Goal: Task Accomplishment & Management: Use online tool/utility

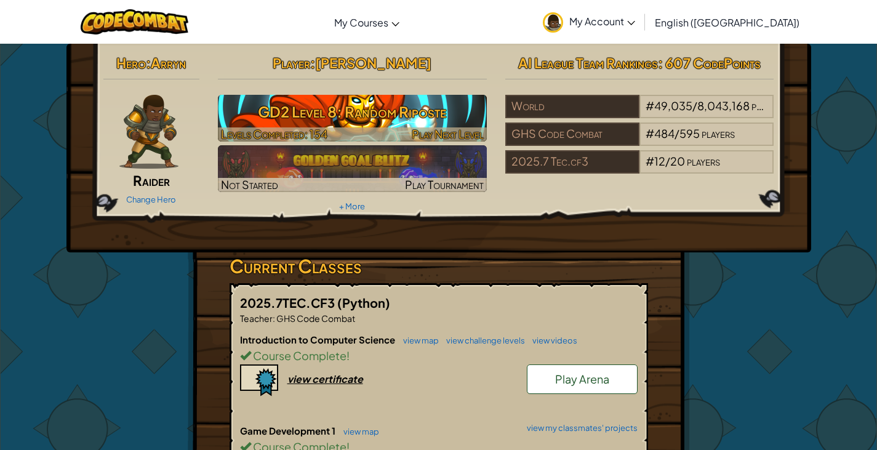
click at [400, 118] on h3 "GD2 Level 8: Random Riposte" at bounding box center [352, 112] width 269 height 28
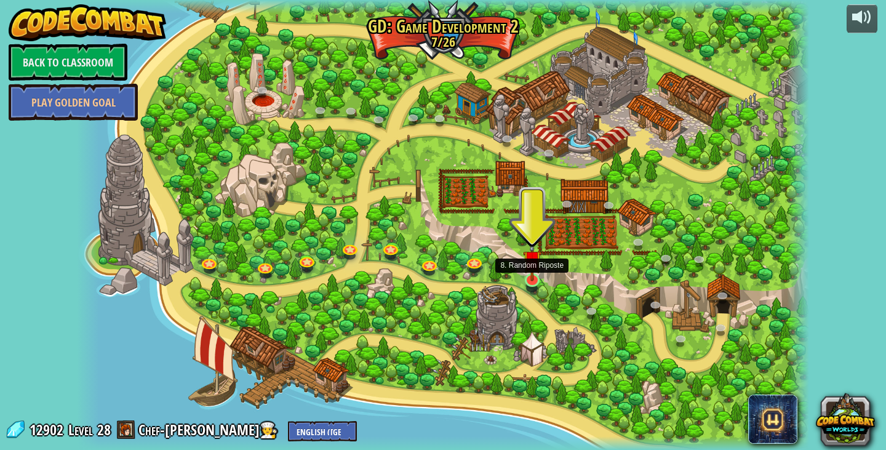
click at [538, 273] on img at bounding box center [532, 259] width 18 height 42
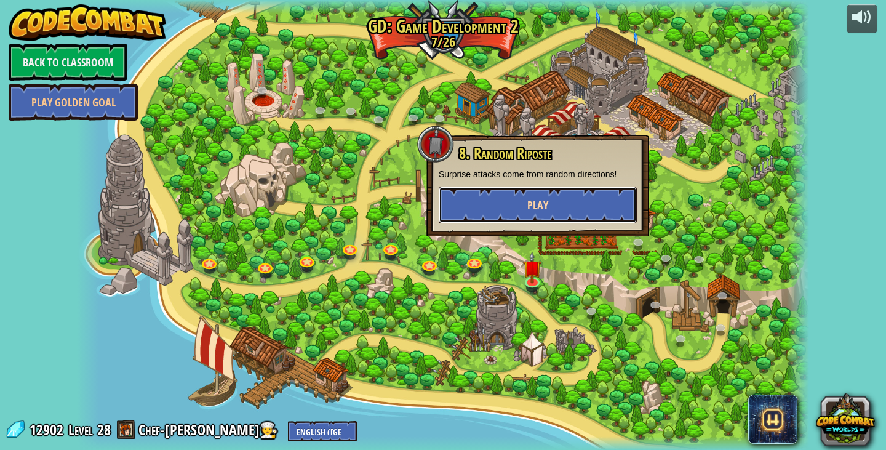
click at [547, 217] on button "Play" at bounding box center [538, 204] width 198 height 37
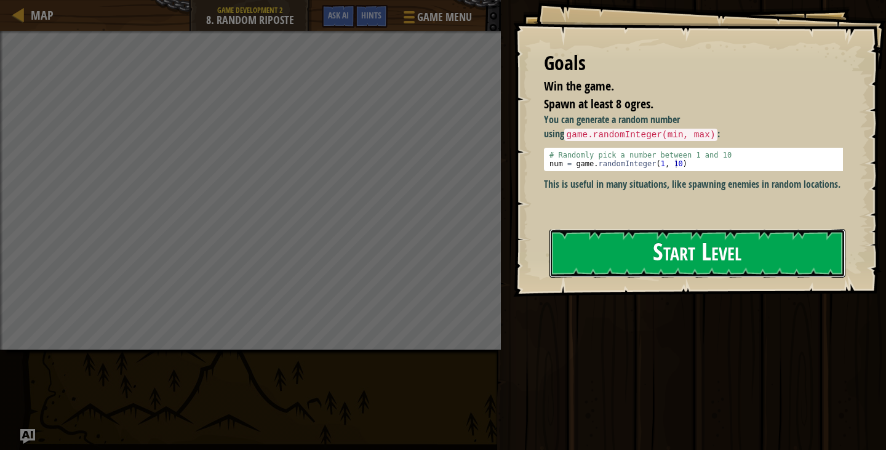
click at [648, 251] on button "Start Level" at bounding box center [697, 253] width 296 height 49
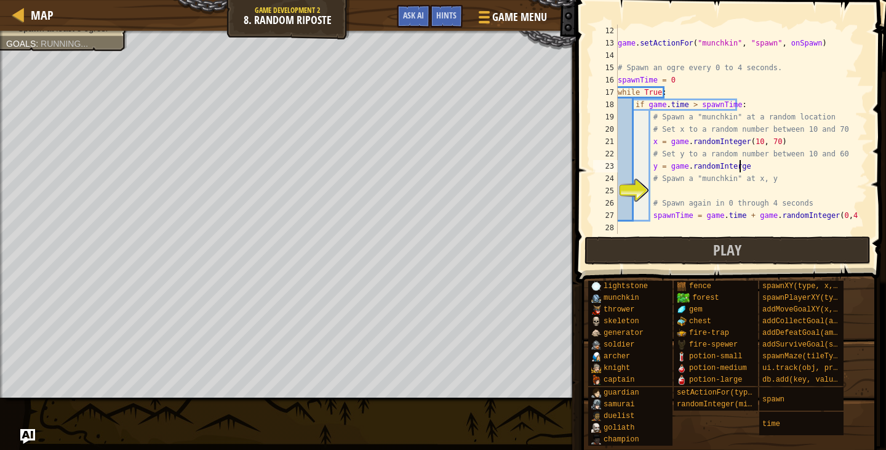
scroll to position [6, 10]
click at [728, 170] on div "game . setActionFor ( "munchkin" , "spawn" , onSpawn ) # Spawn an ogre every 0 …" at bounding box center [736, 142] width 243 height 234
click at [773, 167] on div "game . setActionFor ( "munchkin" , "spawn" , onSpawn ) # Spawn an ogre every 0 …" at bounding box center [736, 142] width 243 height 234
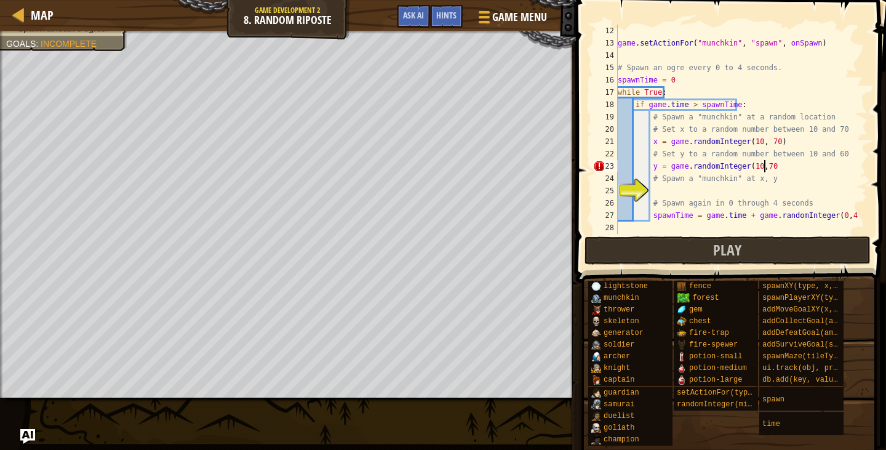
type textarea "y = game.randomInteger(10,70)"
click at [768, 192] on div "game . setActionFor ( "munchkin" , "spawn" , onSpawn ) # Spawn an ogre every 0 …" at bounding box center [736, 142] width 243 height 234
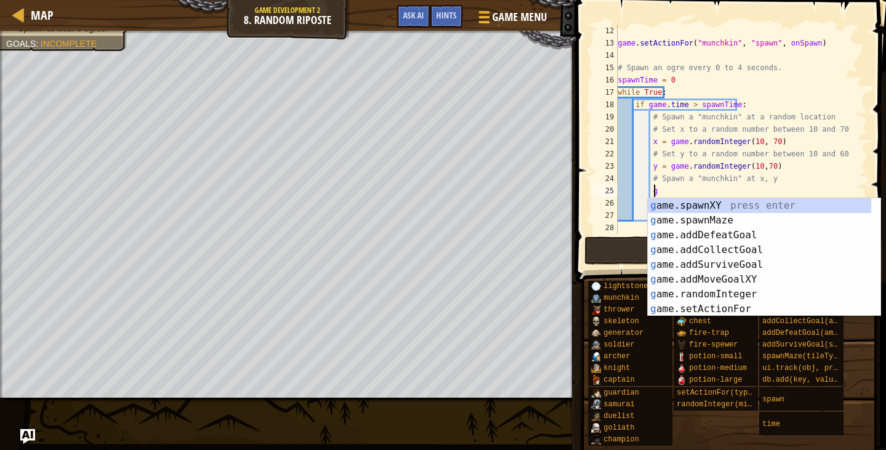
scroll to position [6, 2]
click at [685, 206] on div "g ame.spawnXY press enter g ame.spawnMaze press enter g ame.addDefeatGoal press…" at bounding box center [764, 272] width 233 height 148
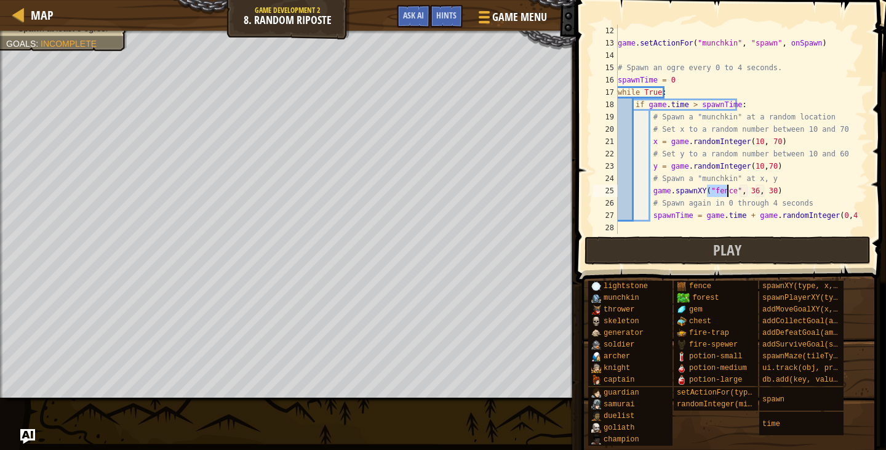
click at [711, 195] on div "game . setActionFor ( "munchkin" , "spawn" , onSpawn ) # Spawn an ogre every 0 …" at bounding box center [736, 129] width 243 height 209
click at [711, 195] on div "game . setActionFor ( "munchkin" , "spawn" , onSpawn ) # Spawn an ogre every 0 …" at bounding box center [736, 142] width 243 height 234
click at [711, 194] on div "game . setActionFor ( "munchkin" , "spawn" , onSpawn ) # Spawn an ogre every 0 …" at bounding box center [736, 142] width 243 height 234
click at [716, 191] on div "game . setActionFor ( "munchkin" , "spawn" , onSpawn ) # Spawn an ogre every 0 …" at bounding box center [736, 142] width 243 height 234
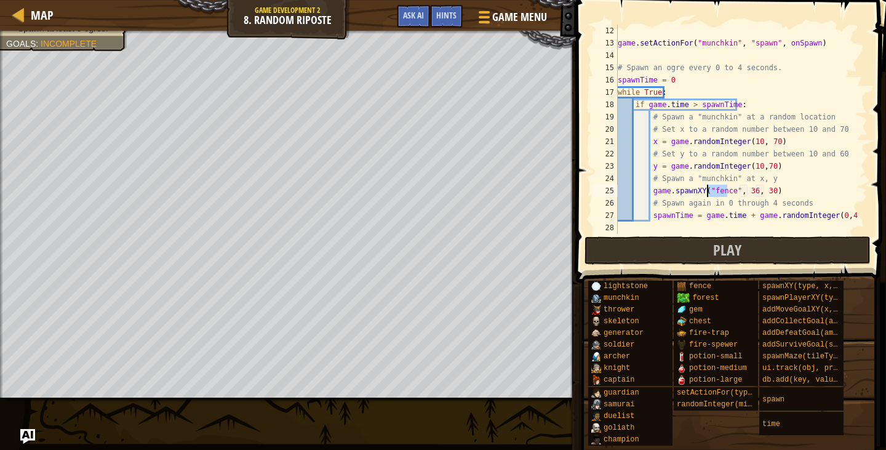
click at [716, 191] on div "game . setActionFor ( "munchkin" , "spawn" , onSpawn ) # Spawn an ogre every 0 …" at bounding box center [736, 142] width 243 height 234
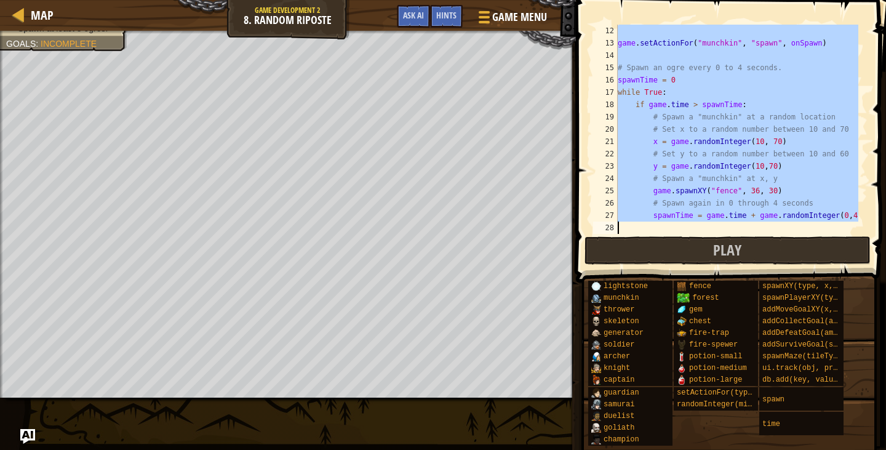
click at [716, 191] on div "game . setActionFor ( "munchkin" , "spawn" , onSpawn ) # Spawn an ogre every 0 …" at bounding box center [736, 142] width 243 height 234
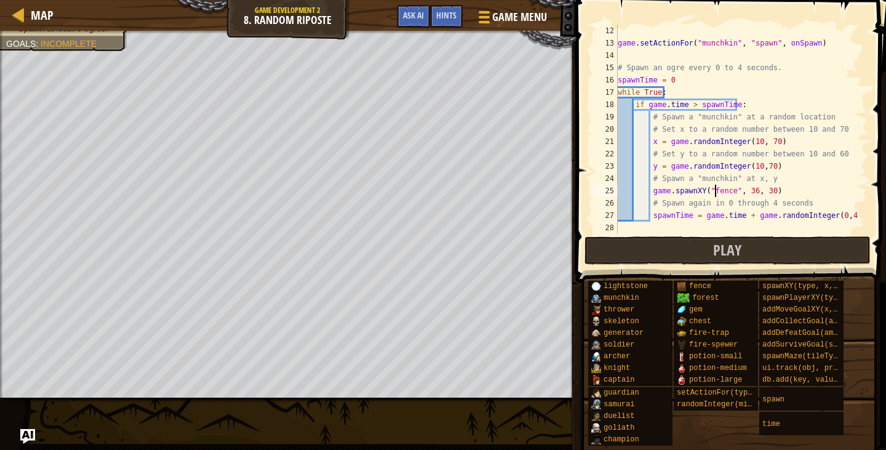
click at [716, 191] on div "game . setActionFor ( "munchkin" , "spawn" , onSpawn ) # Spawn an ogre every 0 …" at bounding box center [736, 142] width 243 height 234
click at [756, 441] on div "lightstone munchkin thrower skeleton generator soldier [PERSON_NAME] [PERSON_NA…" at bounding box center [733, 363] width 290 height 166
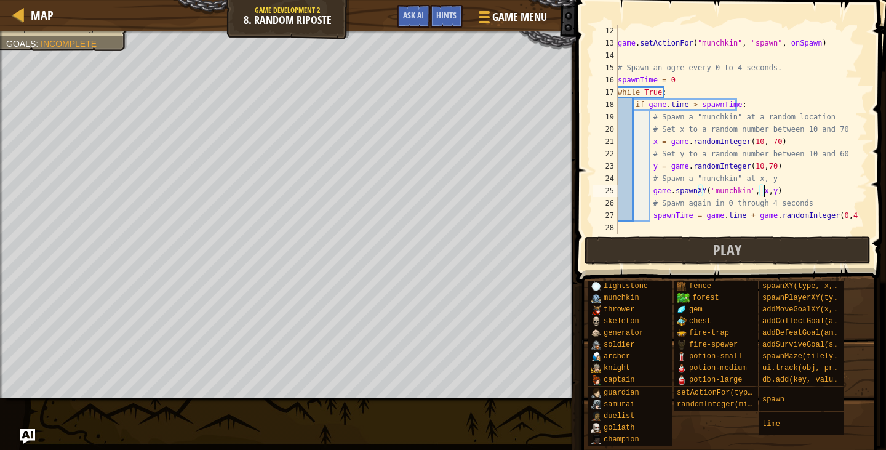
scroll to position [6, 12]
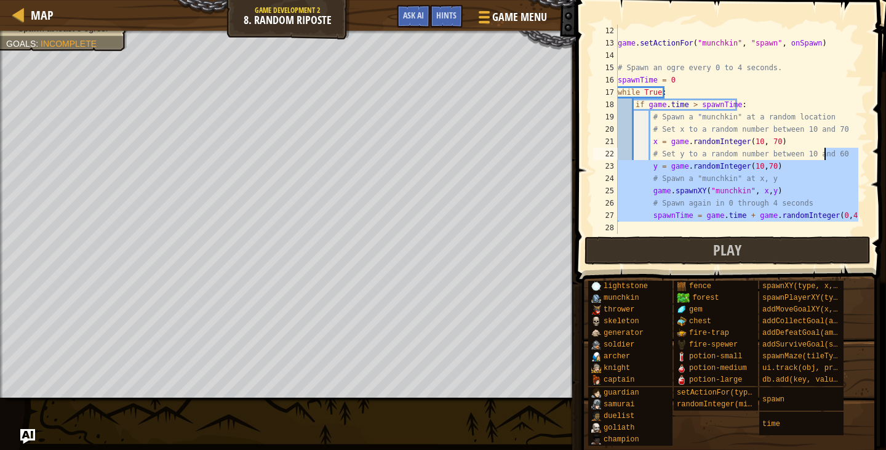
drag, startPoint x: 694, startPoint y: 227, endPoint x: 824, endPoint y: 158, distance: 147.3
click at [824, 158] on div "game . setActionFor ( "munchkin" , "spawn" , onSpawn ) # Spawn an ogre every 0 …" at bounding box center [736, 142] width 243 height 234
click at [752, 235] on span at bounding box center [732, 123] width 320 height 319
type textarea "# Set y to a random number between 10 and 60"
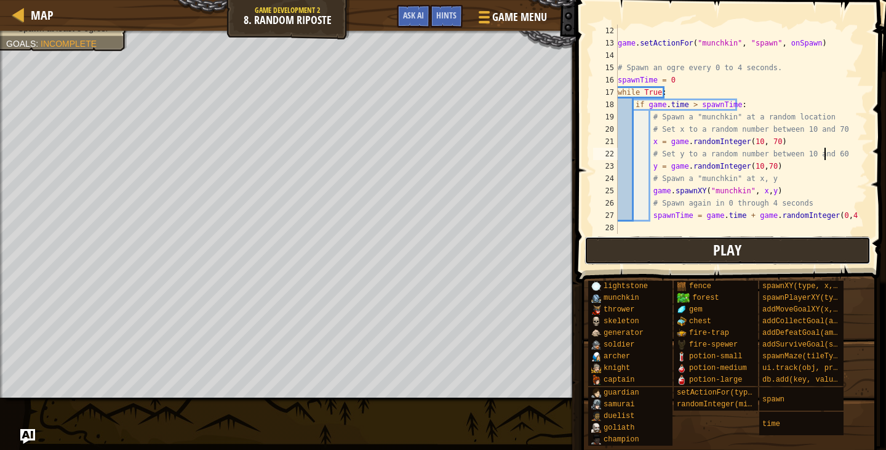
click at [723, 252] on span "Play" at bounding box center [727, 250] width 28 height 20
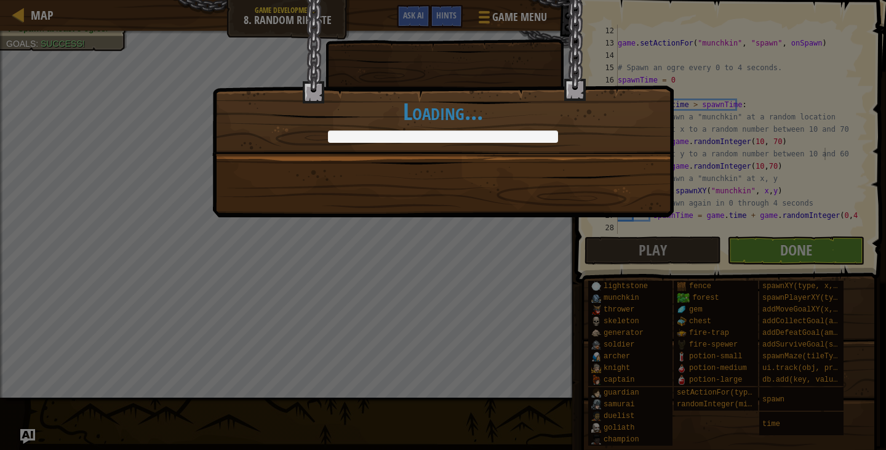
click at [358, 215] on div "Be unpredictable! +0 +0 Continue Loading..." at bounding box center [442, 108] width 461 height 217
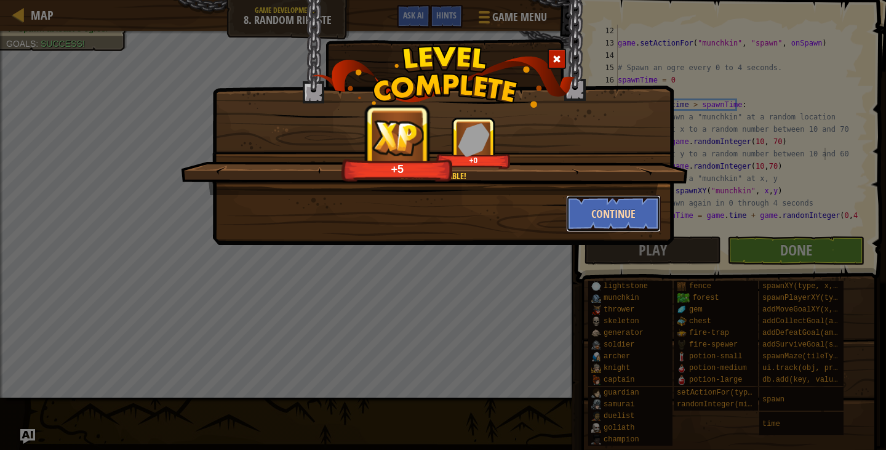
click at [615, 217] on button "Continue" at bounding box center [613, 213] width 95 height 37
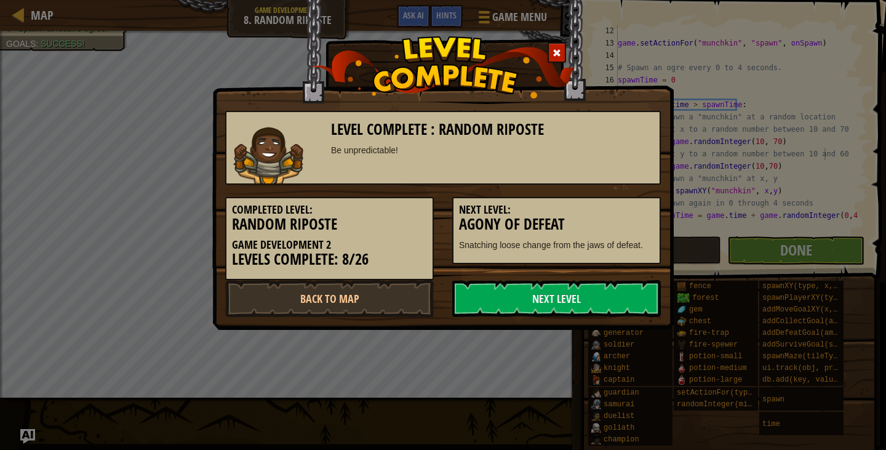
click at [573, 267] on div "Completed Level: Random Riposte Game Development 2 Levels Complete: 8/26 Next L…" at bounding box center [443, 232] width 454 height 95
click at [574, 292] on link "Next Level" at bounding box center [556, 298] width 209 height 37
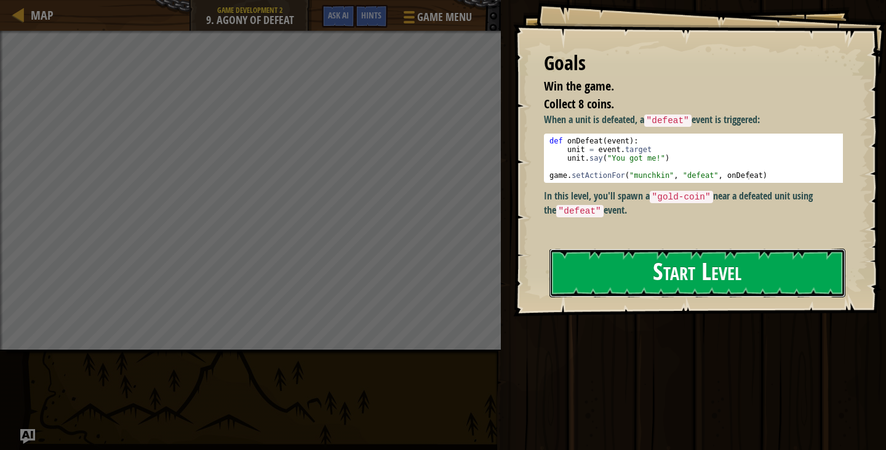
click at [614, 282] on button "Start Level" at bounding box center [697, 273] width 296 height 49
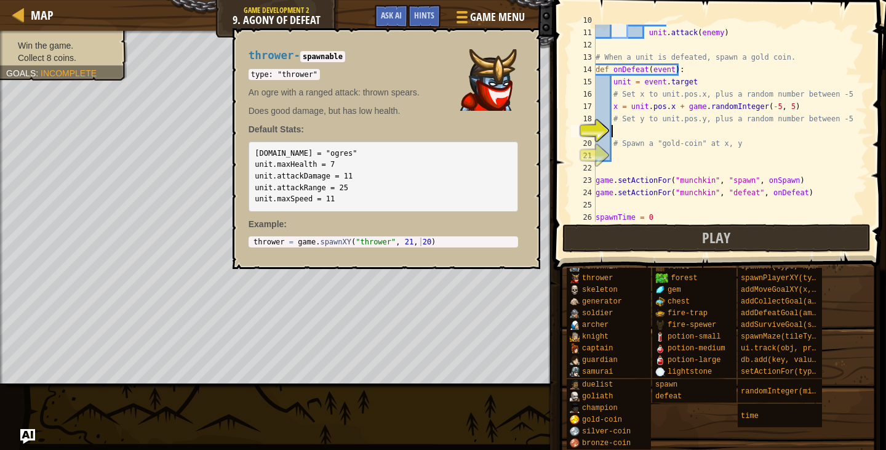
scroll to position [123, 0]
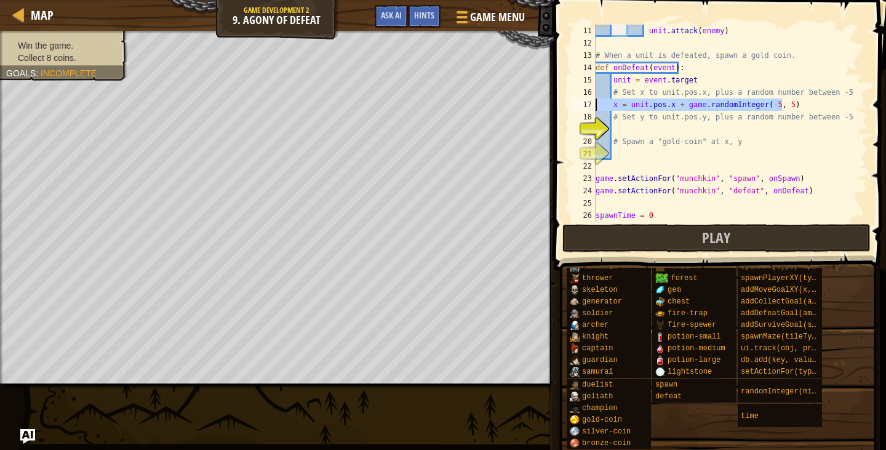
click at [475, 110] on div "Map Game Development 2 9. Agony of Defeat Game Menu Done Hints Ask AI 1 ההההההה…" at bounding box center [443, 225] width 886 height 450
type textarea "x = unit.pos.x + game.randomInteger(-5, 5)"
click at [666, 133] on div "unit . attack ( enemy ) # When a unit is defeated, spawn a gold coin. def onDef…" at bounding box center [725, 136] width 265 height 222
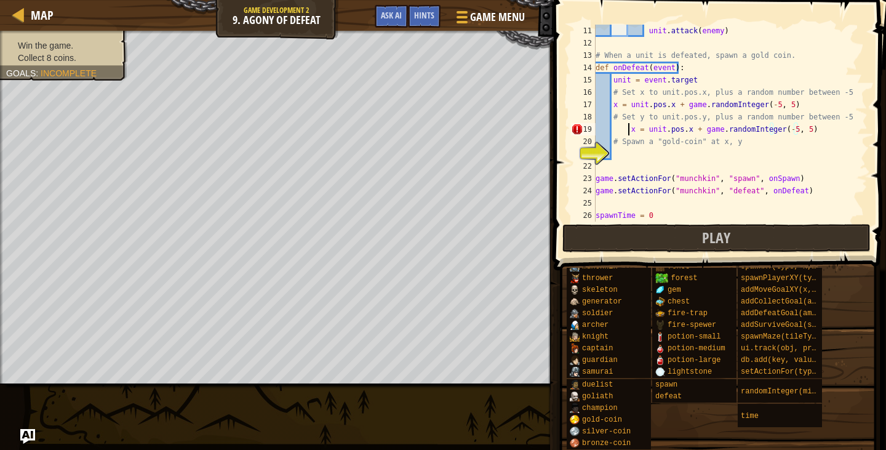
click at [628, 135] on div "unit . attack ( enemy ) # When a unit is defeated, spawn a gold coin. def onDef…" at bounding box center [725, 136] width 265 height 222
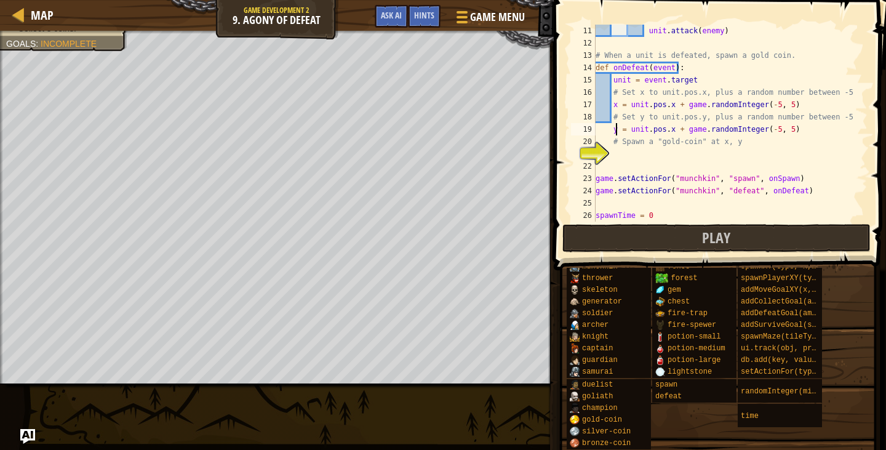
scroll to position [6, 2]
type textarea "y = unit.pos.y + game.randomInteger(-5, 5)"
click at [643, 154] on div "unit . attack ( enemy ) # When a unit is defeated, spawn a gold coin. def onDef…" at bounding box center [725, 136] width 265 height 222
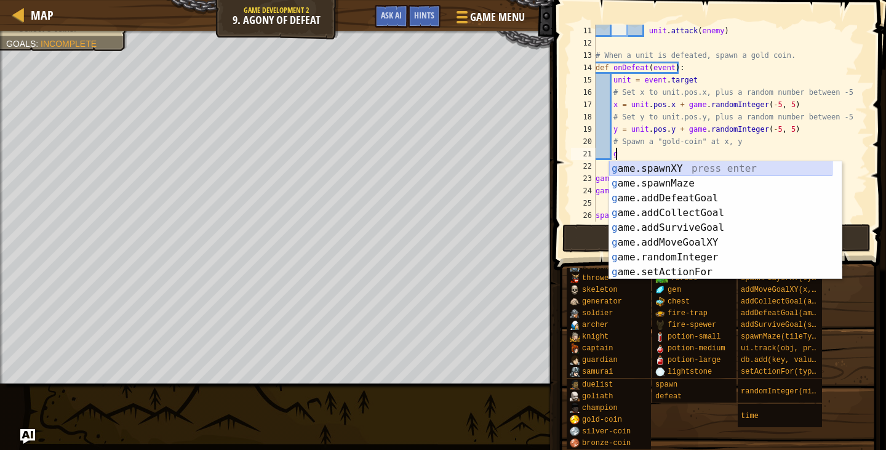
click at [661, 168] on div "g ame.spawnXY press enter g ame.spawnMaze press enter g ame.addDefeatGoal press…" at bounding box center [720, 235] width 223 height 148
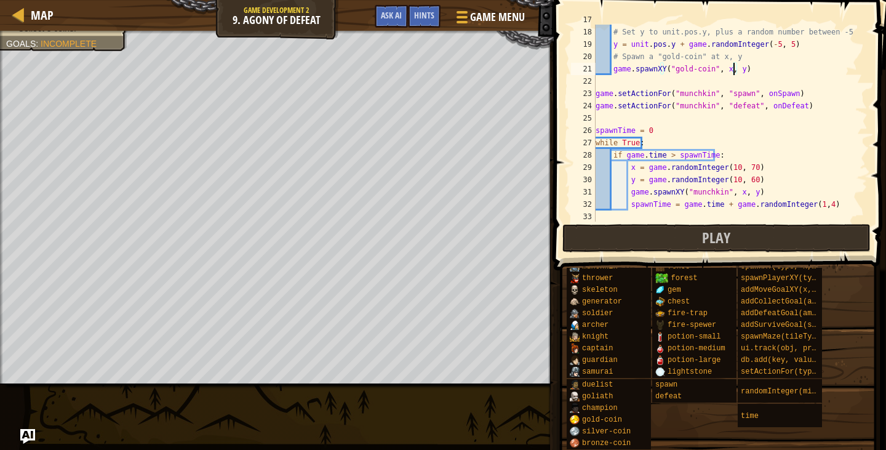
scroll to position [209, 0]
click at [629, 239] on button "Play" at bounding box center [716, 238] width 308 height 28
click at [660, 258] on span at bounding box center [718, 437] width 324 height 364
click at [628, 243] on button "Play" at bounding box center [716, 238] width 308 height 28
click at [660, 244] on button "Play" at bounding box center [716, 238] width 308 height 28
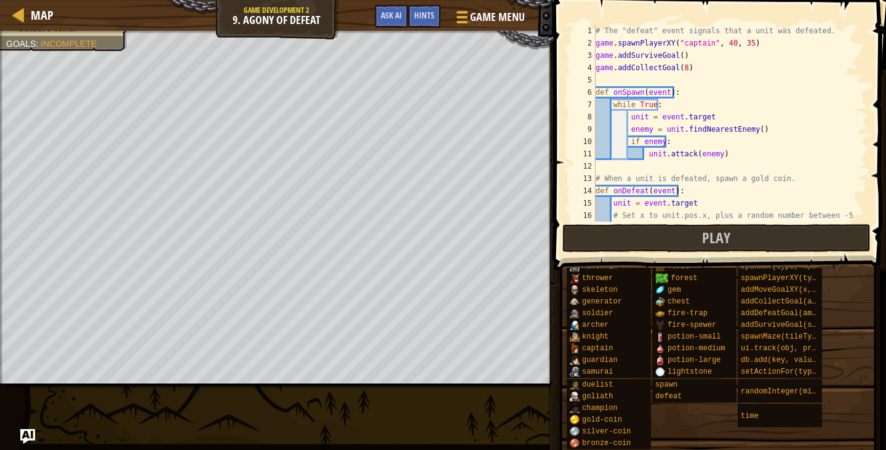
scroll to position [0, 0]
type textarea "game.addCollectGoal(8)"
click at [684, 70] on div "# The "defeat" event signals that a unit was defeated. game . spawnPlayerXY ( "…" at bounding box center [725, 136] width 265 height 222
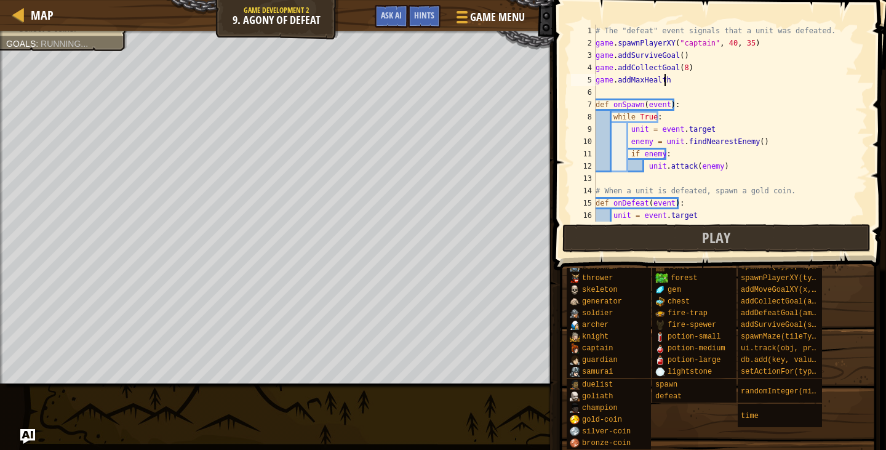
scroll to position [6, 5]
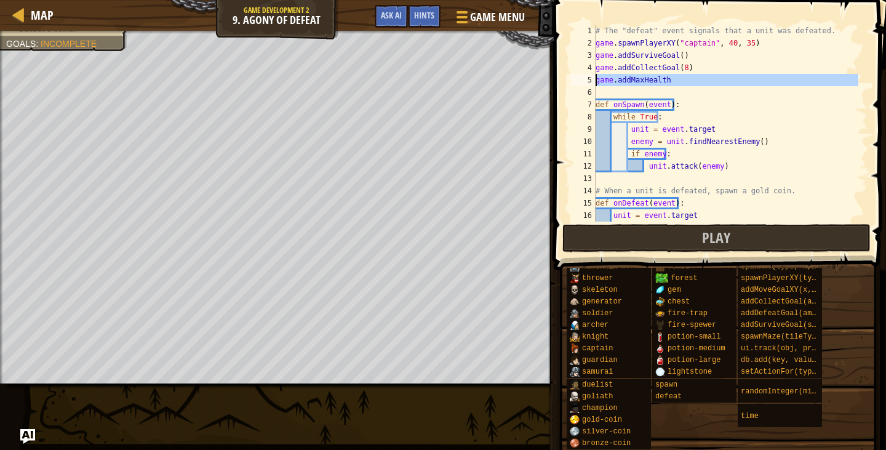
drag, startPoint x: 678, startPoint y: 94, endPoint x: 579, endPoint y: 78, distance: 100.3
click at [579, 78] on div "game.addMaxHealth 1 2 3 4 5 6 7 8 9 10 11 12 13 14 15 16 17 # The "defeat" even…" at bounding box center [718, 123] width 299 height 197
type textarea "game.addMaxHealth"
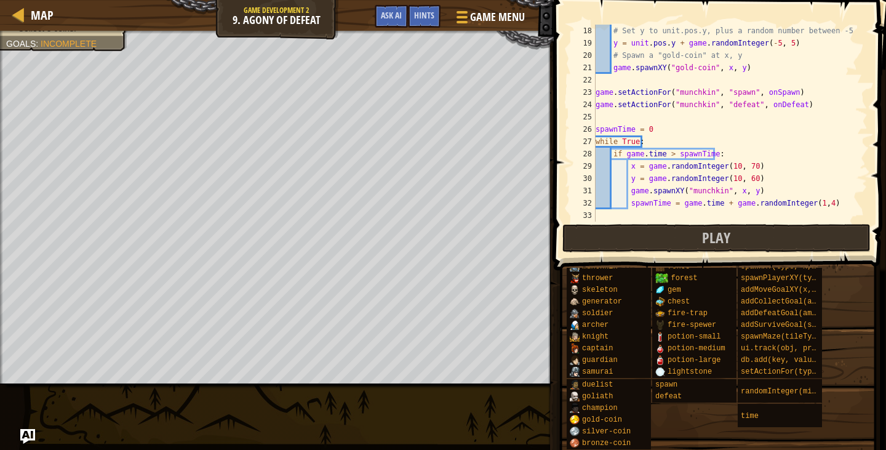
scroll to position [209, 0]
click at [673, 244] on button "Play" at bounding box center [716, 238] width 308 height 28
click at [582, 232] on button "Play" at bounding box center [716, 238] width 308 height 28
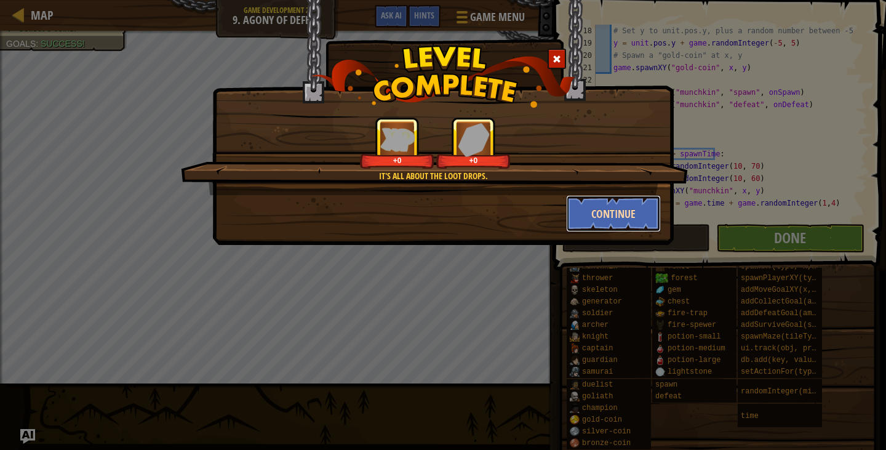
click at [584, 226] on button "Continue" at bounding box center [613, 213] width 95 height 37
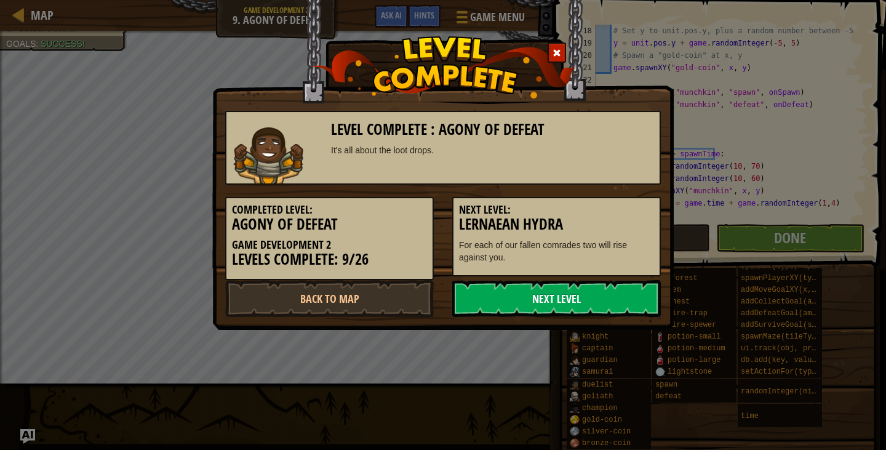
click at [561, 300] on link "Next Level" at bounding box center [556, 298] width 209 height 37
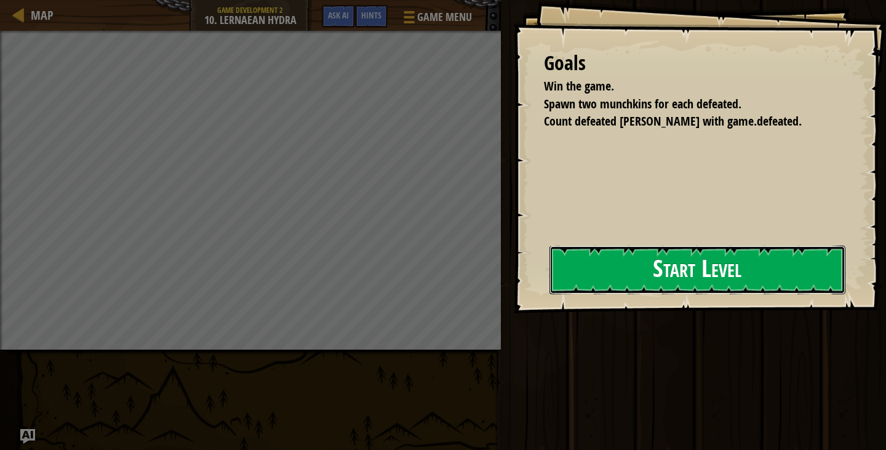
click at [573, 289] on button "Start Level" at bounding box center [697, 269] width 296 height 49
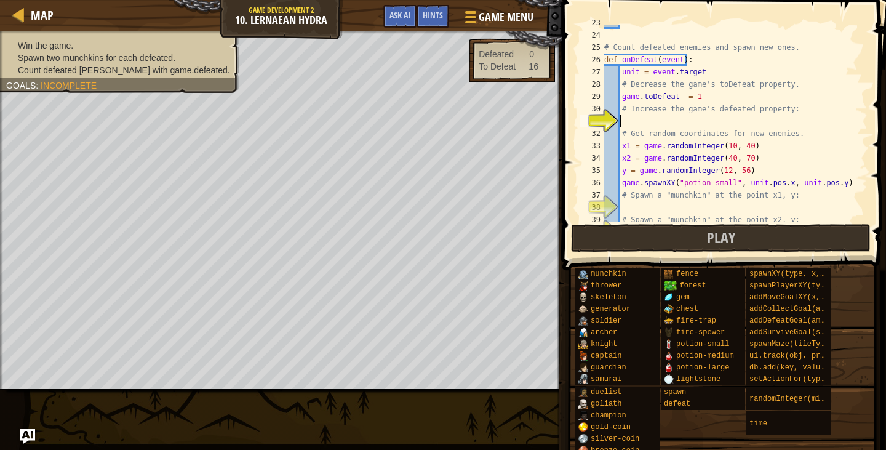
scroll to position [285, 0]
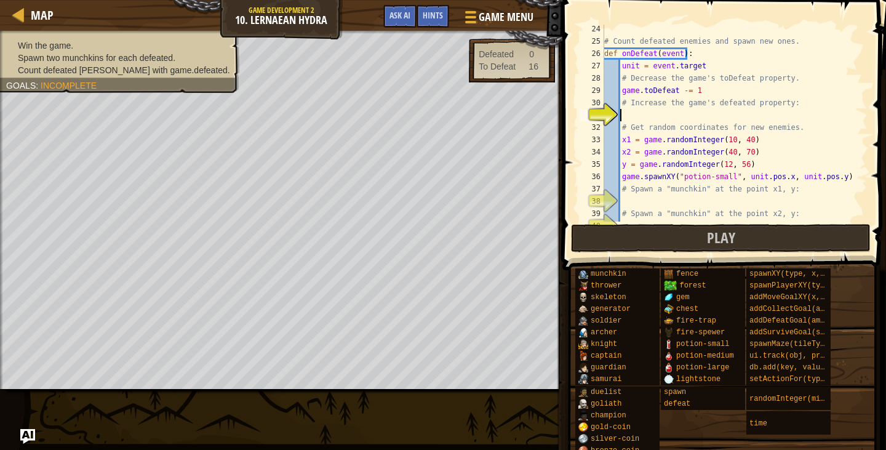
click at [632, 113] on div "# Count defeated enemies and spawn new ones. def onDefeat ( event ) : unit = ev…" at bounding box center [730, 134] width 257 height 222
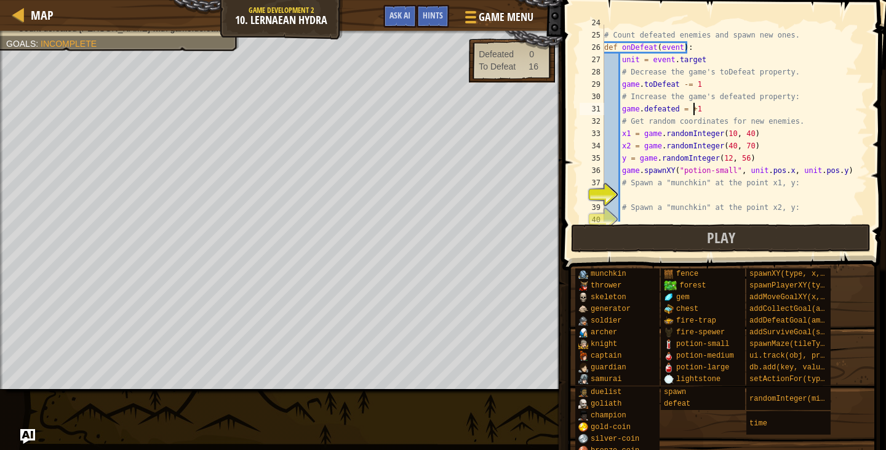
scroll to position [291, 0]
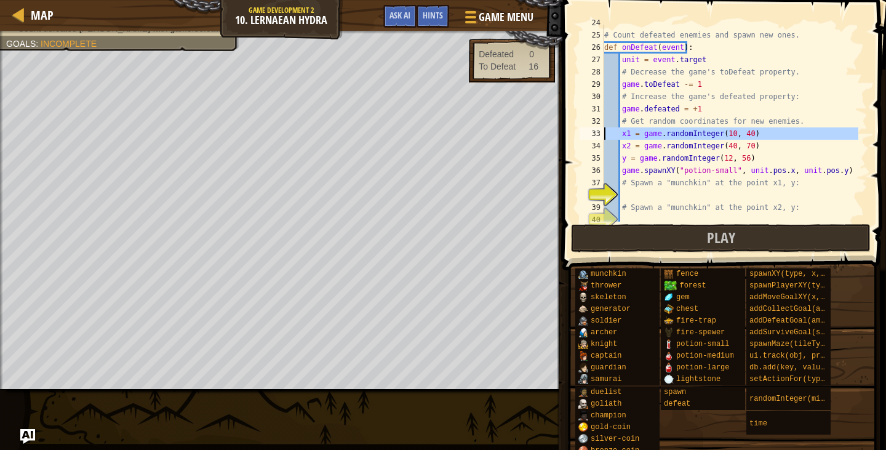
click at [594, 127] on div "33" at bounding box center [592, 133] width 25 height 12
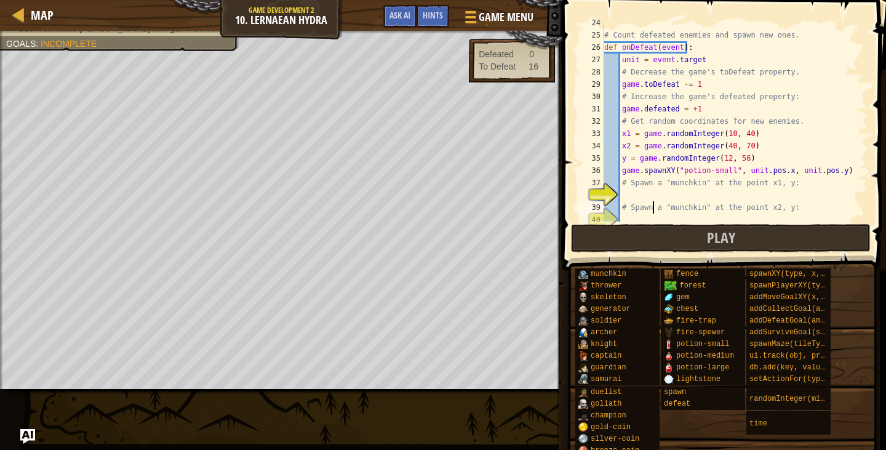
click at [652, 203] on div "# Count defeated enemies and spawn new ones. def onDefeat ( event ) : unit = ev…" at bounding box center [730, 128] width 257 height 222
type textarea "# Spawn a "munchkin" at the point x2, y:"
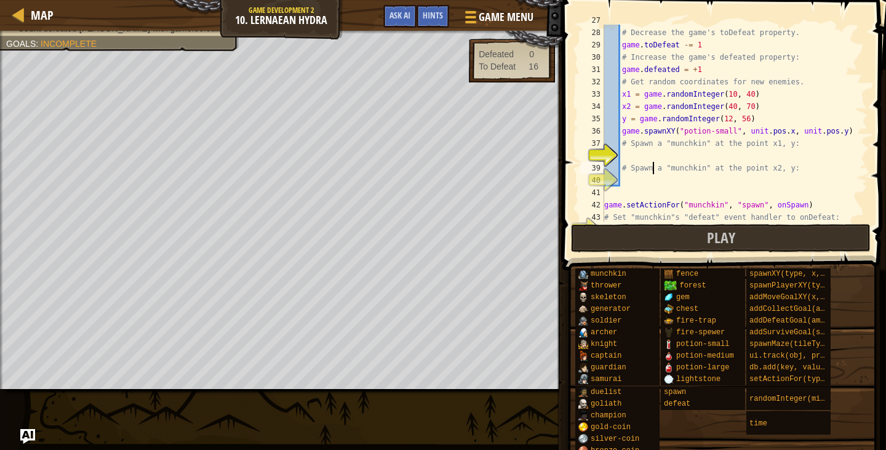
scroll to position [330, 0]
click at [694, 160] on div "unit = event . target # Decrease the game's toDefeat property. game . toDefeat …" at bounding box center [730, 125] width 257 height 222
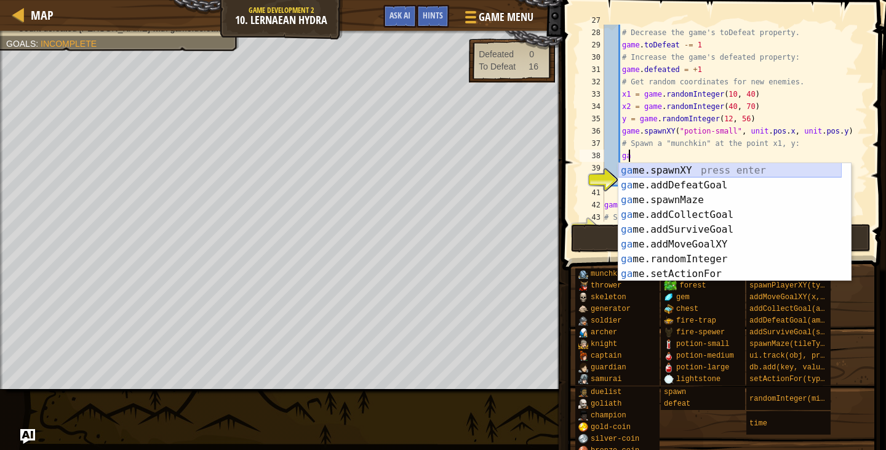
click at [690, 173] on div "ga me.spawnXY press enter ga me.addDefeatGoal press enter ga me.spawnMaze press…" at bounding box center [729, 237] width 223 height 148
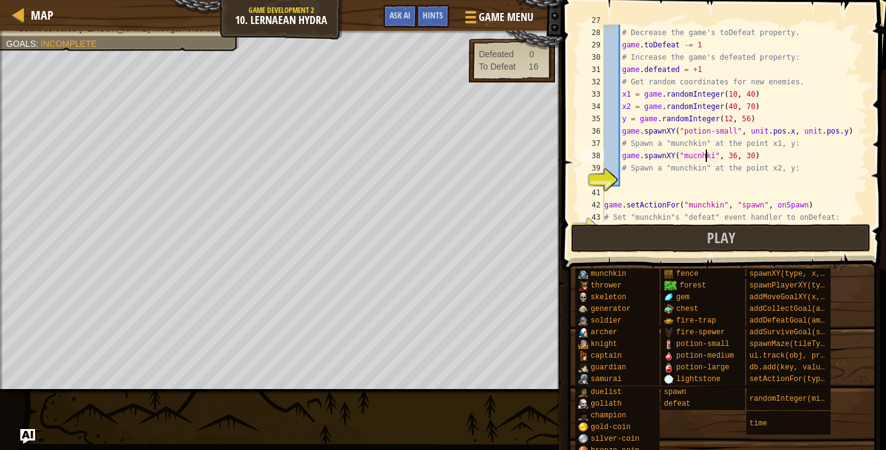
scroll to position [6, 9]
click at [725, 151] on div "unit = event . target # Decrease the game's toDefeat property. game . toDefeat …" at bounding box center [730, 125] width 257 height 222
type textarea "game.spawnXY("mucnhkin", x1, y)"
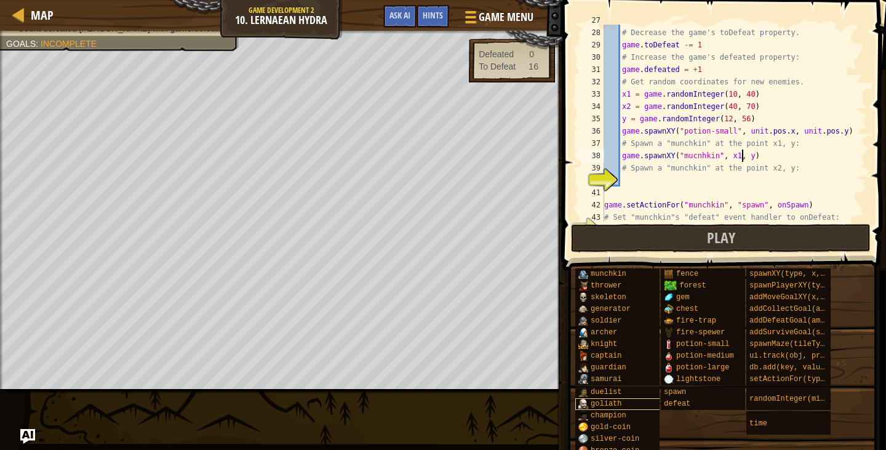
click at [650, 408] on div "goliath" at bounding box center [619, 404] width 89 height 12
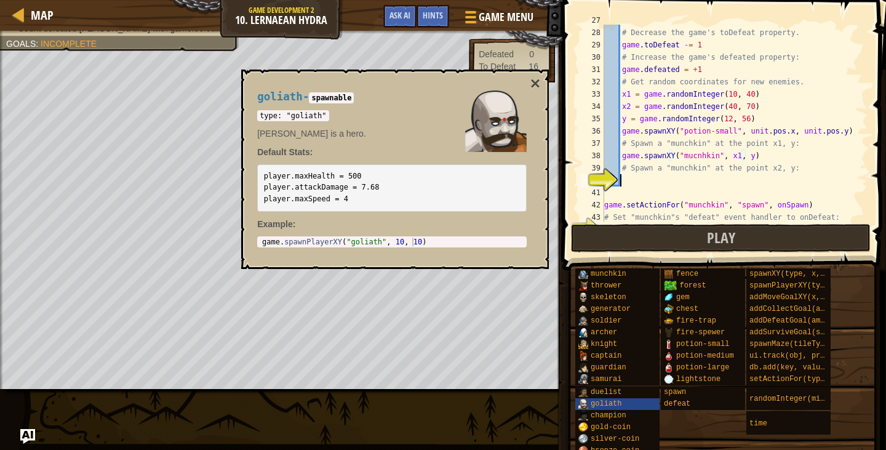
click at [677, 182] on div "unit = event . target # Decrease the game's toDefeat property. game . toDefeat …" at bounding box center [730, 125] width 257 height 222
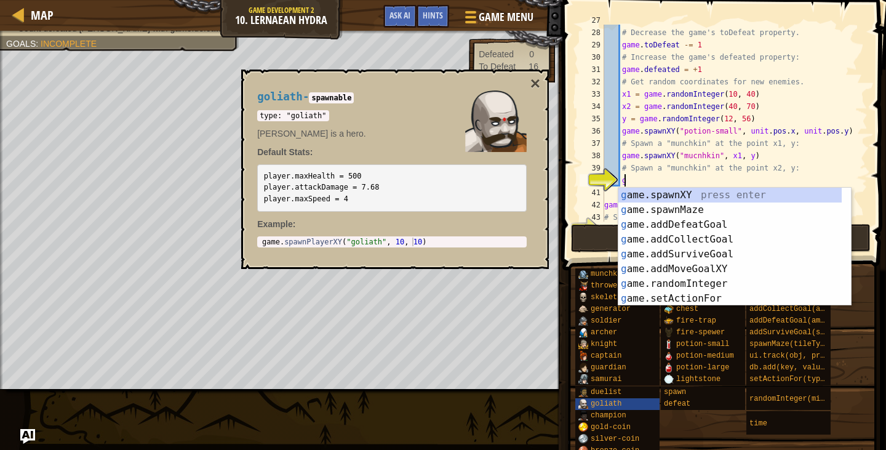
scroll to position [6, 1]
click at [682, 194] on div "g ame.spawnXY press enter g ame.spawnMaze press enter g ame.addDefeatGoal press…" at bounding box center [729, 262] width 223 height 148
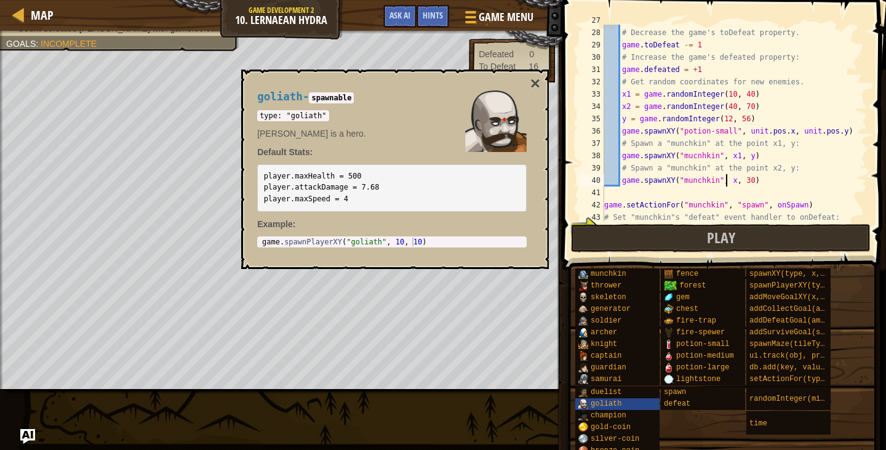
scroll to position [6, 10]
type textarea "game.spawnXY("munchkin", x1, y)"
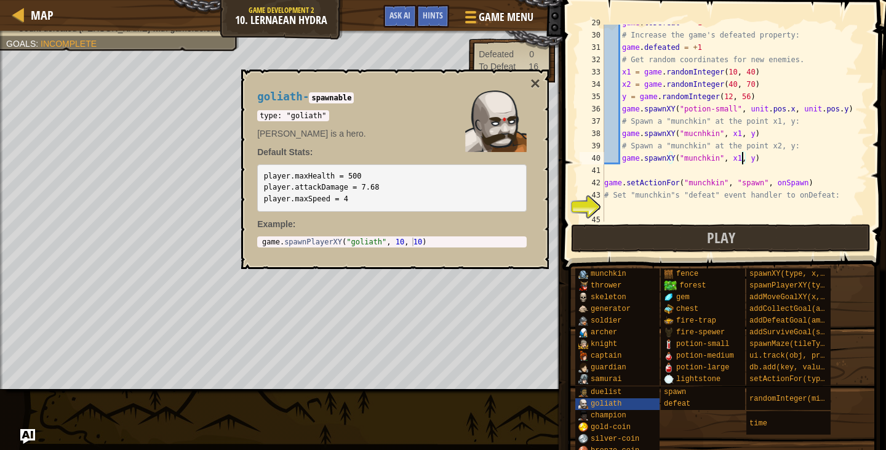
scroll to position [357, 0]
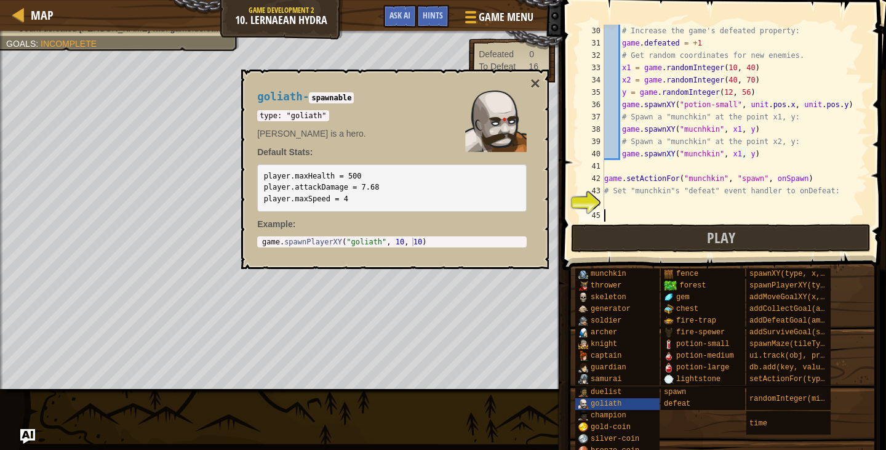
click at [802, 210] on div "# Increase the game's defeated property: game . defeated = + 1 # Get random coo…" at bounding box center [730, 136] width 257 height 222
click at [634, 206] on div "# Increase the game's defeated property: game . defeated = + 1 # Get random coo…" at bounding box center [730, 136] width 257 height 222
click at [644, 178] on div "# Increase the game's defeated property: game . defeated = + 1 # Get random coo…" at bounding box center [730, 136] width 257 height 222
type textarea "game.setActionFor("munchkin", "spawn", onSpawn)"
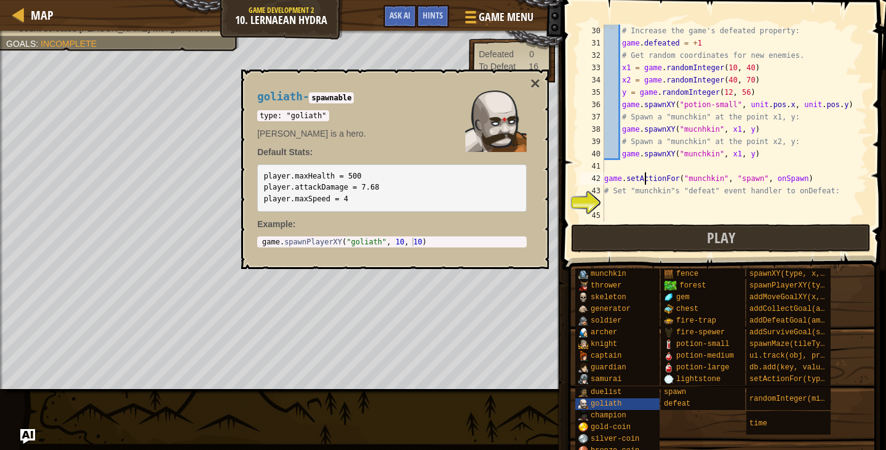
click at [635, 205] on div "# Increase the game's defeated property: game . defeated = + 1 # Get random coo…" at bounding box center [730, 136] width 257 height 222
click at [629, 357] on div "captain" at bounding box center [619, 356] width 89 height 12
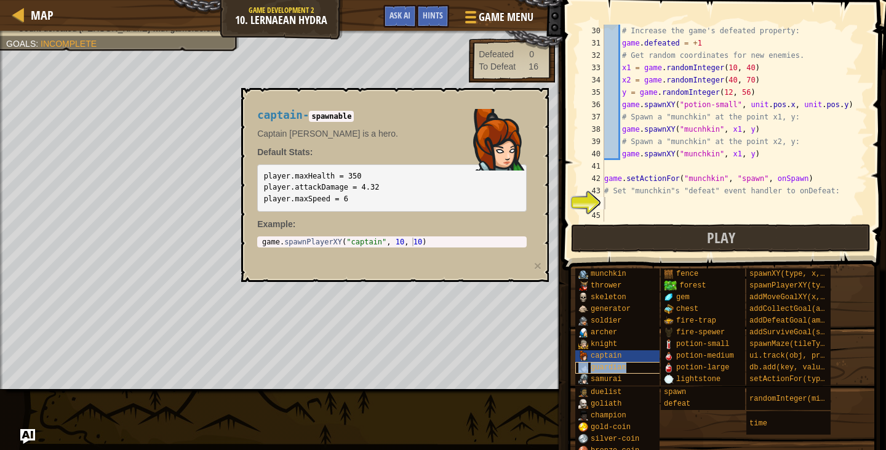
click at [623, 367] on span "guardian" at bounding box center [609, 367] width 36 height 9
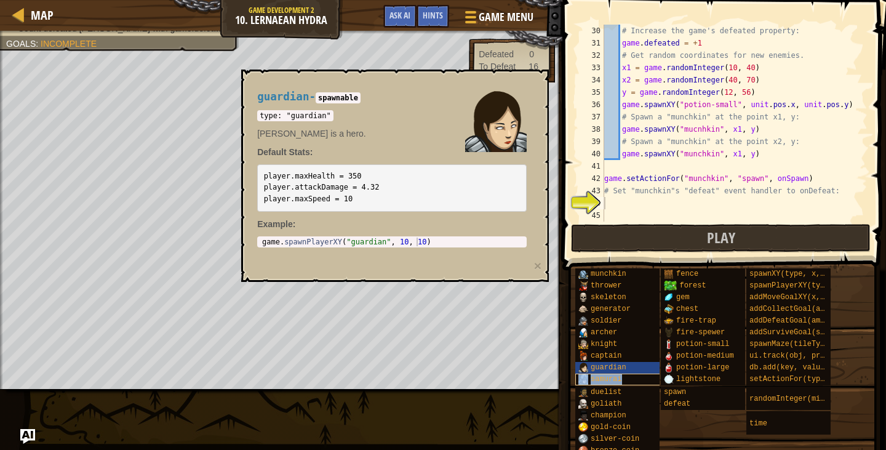
click at [628, 375] on div "samurai" at bounding box center [619, 379] width 89 height 12
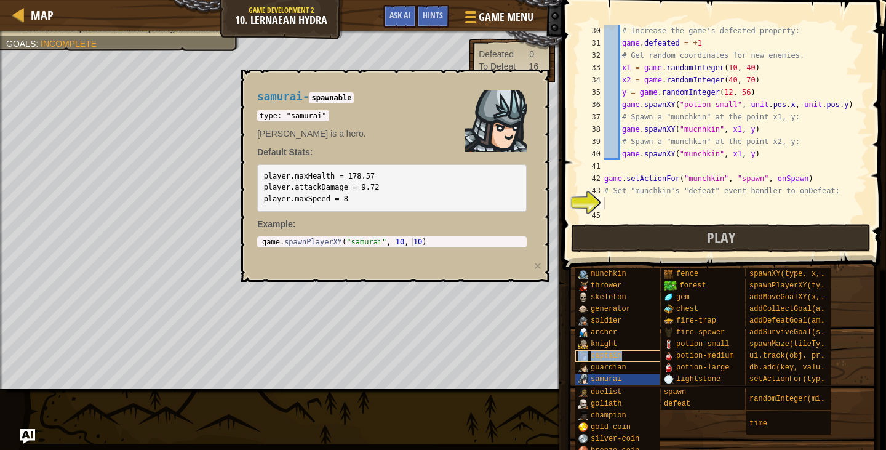
click at [617, 356] on span "captain" at bounding box center [606, 355] width 31 height 9
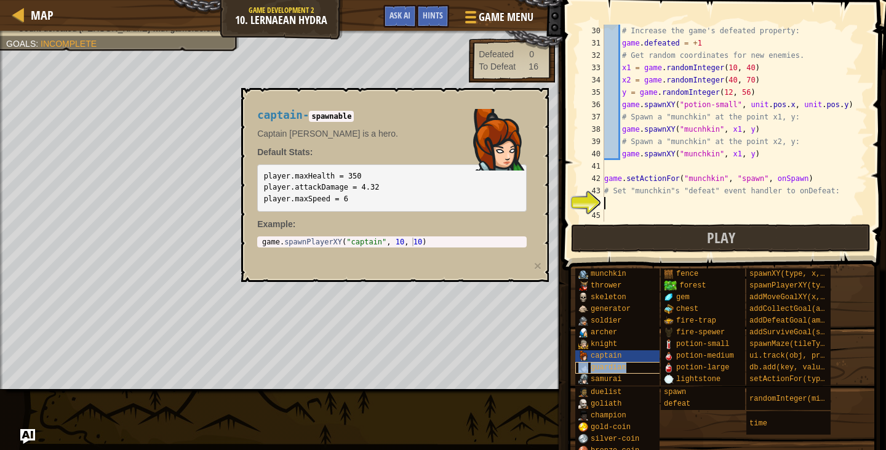
click at [614, 367] on span "guardian" at bounding box center [609, 367] width 36 height 9
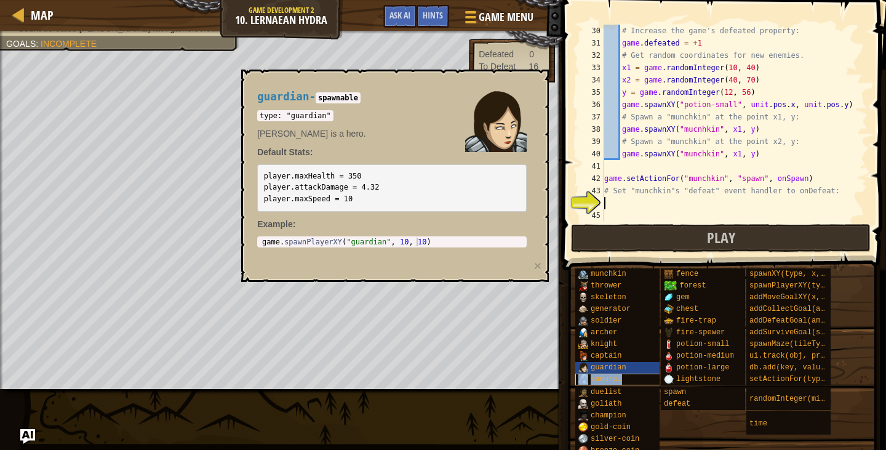
click at [622, 379] on div "samurai" at bounding box center [619, 379] width 89 height 12
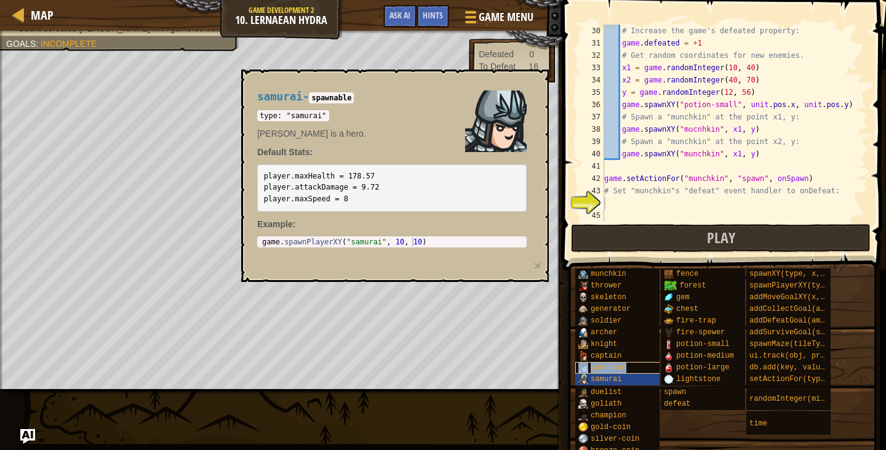
click at [617, 369] on span "guardian" at bounding box center [609, 367] width 36 height 9
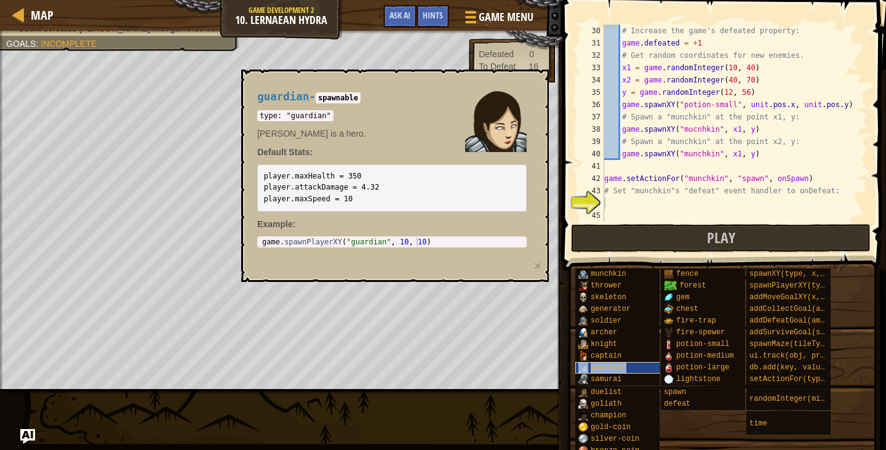
click at [615, 371] on span "guardian" at bounding box center [609, 367] width 36 height 9
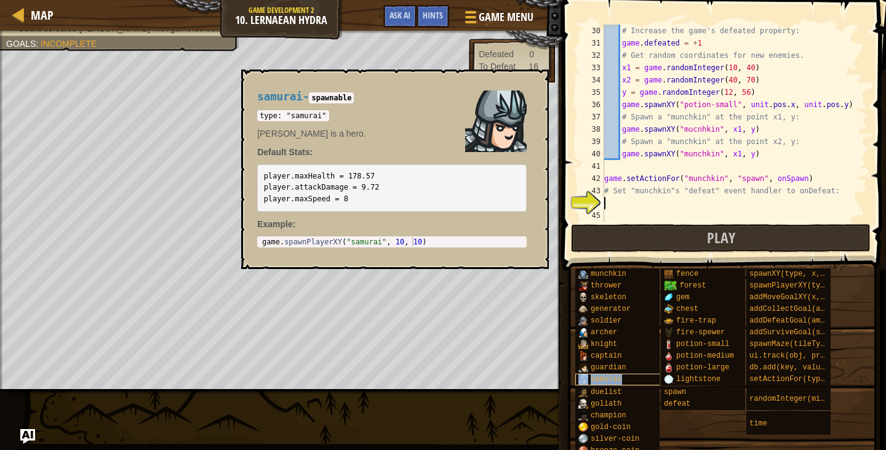
click at [619, 380] on span "samurai" at bounding box center [606, 379] width 31 height 9
click at [619, 385] on div "munchkin thrower skeleton generator soldier [PERSON_NAME] [PERSON_NAME] captain…" at bounding box center [726, 363] width 303 height 190
click at [617, 388] on span "duelist" at bounding box center [606, 392] width 31 height 9
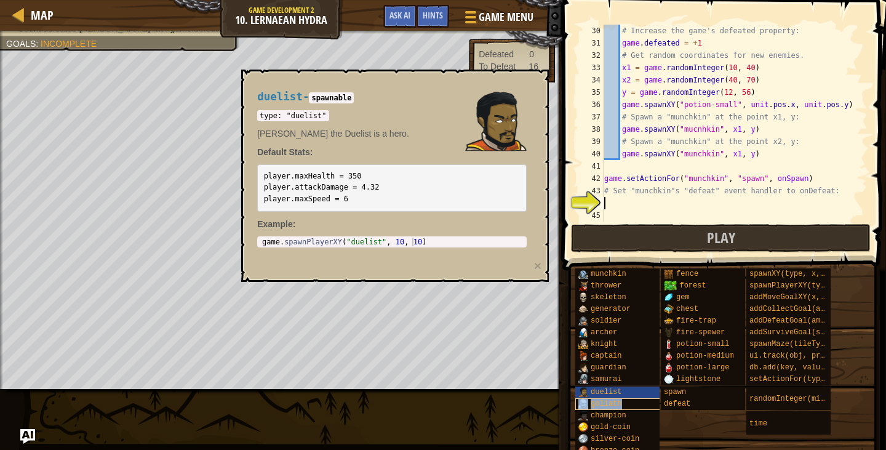
click at [607, 402] on span "goliath" at bounding box center [606, 403] width 31 height 9
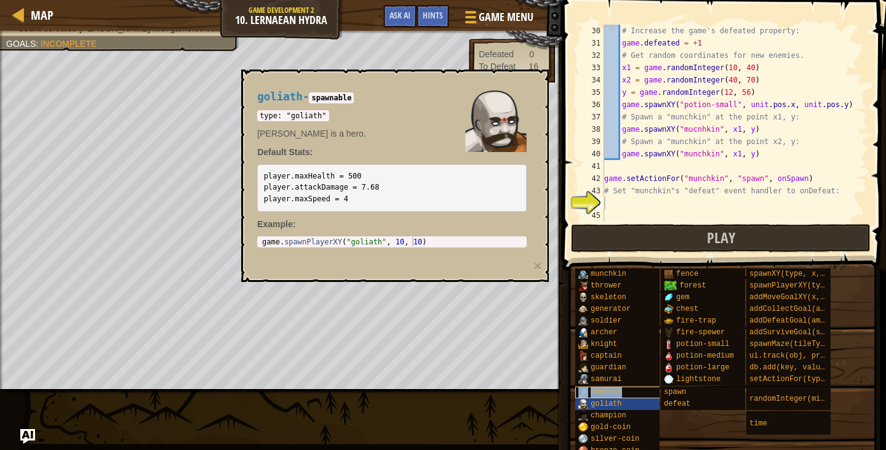
click at [599, 395] on span "duelist" at bounding box center [606, 392] width 31 height 9
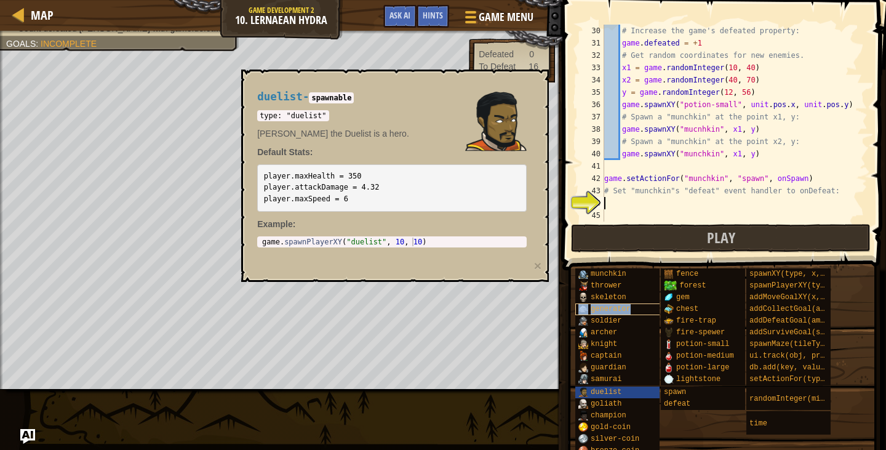
click at [610, 305] on span "generator" at bounding box center [611, 309] width 40 height 9
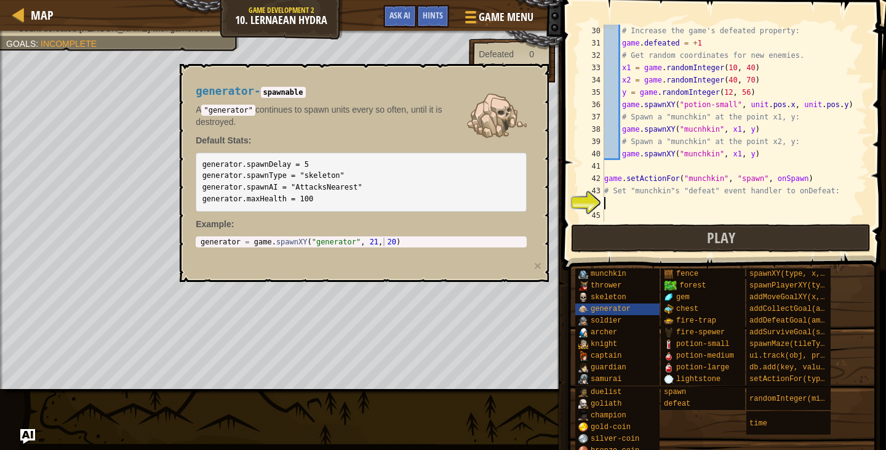
click at [593, 202] on div "44" at bounding box center [592, 203] width 25 height 12
drag, startPoint x: 593, startPoint y: 202, endPoint x: 572, endPoint y: 198, distance: 22.0
click at [580, 202] on div "44" at bounding box center [592, 203] width 25 height 12
click at [519, 54] on div "0" at bounding box center [529, 54] width 30 height 12
click at [635, 310] on div "generator" at bounding box center [619, 309] width 89 height 12
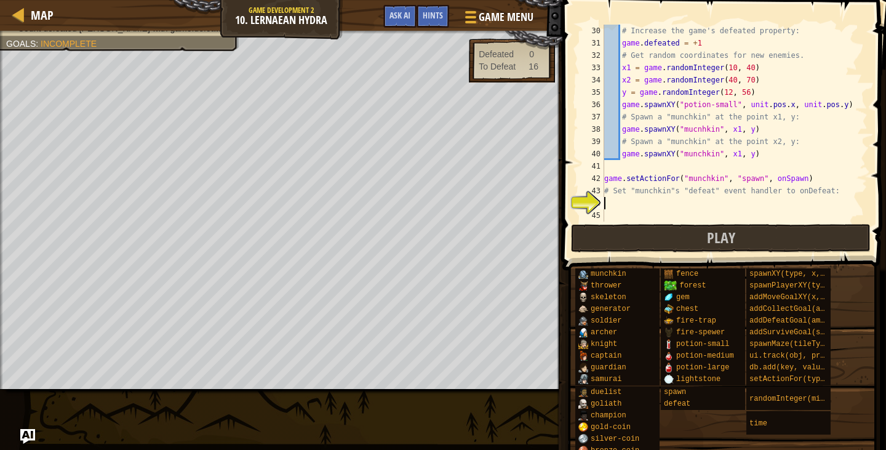
type textarea ","
click at [401, 13] on span "Ask AI" at bounding box center [399, 15] width 21 height 12
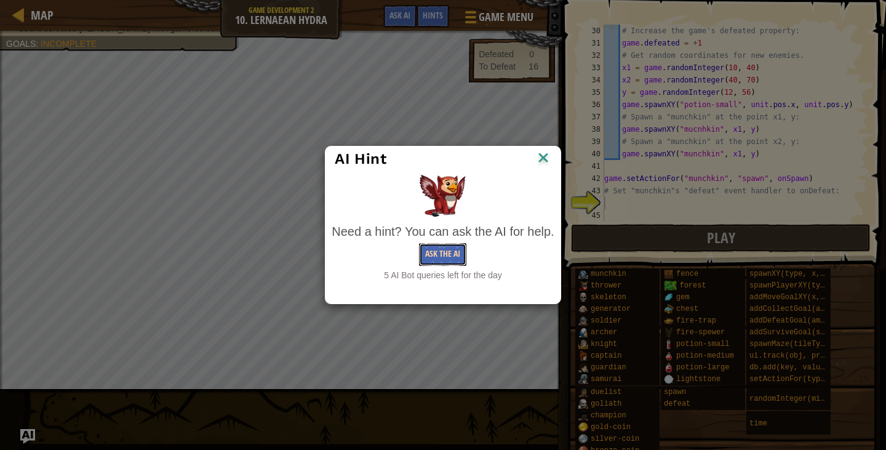
click at [444, 247] on button "Ask the AI" at bounding box center [442, 254] width 47 height 23
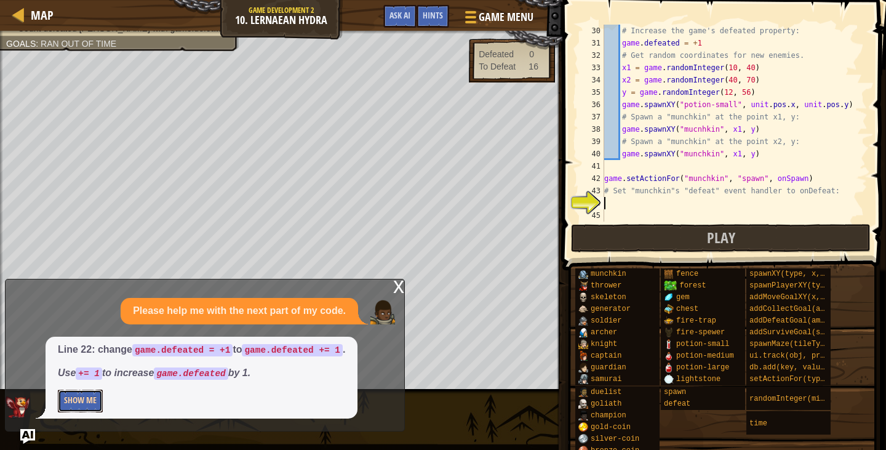
click at [73, 399] on button "Show Me" at bounding box center [80, 400] width 45 height 23
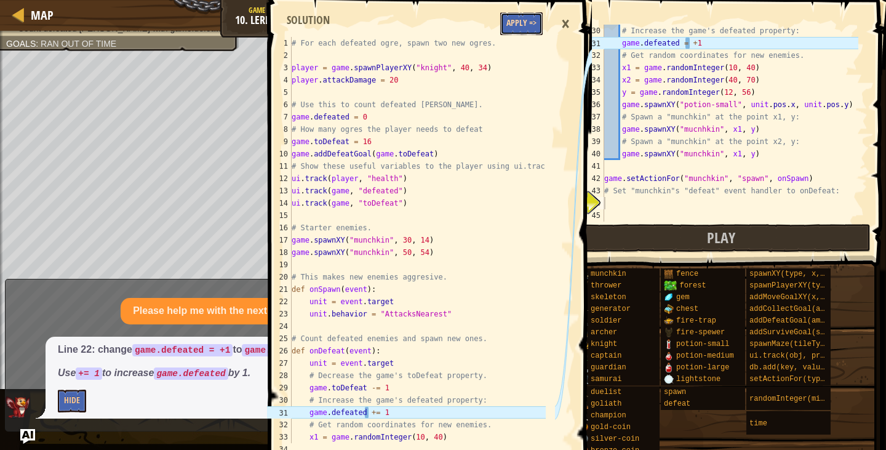
click at [511, 28] on button "Apply =>" at bounding box center [521, 23] width 42 height 23
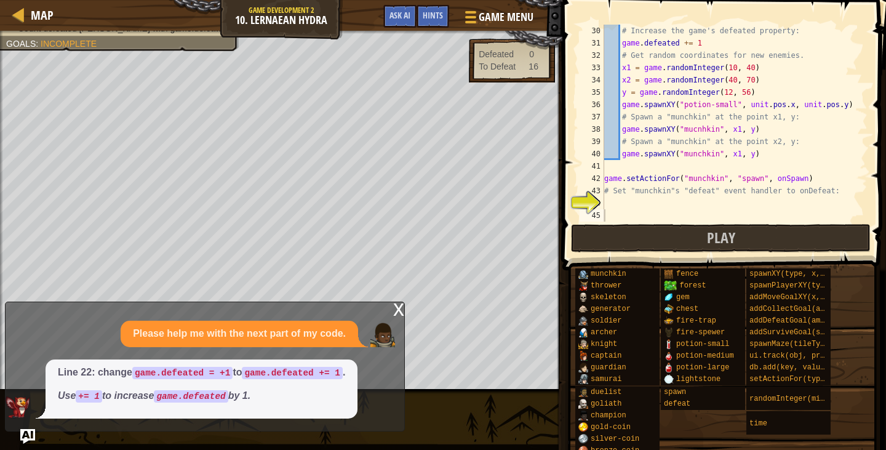
click at [597, 197] on div "44" at bounding box center [592, 203] width 25 height 12
click at [610, 200] on div "# Increase the game's defeated property: game . defeated += 1 # Get random coor…" at bounding box center [730, 136] width 257 height 222
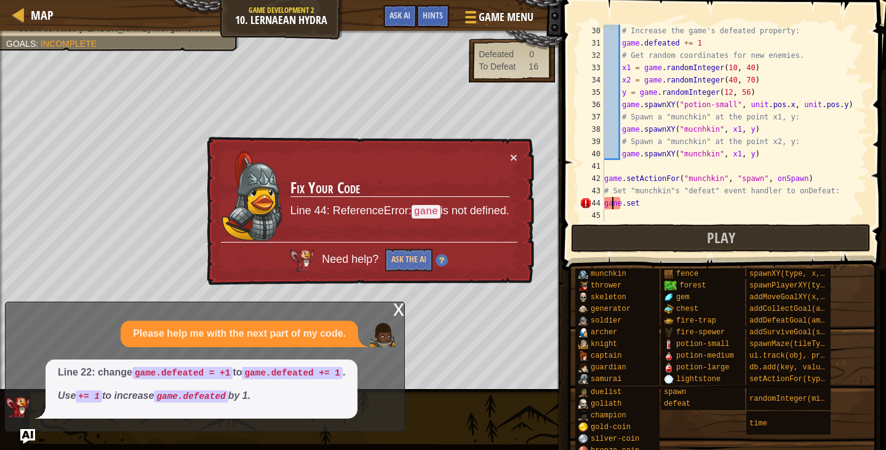
click at [614, 204] on div "# Increase the game's defeated property: game . defeated += 1 # Get random coor…" at bounding box center [730, 136] width 257 height 222
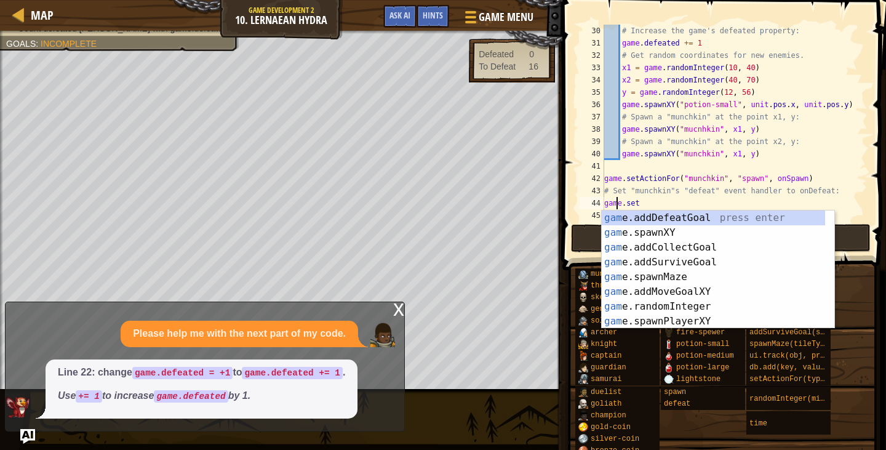
scroll to position [6, 1]
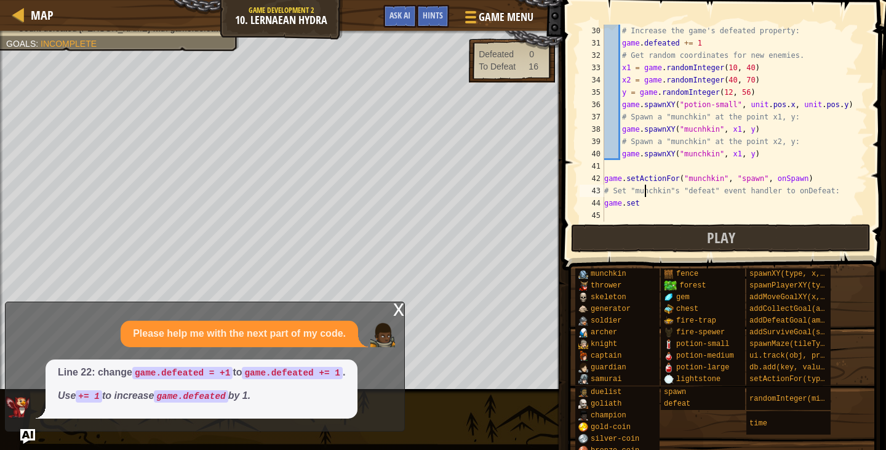
click at [644, 193] on div "# Increase the game's defeated property: game . defeated += 1 # Get random coor…" at bounding box center [730, 136] width 257 height 222
drag, startPoint x: 647, startPoint y: 204, endPoint x: 619, endPoint y: 202, distance: 27.7
click at [619, 202] on div "# Increase the game's defeated property: game . defeated += 1 # Get random coor…" at bounding box center [730, 136] width 257 height 222
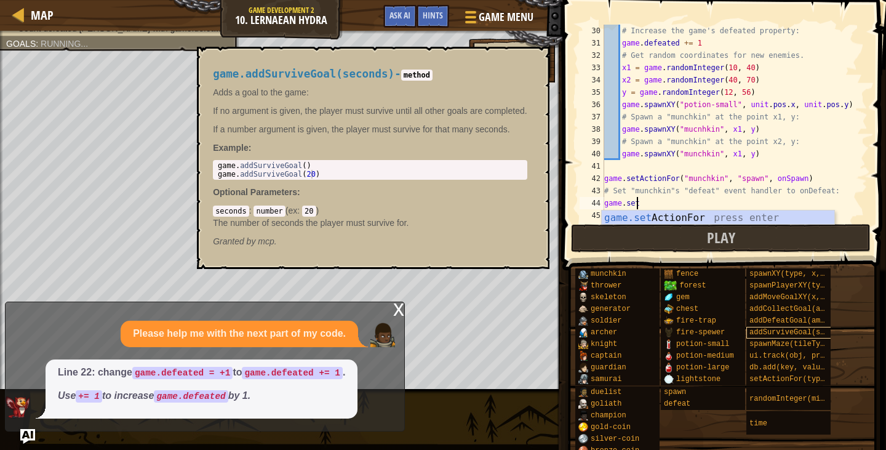
scroll to position [6, 2]
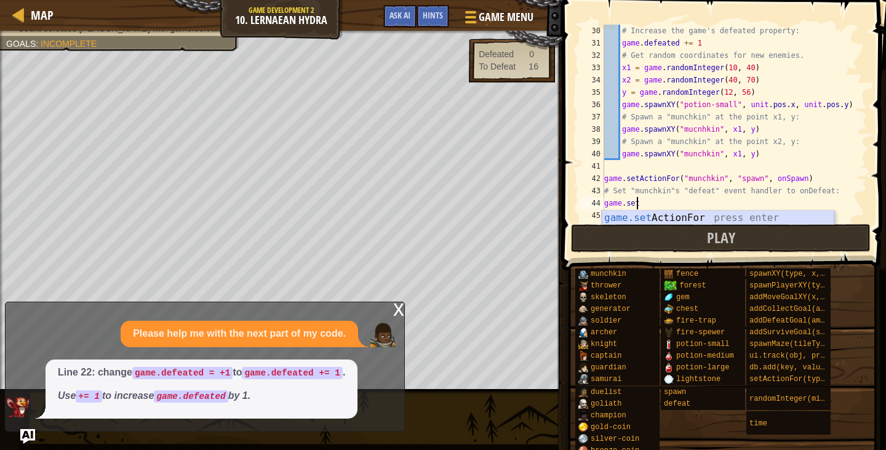
click at [784, 212] on div "game.set ActionFor press enter" at bounding box center [718, 232] width 233 height 44
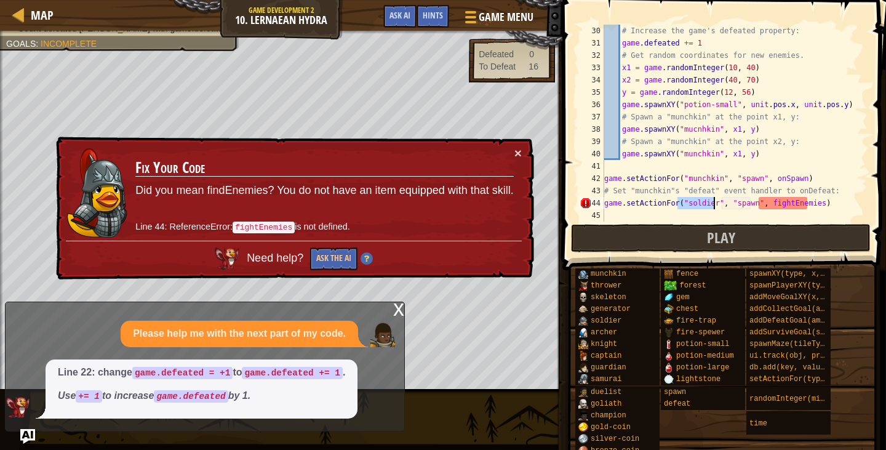
click at [680, 201] on div "# Increase the game's defeated property: game . defeated += 1 # Get random coor…" at bounding box center [730, 123] width 257 height 197
click at [690, 201] on div "# Increase the game's defeated property: game . defeated += 1 # Get random coor…" at bounding box center [730, 136] width 257 height 222
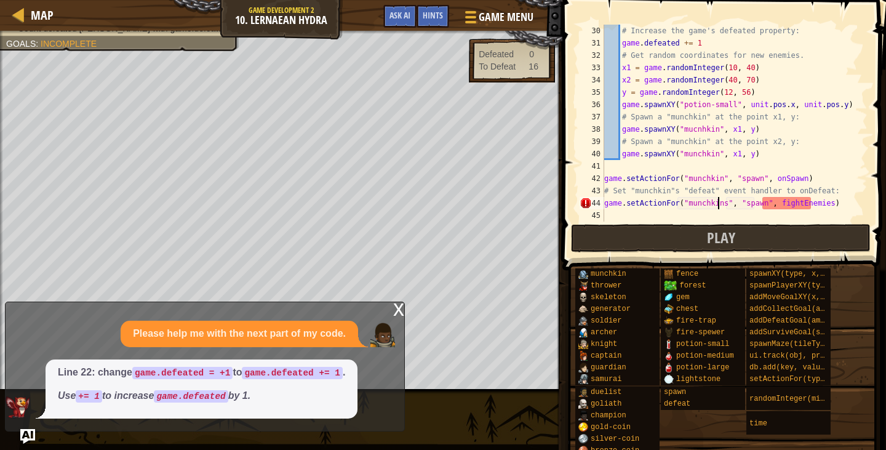
scroll to position [6, 9]
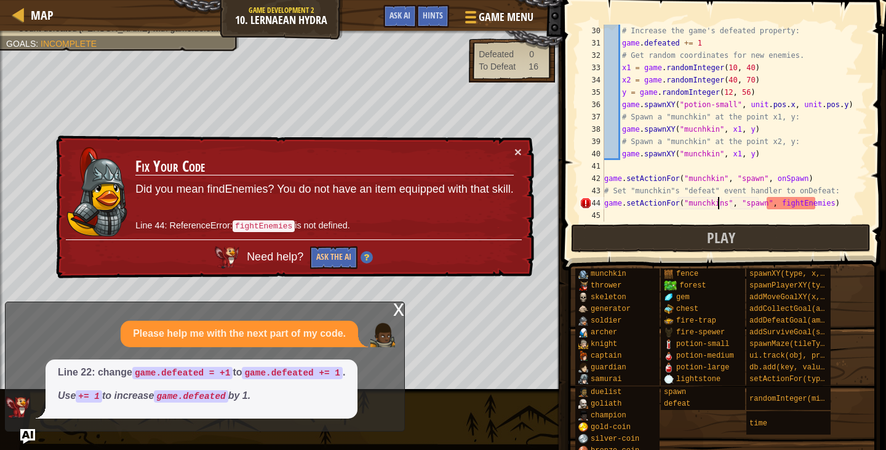
click at [749, 206] on div "# Increase the game's defeated property: game . defeated += 1 # Get random coor…" at bounding box center [730, 136] width 257 height 222
click at [743, 202] on div "# Increase the game's defeated property: game . defeated += 1 # Get random coor…" at bounding box center [730, 136] width 257 height 222
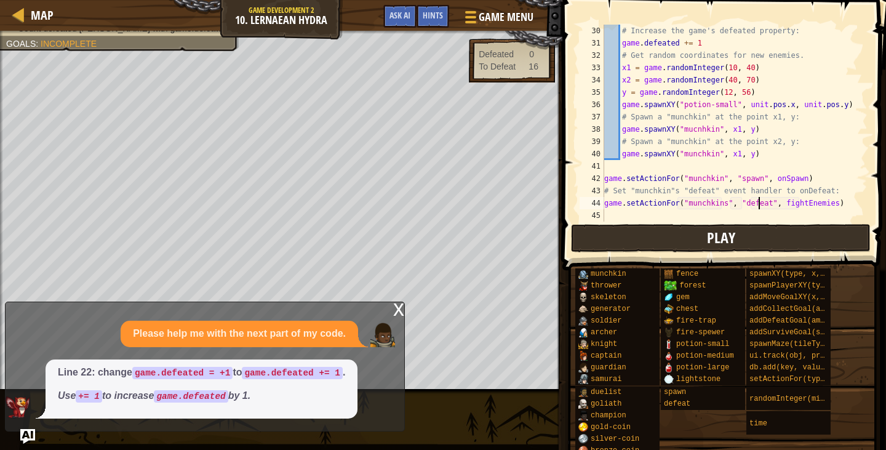
scroll to position [6, 13]
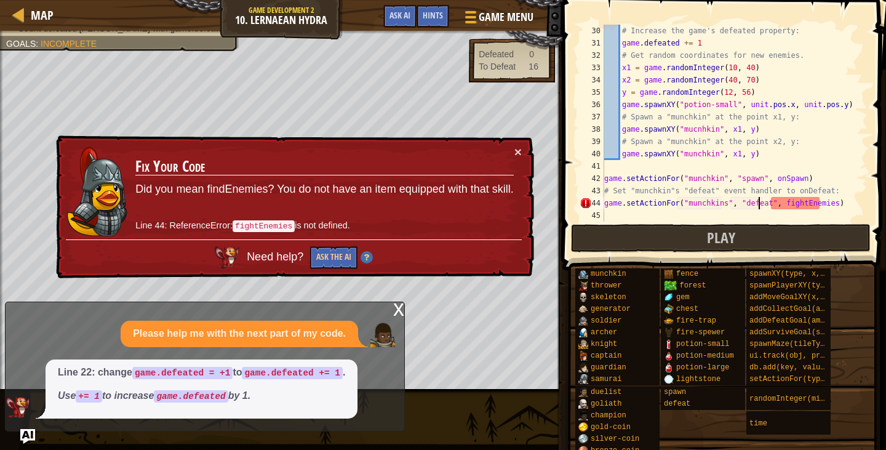
click at [794, 199] on div "# Increase the game's defeated property: game . defeated += 1 # Get random coor…" at bounding box center [730, 136] width 257 height 222
click at [795, 202] on div "# Increase the game's defeated property: game . defeated += 1 # Get random coor…" at bounding box center [730, 136] width 257 height 222
click at [795, 202] on div "# Increase the game's defeated property: game . defeated += 1 # Get random coor…" at bounding box center [730, 123] width 257 height 197
click at [788, 205] on div "# Increase the game's defeated property: game . defeated += 1 # Get random coor…" at bounding box center [730, 136] width 257 height 222
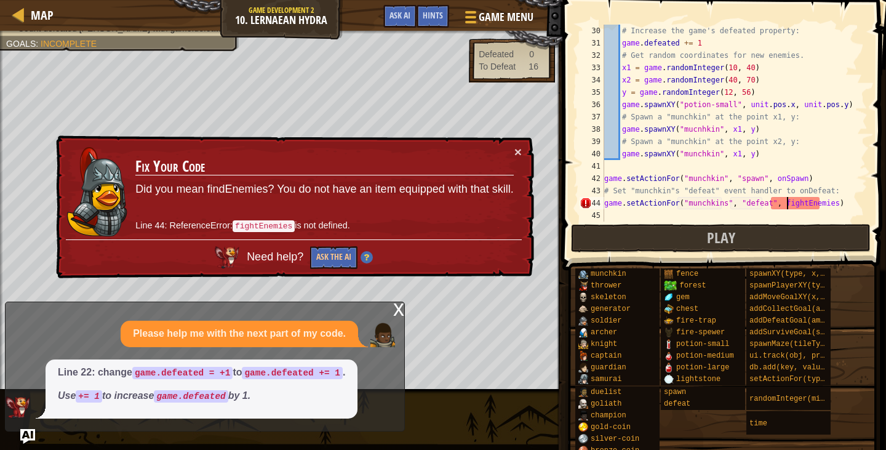
click at [788, 205] on div "# Increase the game's defeated property: game . defeated += 1 # Get random coor…" at bounding box center [730, 136] width 257 height 222
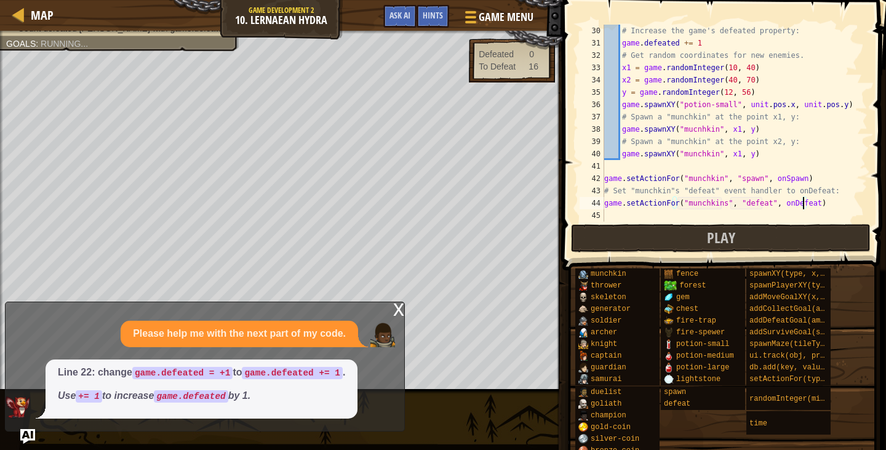
scroll to position [6, 16]
type textarea "game.setActionFor("munchkins", "defeat", onDefeat)"
click at [701, 235] on button "Play" at bounding box center [721, 238] width 300 height 28
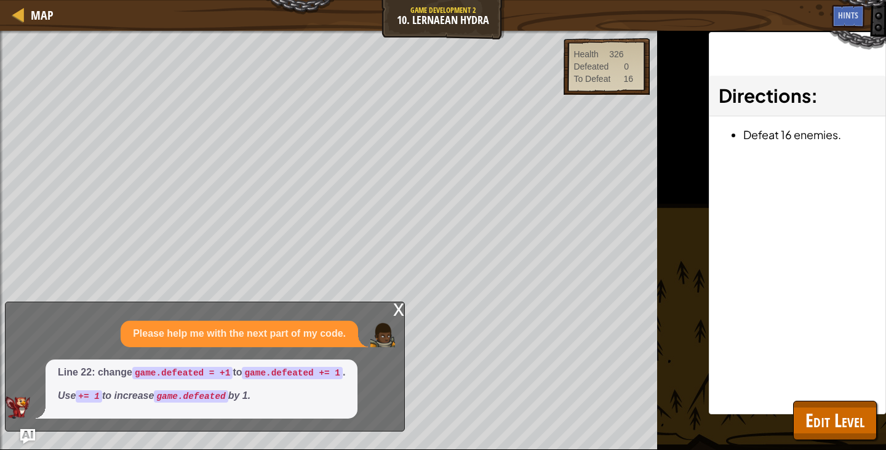
click at [397, 311] on div "x" at bounding box center [398, 308] width 11 height 12
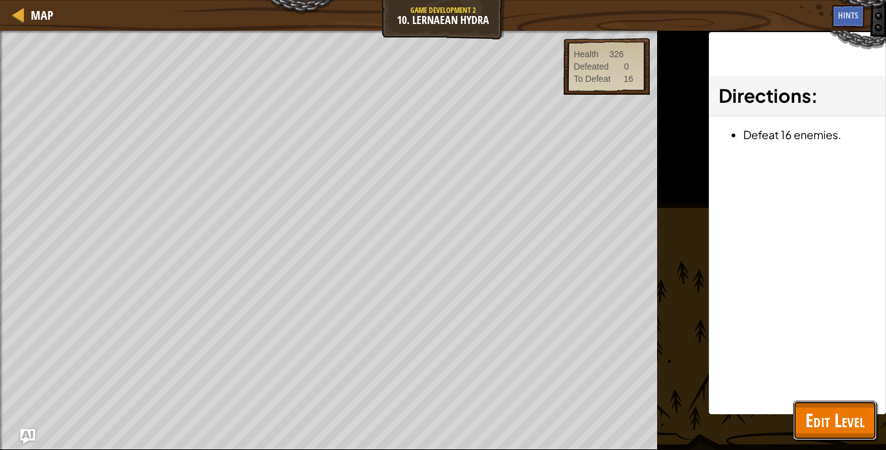
click at [823, 432] on span "Edit Level" at bounding box center [834, 419] width 59 height 25
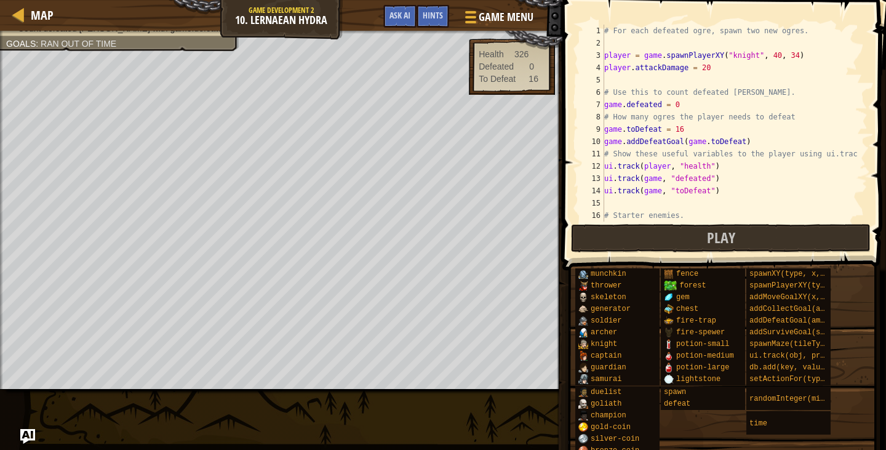
scroll to position [6, 0]
click at [708, 44] on div "# For each defeated ogre, spawn two new ogres. player = game . spawnPlayerXY ( …" at bounding box center [730, 136] width 257 height 222
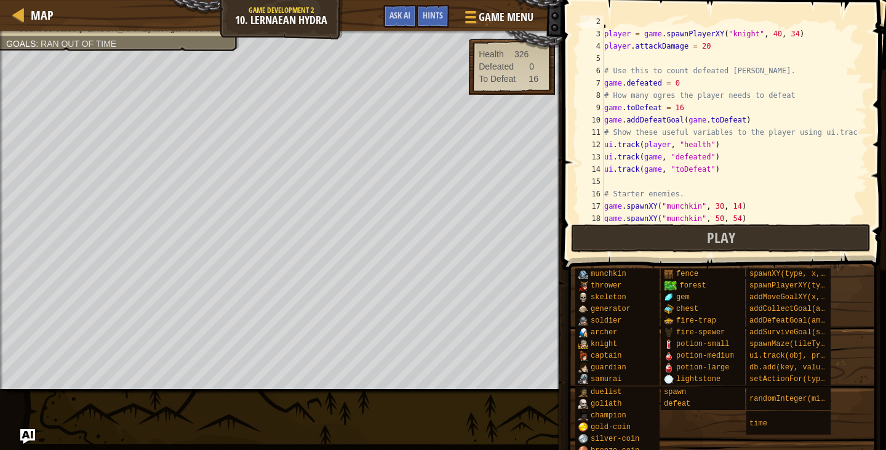
scroll to position [21, 0]
click at [46, 18] on span "Map" at bounding box center [42, 15] width 23 height 17
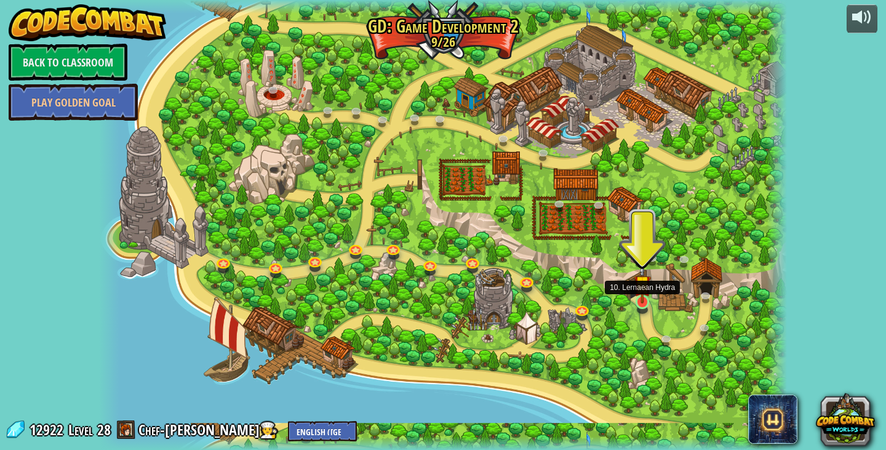
click at [637, 299] on img at bounding box center [642, 283] width 17 height 39
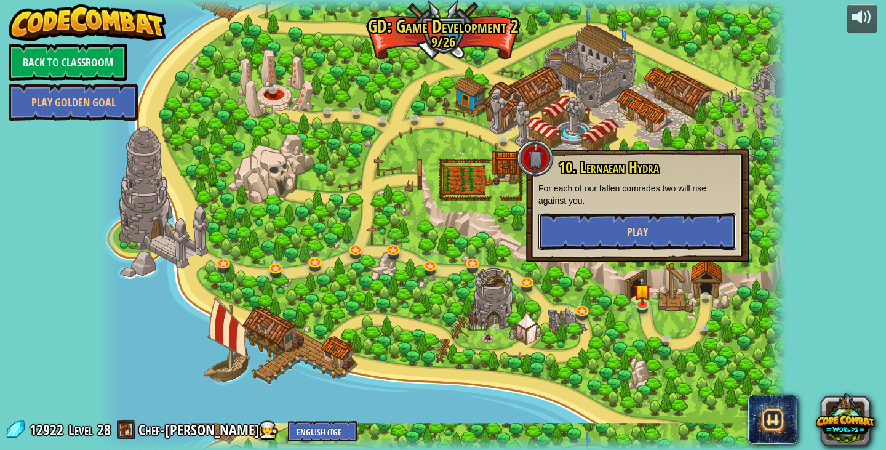
click at [650, 241] on button "Play" at bounding box center [637, 231] width 198 height 37
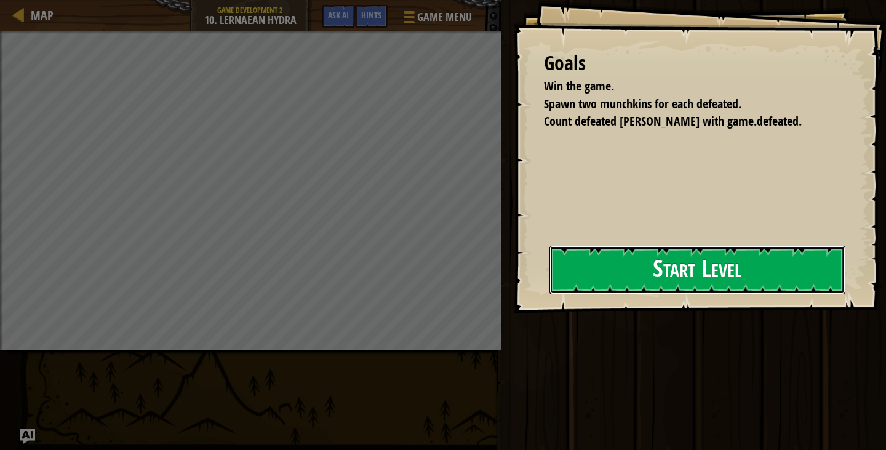
click at [668, 260] on button "Start Level" at bounding box center [697, 269] width 296 height 49
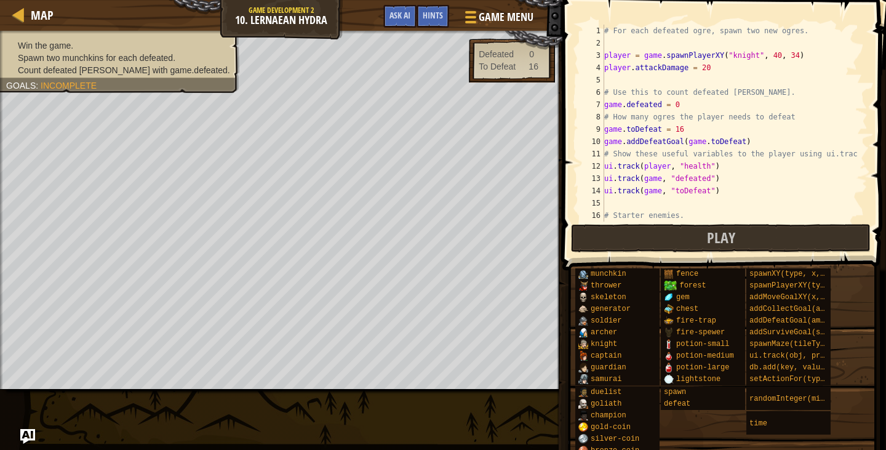
click at [718, 95] on div "# For each defeated ogre, spawn two new ogres. player = game . spawnPlayerXY ( …" at bounding box center [730, 136] width 257 height 222
click at [670, 124] on div "# For each defeated ogre, spawn two new ogres. player = game . spawnPlayerXY ( …" at bounding box center [730, 136] width 257 height 222
click at [685, 129] on div "# For each defeated ogre, spawn two new ogres. player = game . spawnPlayerXY ( …" at bounding box center [730, 136] width 257 height 222
click at [692, 105] on div "# For each defeated ogre, spawn two new ogres. player = game . spawnPlayerXY ( …" at bounding box center [730, 136] width 257 height 222
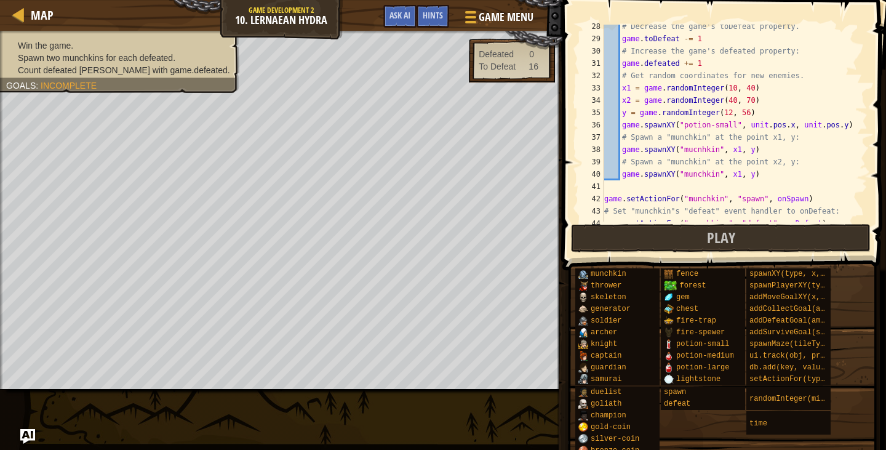
scroll to position [357, 0]
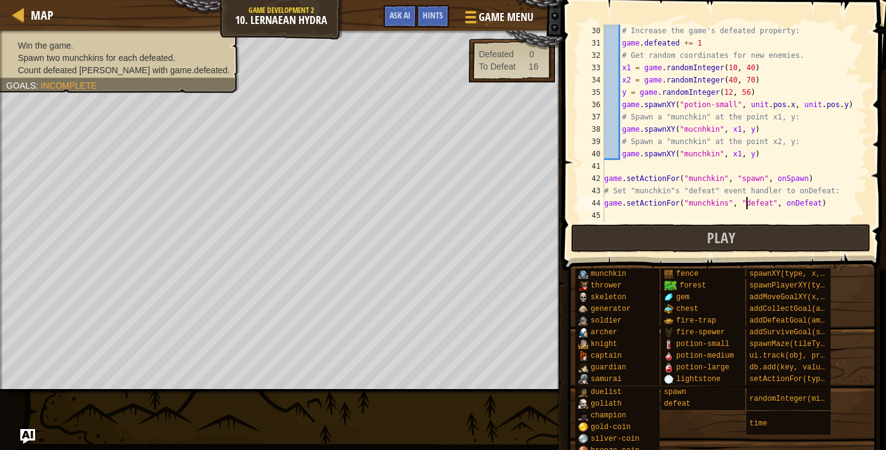
click at [746, 204] on div "# Increase the game's defeated property: game . defeated += 1 # Get random coor…" at bounding box center [730, 136] width 257 height 222
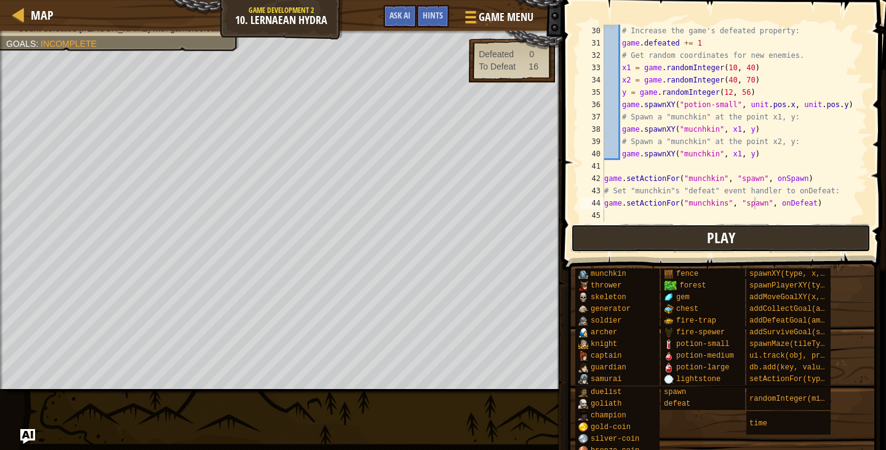
click at [753, 247] on button "Play" at bounding box center [721, 238] width 300 height 28
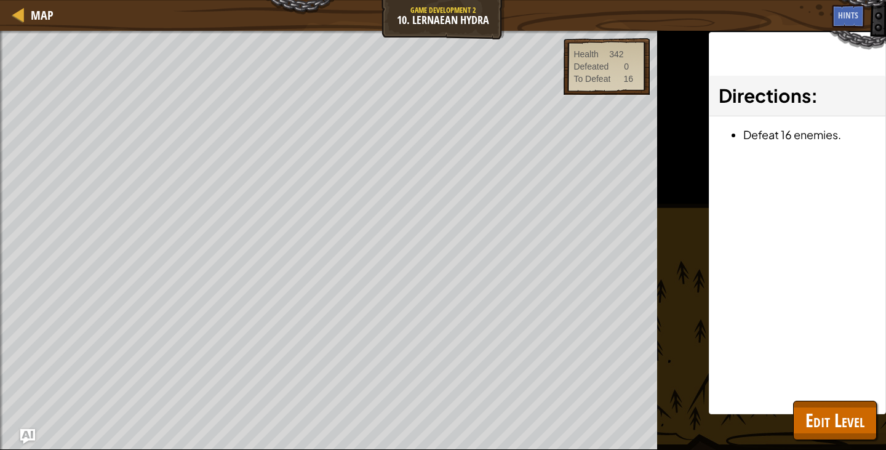
click at [771, 393] on div "Directions : Defeat 16 enemies." at bounding box center [797, 223] width 177 height 382
click at [826, 422] on span "Edit Level" at bounding box center [834, 419] width 59 height 25
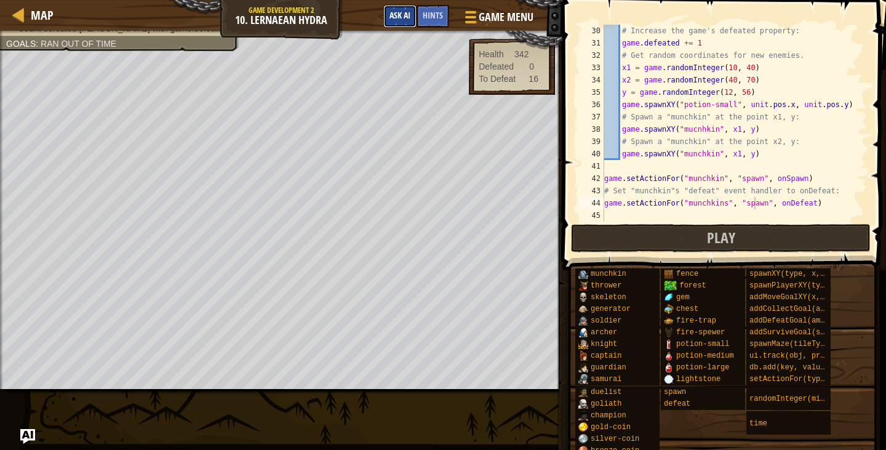
click at [396, 9] on button "Ask AI" at bounding box center [399, 16] width 33 height 23
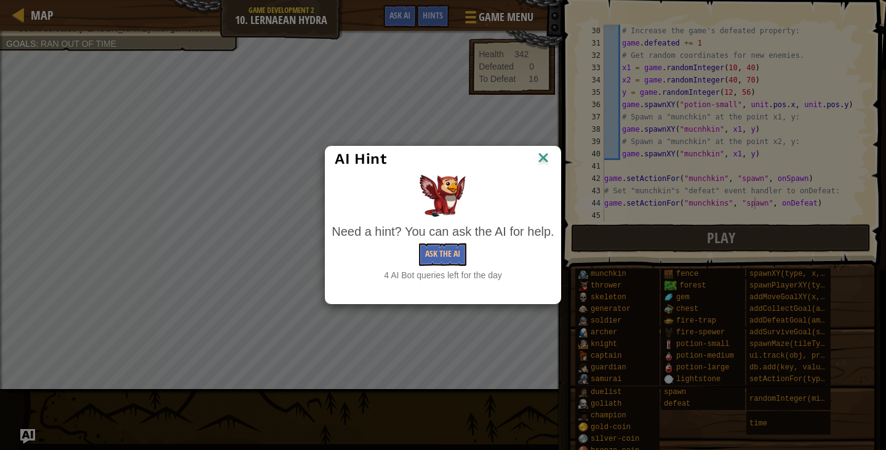
click at [439, 239] on div "Need a hint? You can ask the AI for help." at bounding box center [443, 232] width 222 height 18
click at [536, 150] on img at bounding box center [543, 159] width 16 height 18
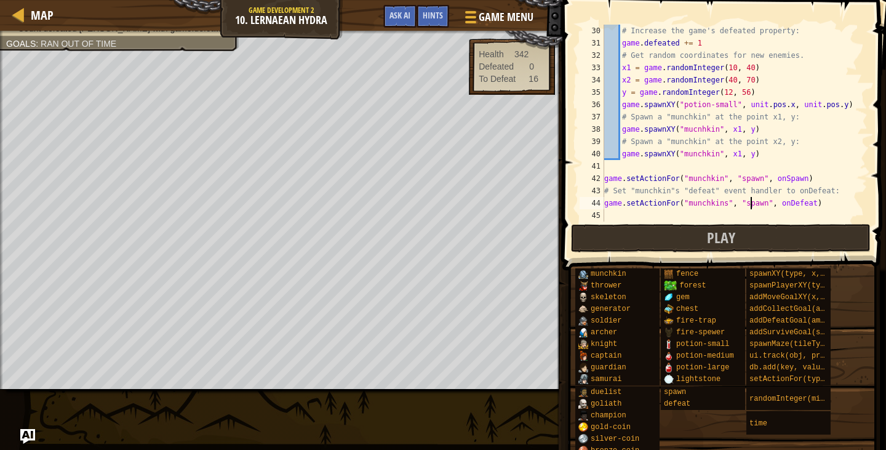
click at [749, 204] on div "# Increase the game's defeated property: game . defeated += 1 # Get random coor…" at bounding box center [730, 136] width 257 height 222
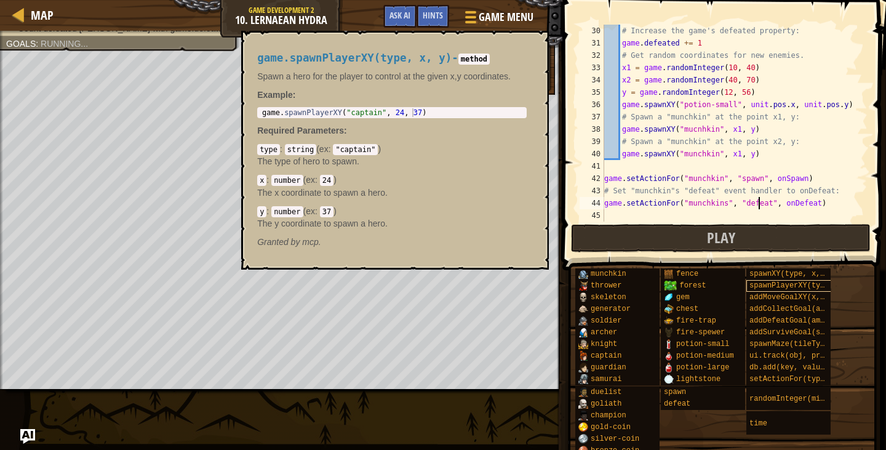
scroll to position [6, 13]
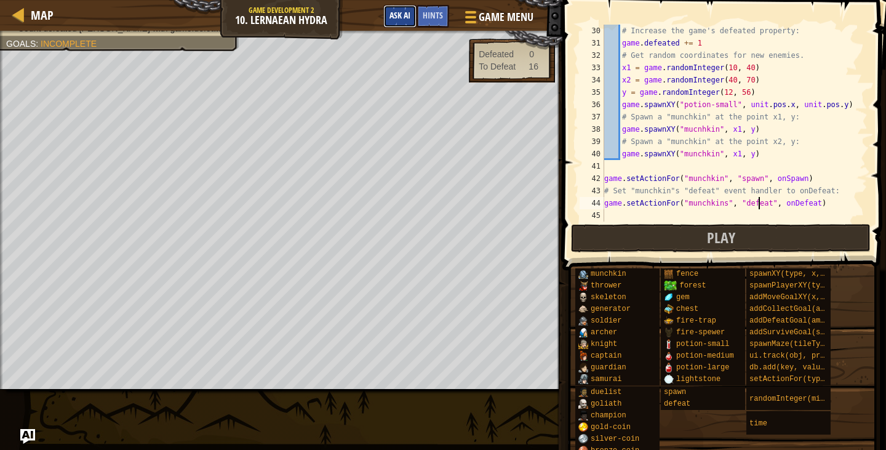
click at [403, 14] on span "Ask AI" at bounding box center [399, 15] width 21 height 12
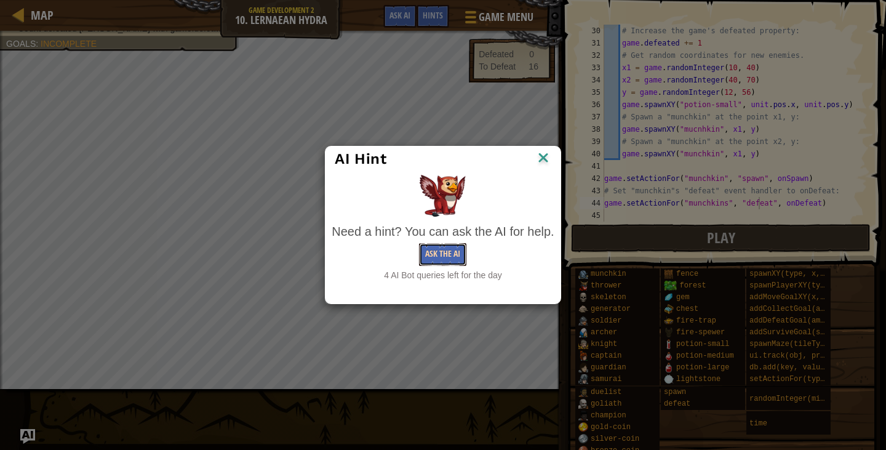
click at [445, 262] on button "Ask the AI" at bounding box center [442, 254] width 47 height 23
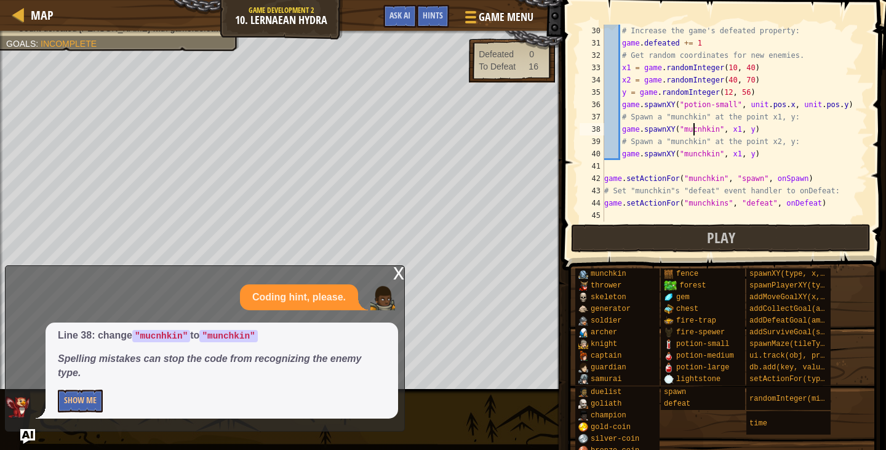
click at [693, 129] on div "# Increase the game's defeated property: game . defeated += 1 # Get random coor…" at bounding box center [730, 136] width 257 height 222
click at [730, 224] on button "Play" at bounding box center [721, 238] width 300 height 28
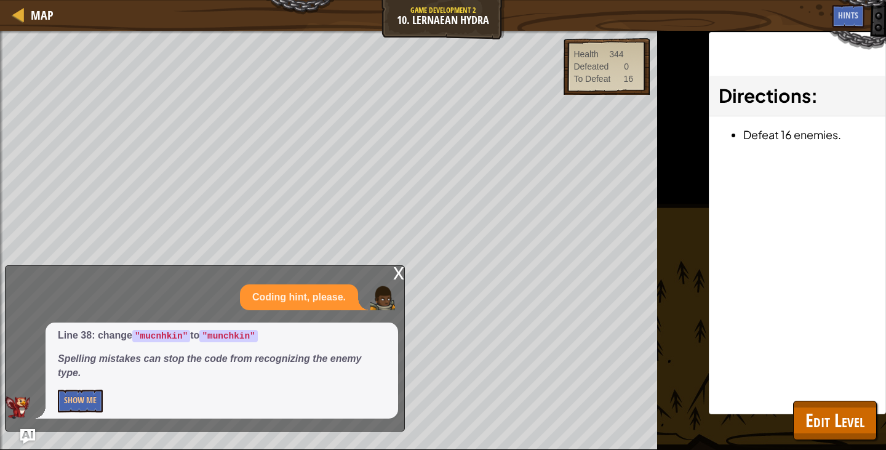
click at [399, 271] on div "x" at bounding box center [398, 272] width 11 height 12
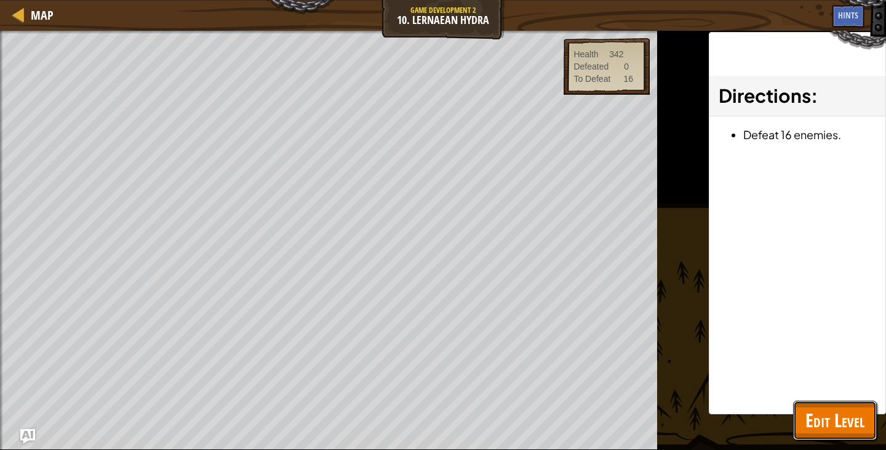
click at [845, 429] on span "Edit Level" at bounding box center [834, 419] width 59 height 25
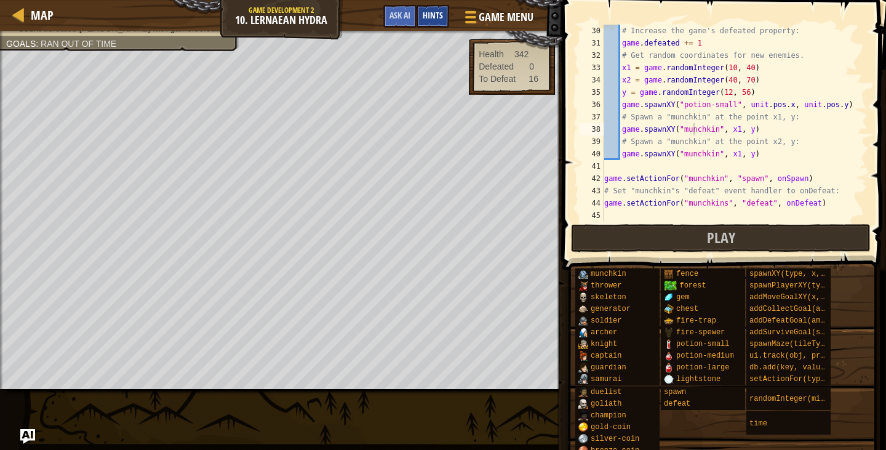
click at [441, 15] on span "Hints" at bounding box center [433, 15] width 20 height 12
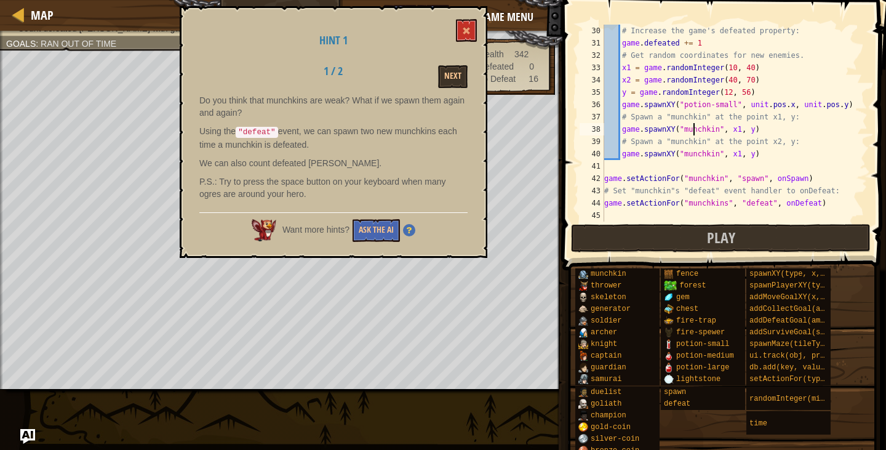
click at [450, 89] on div "Hint 1 1 / 2 Next Do you think that munchkins are weak? What if we spawn them a…" at bounding box center [334, 132] width 308 height 252
click at [449, 73] on button "Next" at bounding box center [453, 76] width 30 height 23
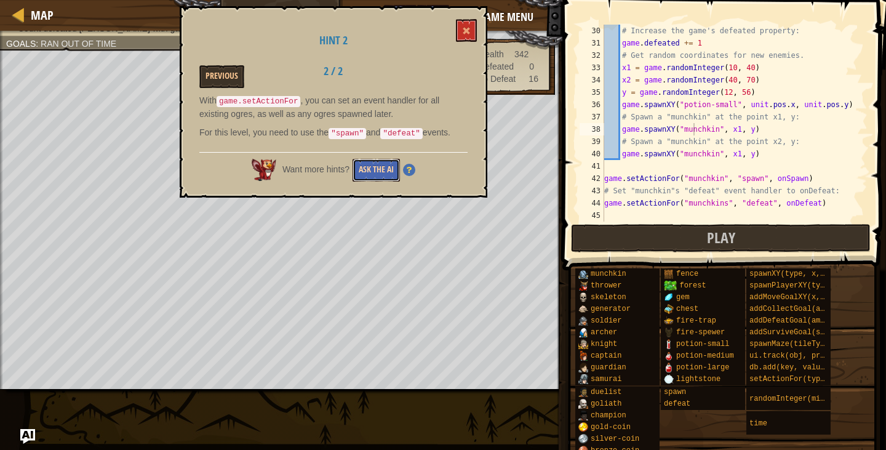
click at [369, 171] on button "Ask the AI" at bounding box center [376, 170] width 47 height 23
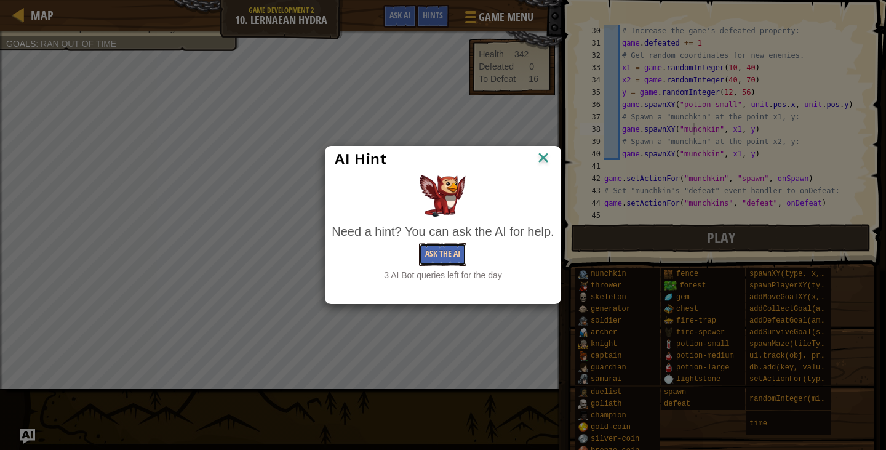
click at [421, 253] on button "Ask the AI" at bounding box center [442, 254] width 47 height 23
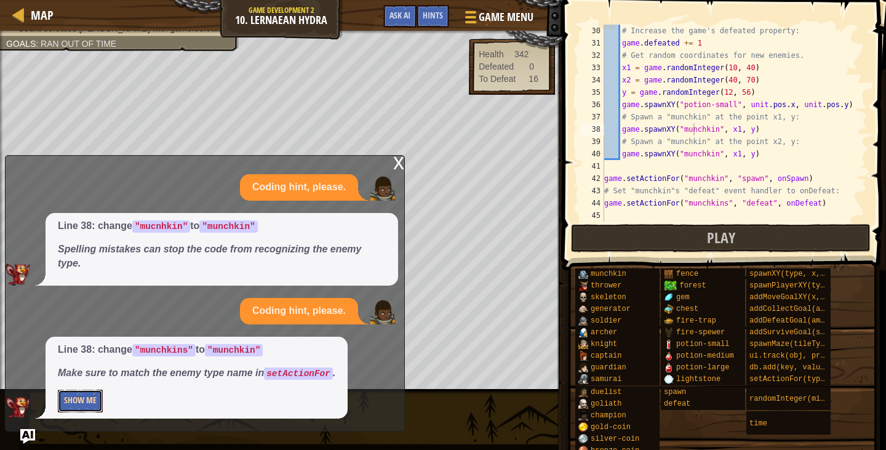
click at [94, 399] on button "Show Me" at bounding box center [80, 400] width 45 height 23
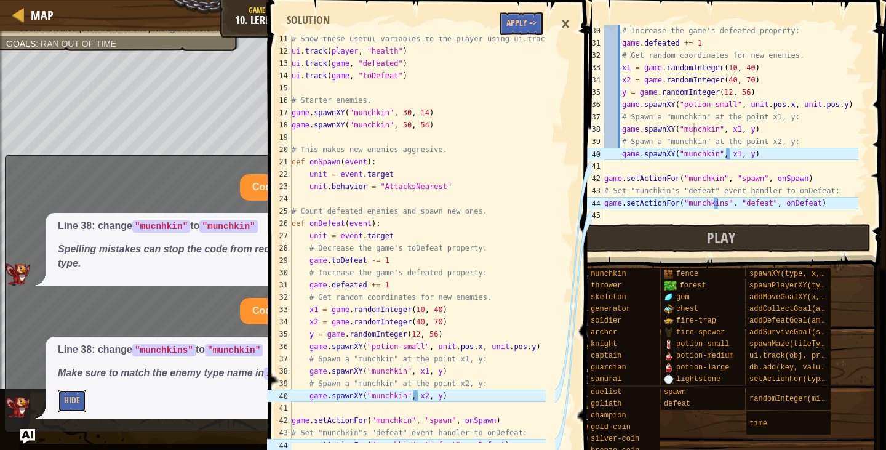
scroll to position [148, 0]
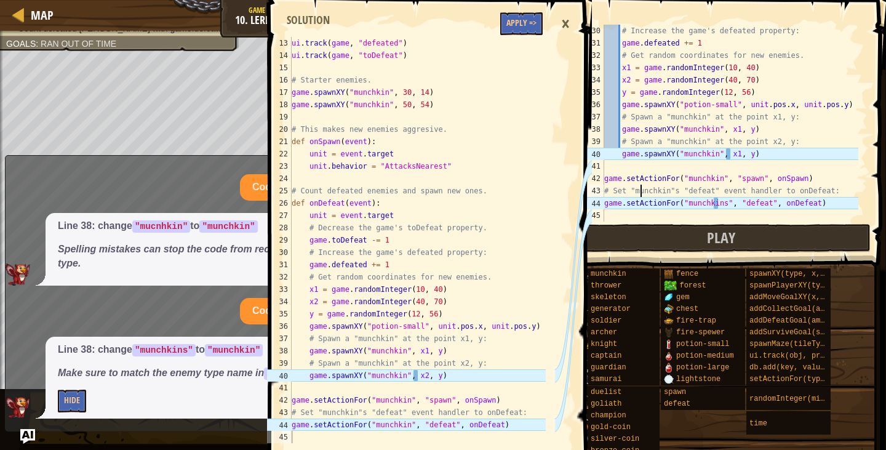
click at [640, 186] on div "# Increase the game's defeated property: game . defeated += 1 # Get random coor…" at bounding box center [730, 136] width 257 height 222
click at [728, 153] on div "# Increase the game's defeated property: game . defeated += 1 # Get random coor…" at bounding box center [730, 136] width 257 height 222
type textarea "game.spawnXY("munchkin", x1, y)"
click at [527, 28] on button "Apply =>" at bounding box center [521, 23] width 42 height 23
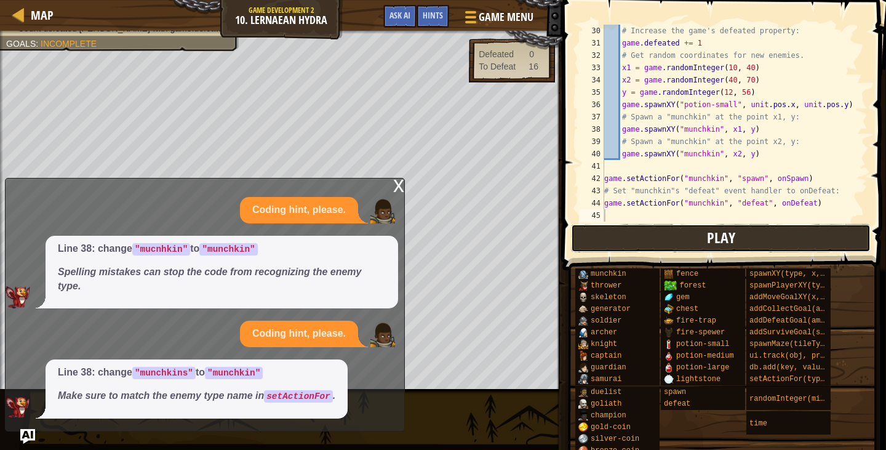
click at [633, 242] on button "Play" at bounding box center [721, 238] width 300 height 28
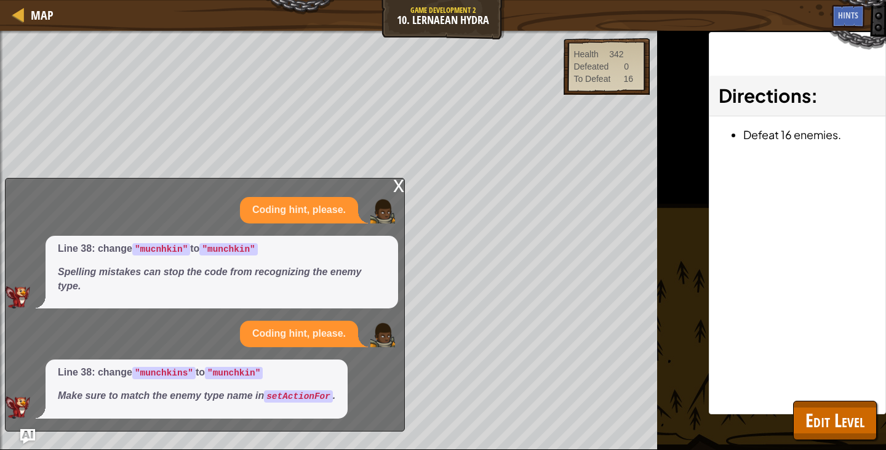
click at [404, 191] on div "x" at bounding box center [398, 184] width 11 height 12
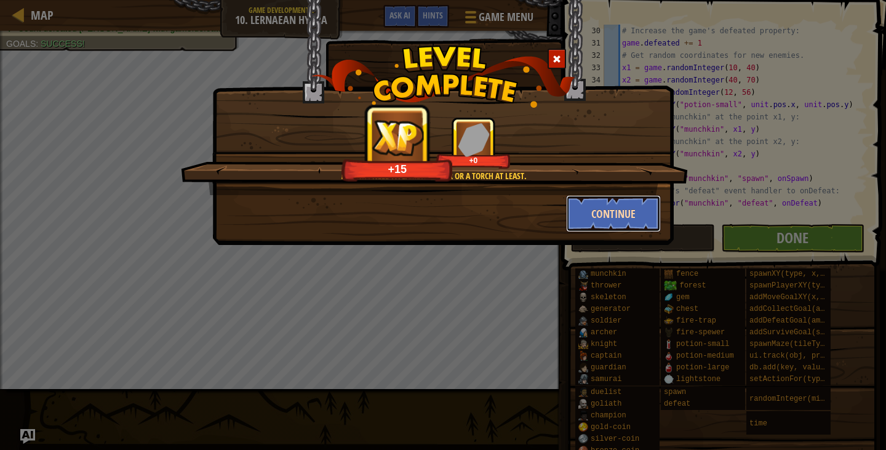
click at [586, 217] on button "Continue" at bounding box center [613, 213] width 95 height 37
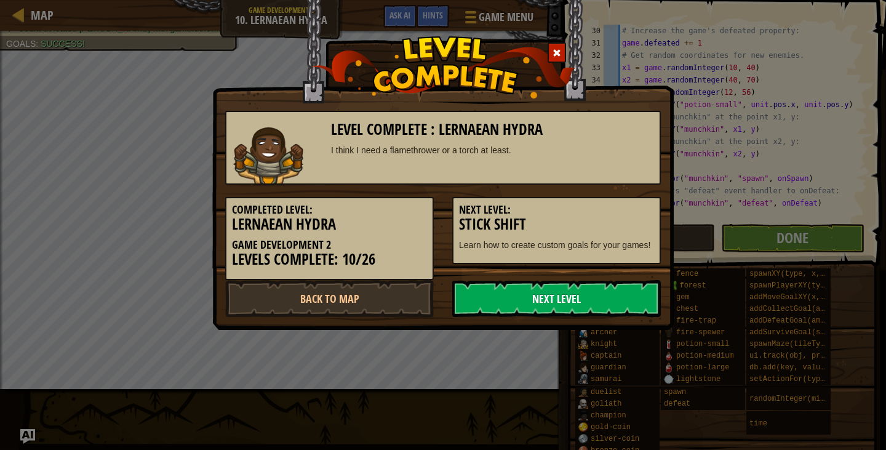
click at [514, 296] on link "Next Level" at bounding box center [556, 298] width 209 height 37
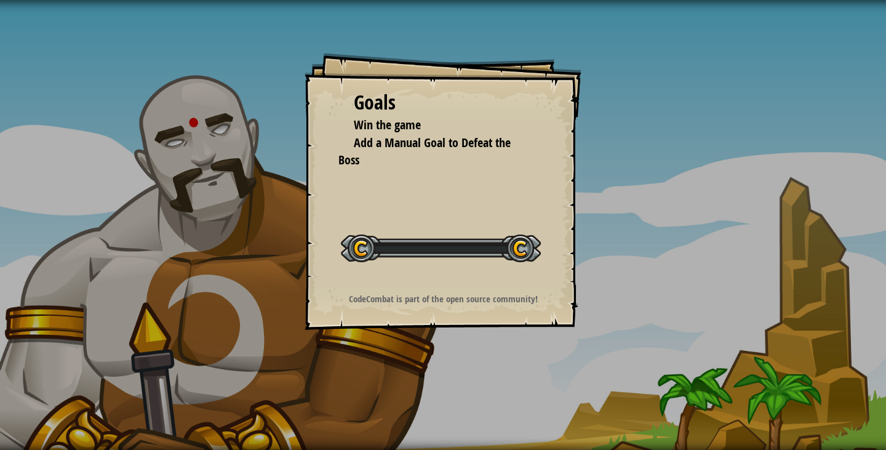
click at [514, 296] on strong "CodeCombat is part of the open source community!" at bounding box center [443, 298] width 189 height 13
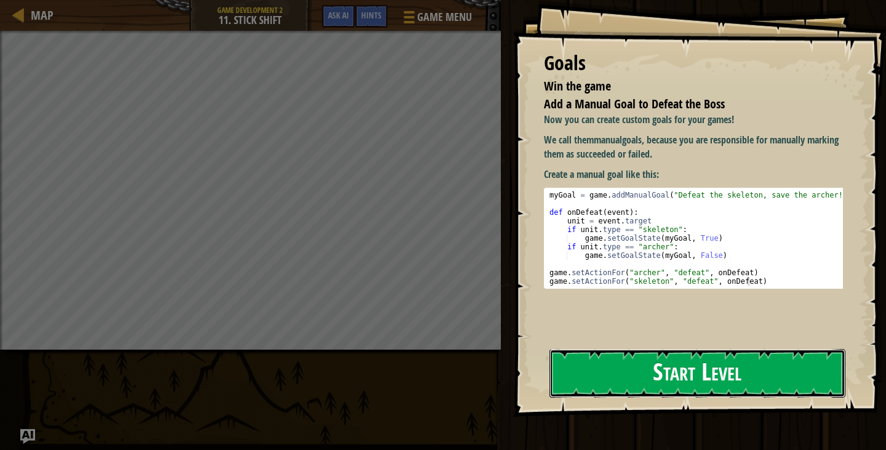
click at [637, 380] on button "Start Level" at bounding box center [697, 373] width 296 height 49
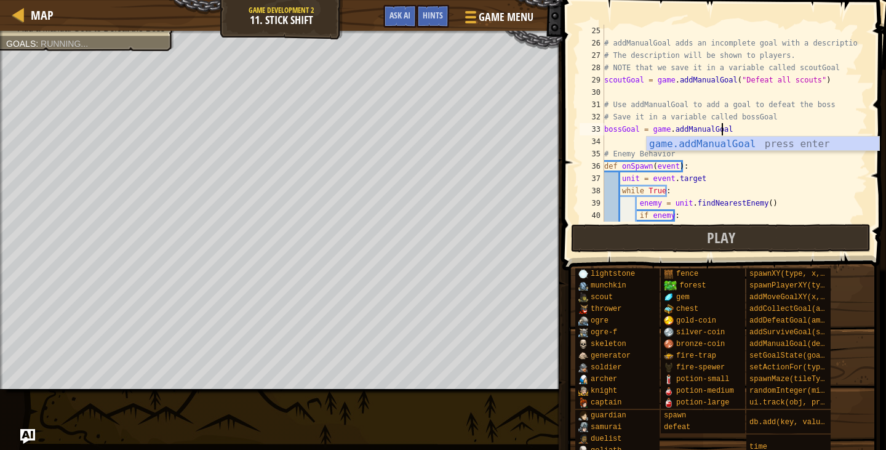
scroll to position [6, 9]
click at [824, 145] on div "game.addManualGoal press enter" at bounding box center [763, 159] width 233 height 44
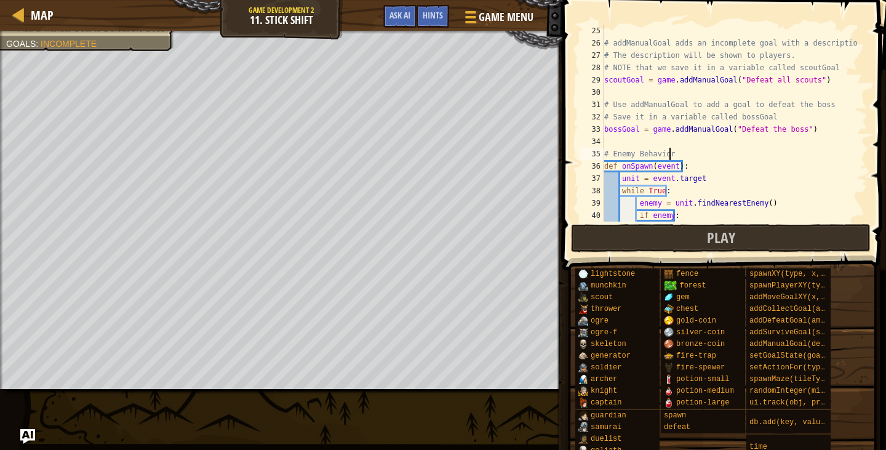
click at [804, 158] on div "# addManualGoal adds an incomplete goal with a description # The description wi…" at bounding box center [730, 136] width 257 height 222
type textarea "# Enemy Behavior"
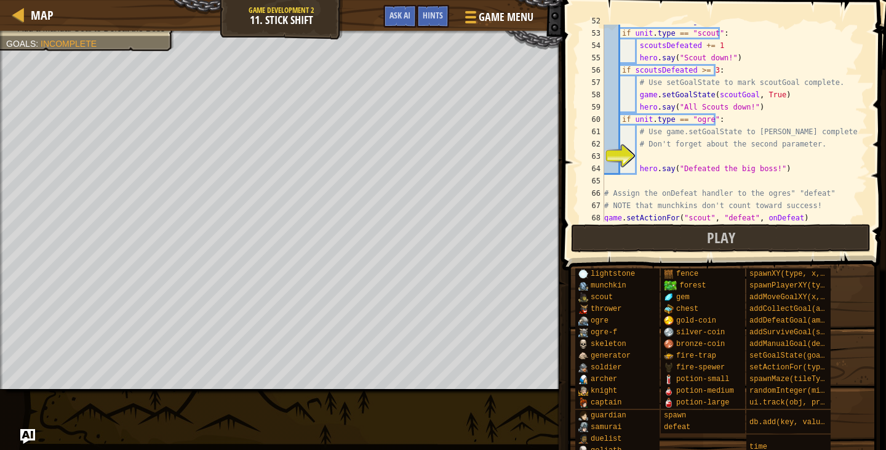
scroll to position [638, 0]
click at [768, 151] on div "unit = event . target if unit . type == "scout" : scoutsDefeated += 1 hero . sa…" at bounding box center [730, 125] width 257 height 222
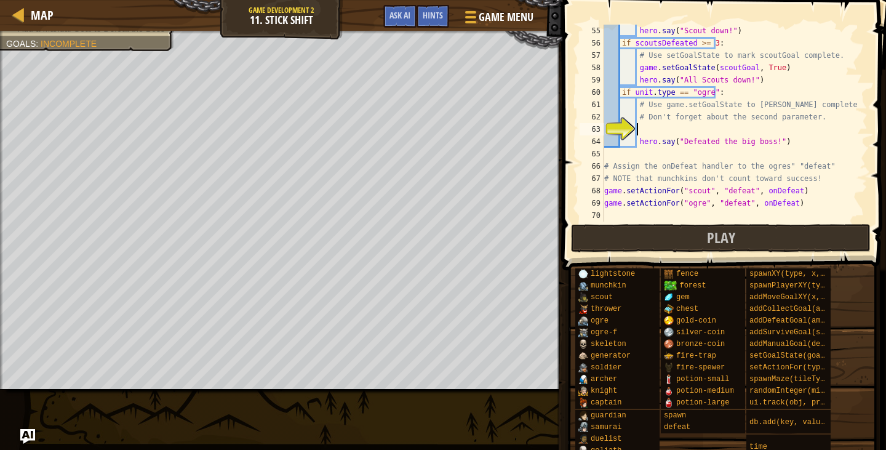
scroll to position [665, 0]
click at [695, 236] on button "Play" at bounding box center [721, 238] width 300 height 28
click at [743, 235] on button "Play" at bounding box center [721, 238] width 300 height 28
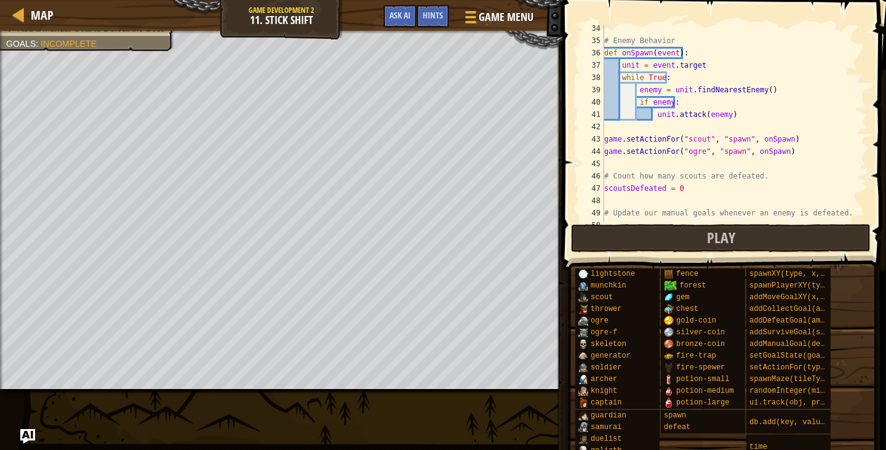
scroll to position [414, 0]
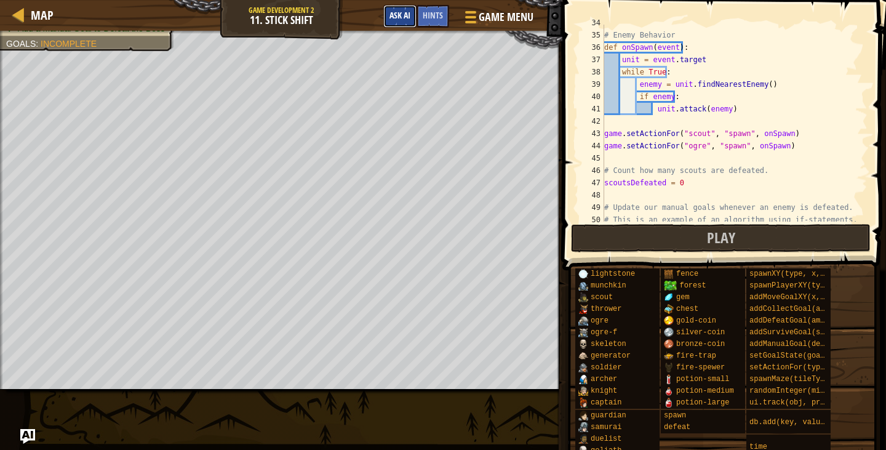
click at [396, 18] on span "Ask AI" at bounding box center [399, 15] width 21 height 12
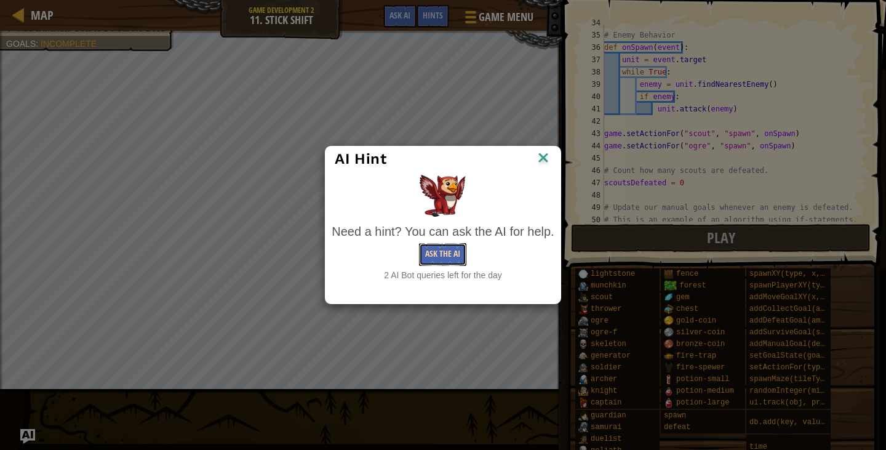
click at [433, 249] on button "Ask the AI" at bounding box center [442, 254] width 47 height 23
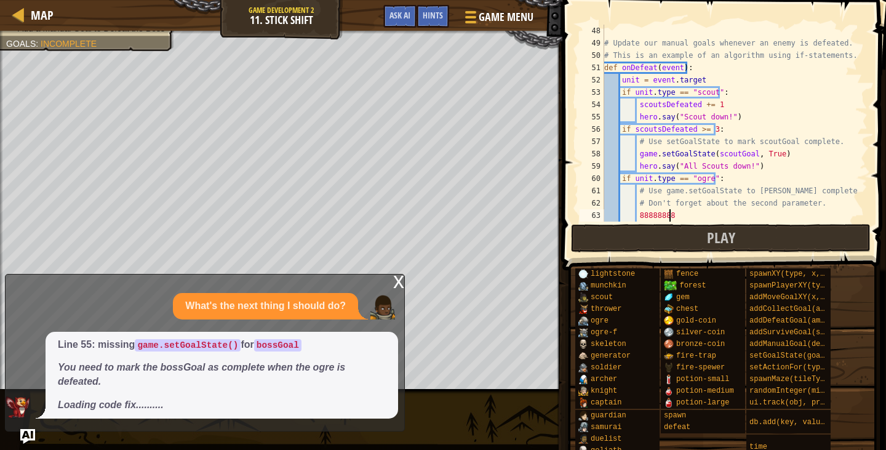
scroll to position [6, 5]
type textarea "8"
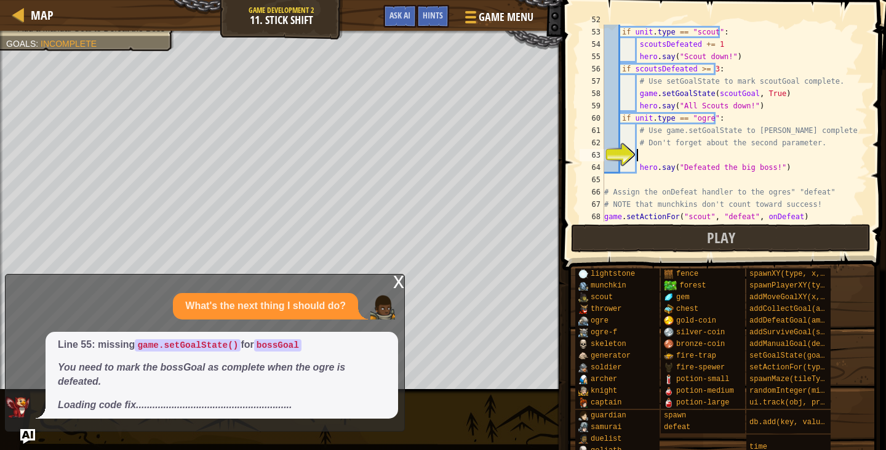
scroll to position [665, 0]
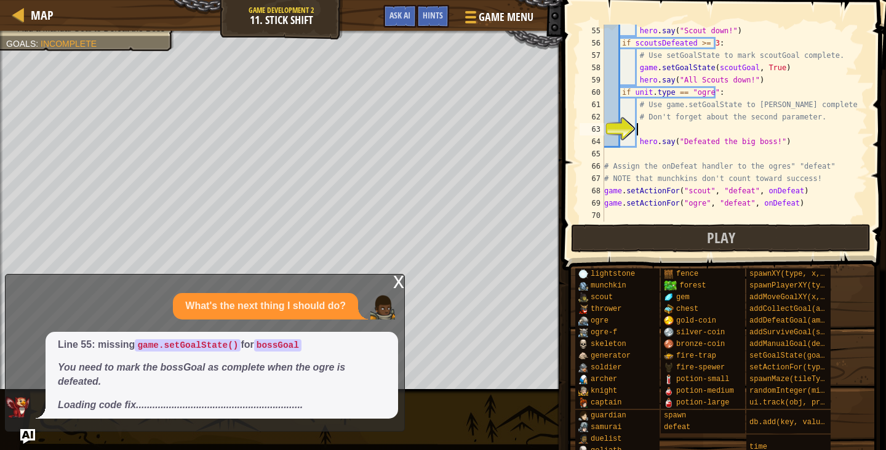
click at [673, 168] on div "hero . say ( "Scout down!" ) if scoutsDefeated >= 3 : # Use setGoalState to mar…" at bounding box center [730, 136] width 257 height 222
click at [665, 165] on div "hero . say ( "Scout down!" ) if scoutsDefeated >= 3 : # Use setGoalState to mar…" at bounding box center [730, 136] width 257 height 222
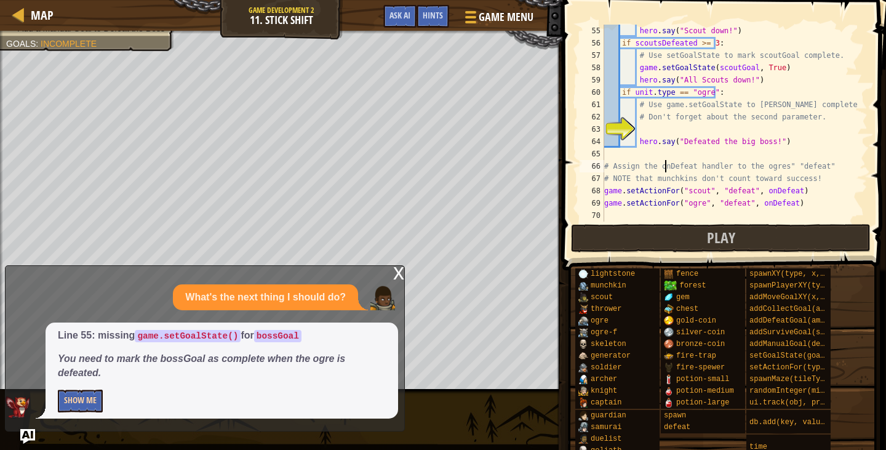
type textarea "# Assign the onDefeat handler to the ogres" "defeat""
click at [76, 406] on button "Show Me" at bounding box center [80, 400] width 45 height 23
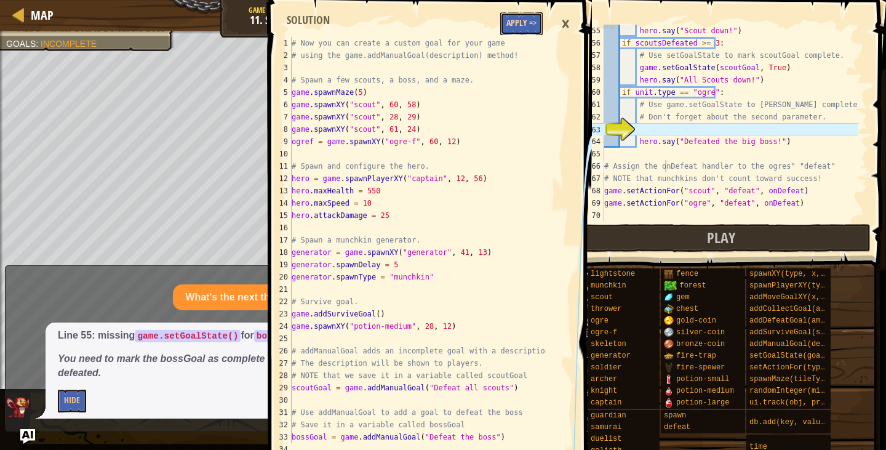
click at [513, 23] on button "Apply =>" at bounding box center [521, 23] width 42 height 23
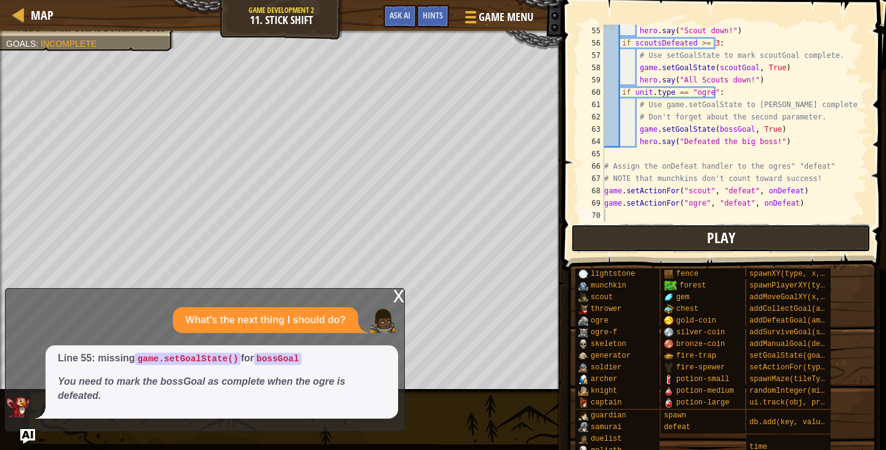
click at [647, 232] on button "Play" at bounding box center [721, 238] width 300 height 28
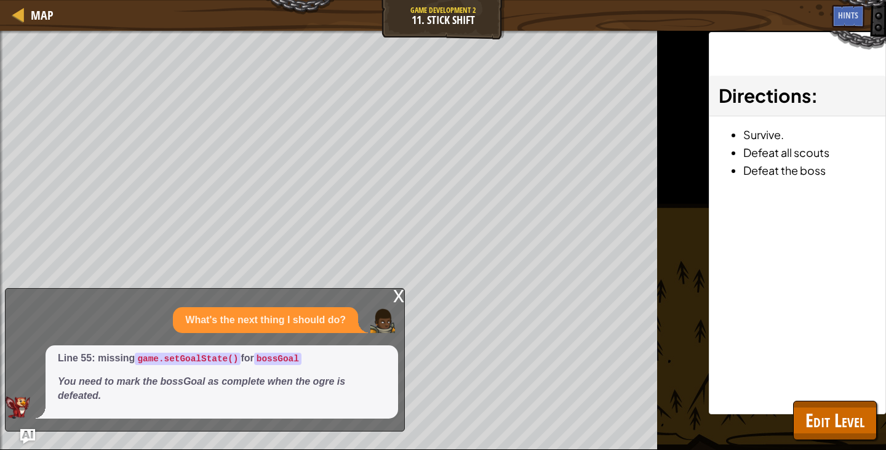
click at [391, 290] on div "x What's the next thing I should do? Line 55: missing game.setGoalState() for b…" at bounding box center [205, 359] width 400 height 143
click at [397, 296] on div "x" at bounding box center [398, 295] width 11 height 12
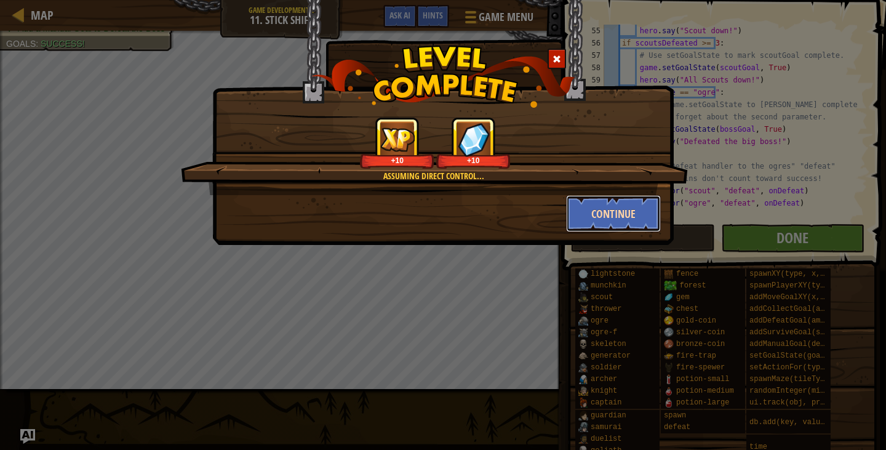
click at [615, 210] on button "Continue" at bounding box center [613, 213] width 95 height 37
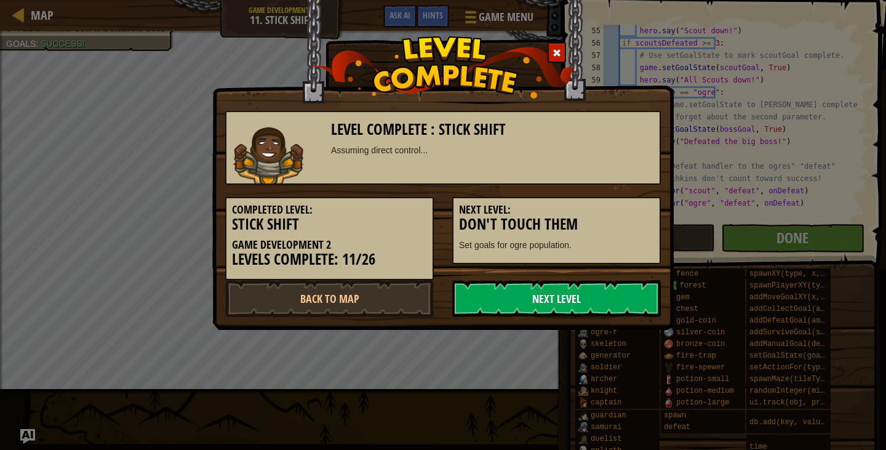
click at [596, 293] on link "Next Level" at bounding box center [556, 298] width 209 height 37
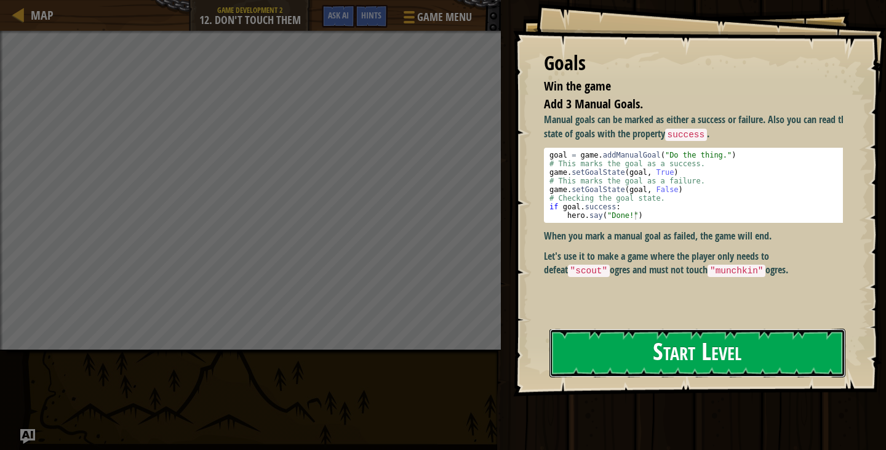
click at [684, 364] on button "Start Level" at bounding box center [697, 353] width 296 height 49
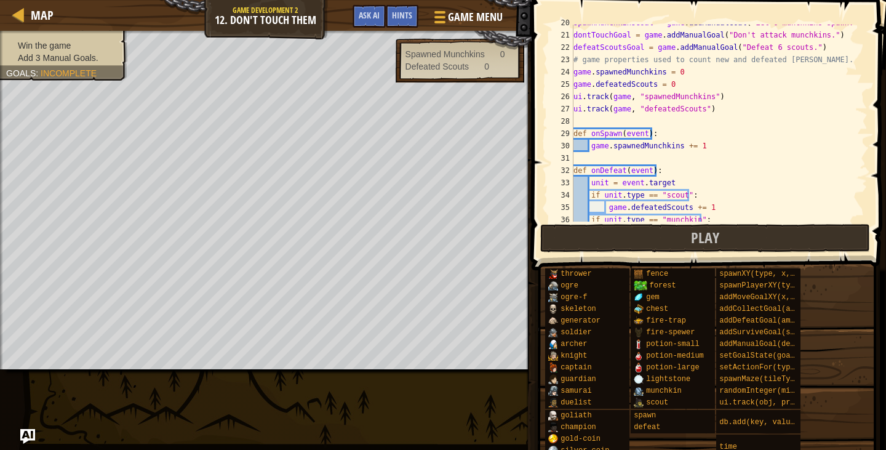
scroll to position [418, 0]
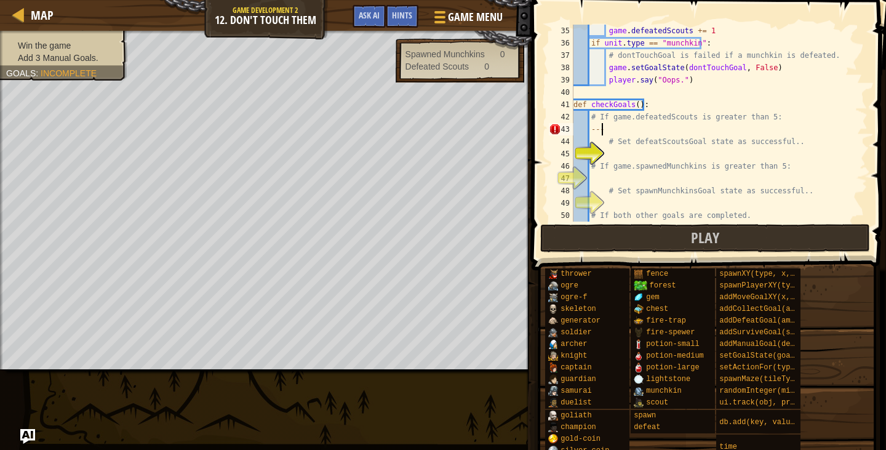
type textarea "-"
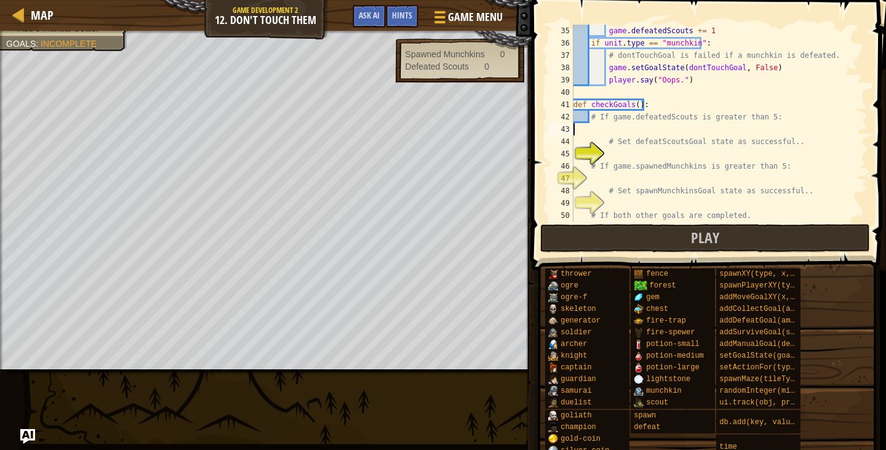
type textarea "---"
click at [714, 123] on div "game . defeatedScouts += 1 if unit . type == "munchkin" : # dontTouchGoal is fa…" at bounding box center [714, 123] width 287 height 197
type textarea "-"
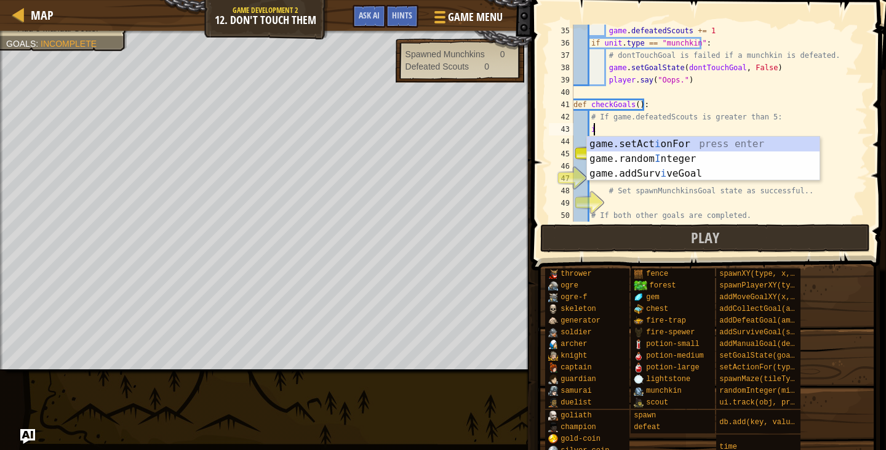
scroll to position [6, 1]
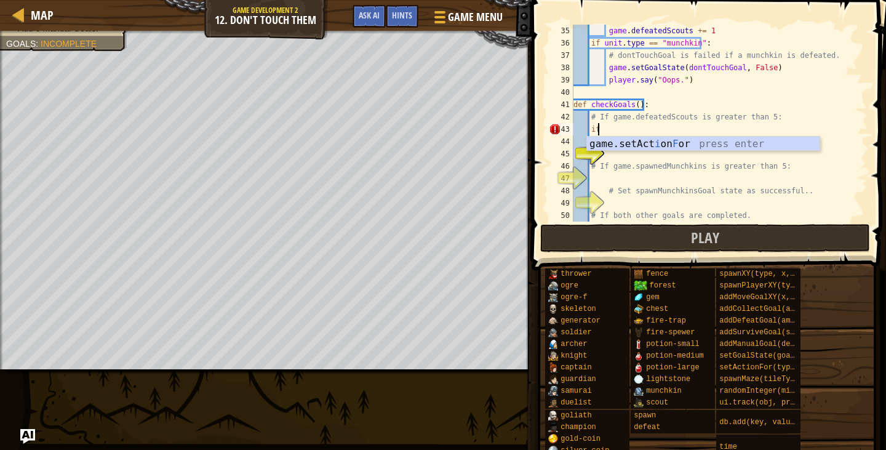
type textarea "i"
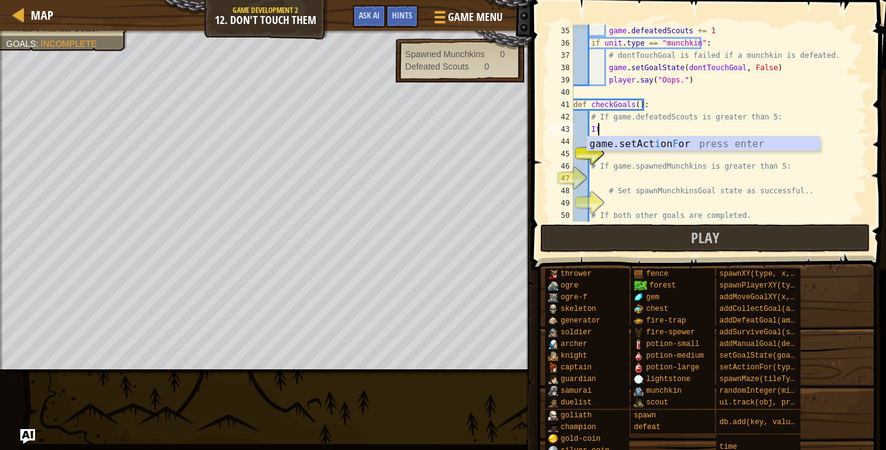
type textarea "I"
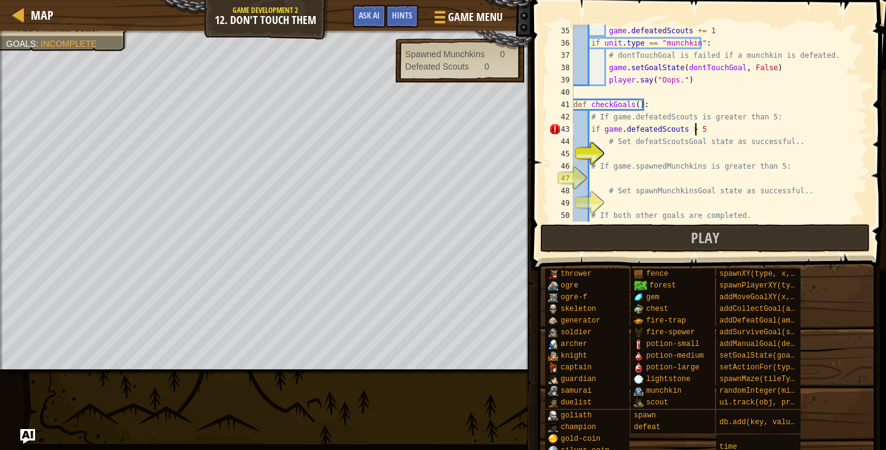
scroll to position [6, 10]
click at [644, 146] on div "game . defeatedScouts += 1 if unit . type == "munchkin" : # dontTouchGoal is fa…" at bounding box center [714, 136] width 287 height 222
type textarea "# Set defeatScoutsGoal state as successful.."
click at [629, 156] on div "game . defeatedScouts += 1 if unit . type == "munchkin" : # dontTouchGoal is fa…" at bounding box center [714, 136] width 287 height 222
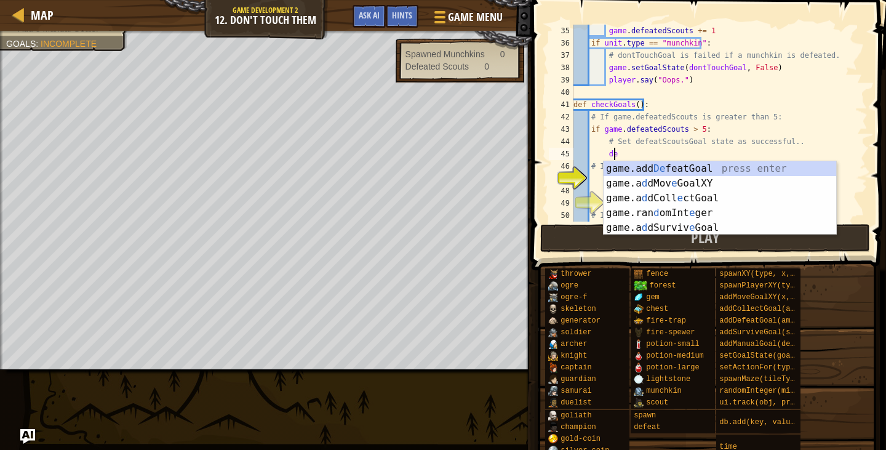
type textarea "d"
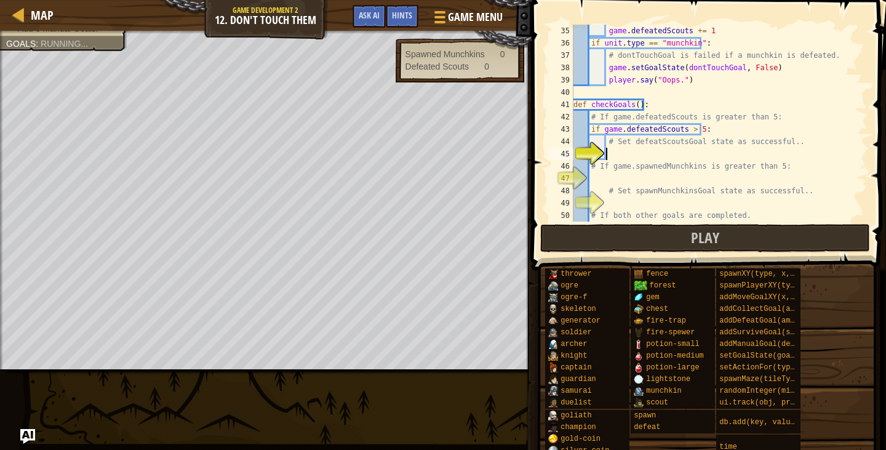
scroll to position [6, 1]
click at [605, 142] on div "game . defeatedScouts += 1 if unit . type == "munchkin" : # dontTouchGoal is fa…" at bounding box center [714, 136] width 287 height 222
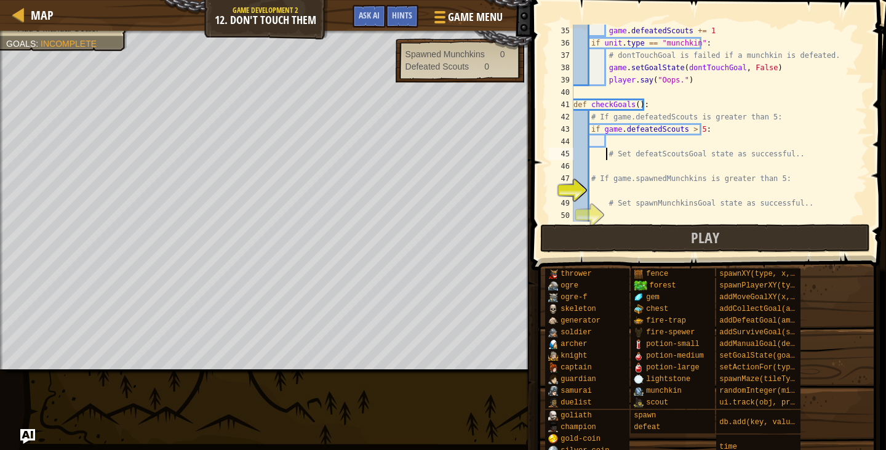
type textarea "3# Set defeatScoutsGoal state as successful.."
click at [605, 142] on div "game . defeatedScouts += 1 if unit . type == "munchkin" : # dontTouchGoal is fa…" at bounding box center [714, 136] width 287 height 222
type textarea "3"
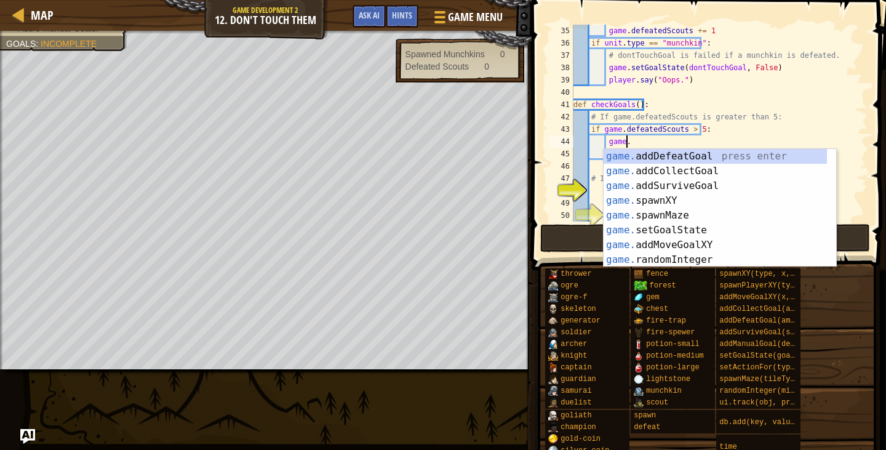
scroll to position [6, 4]
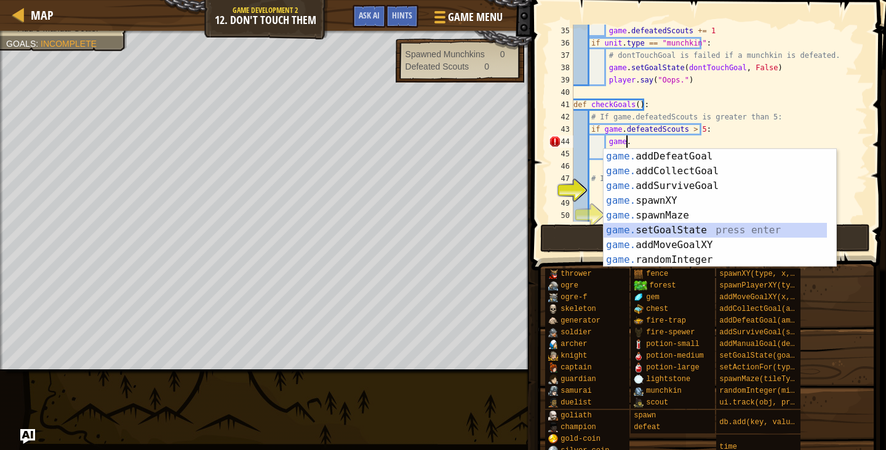
click at [683, 235] on div "game. addDefeatGoal press enter game. addCollectGoal press enter game. addSurvi…" at bounding box center [715, 223] width 223 height 148
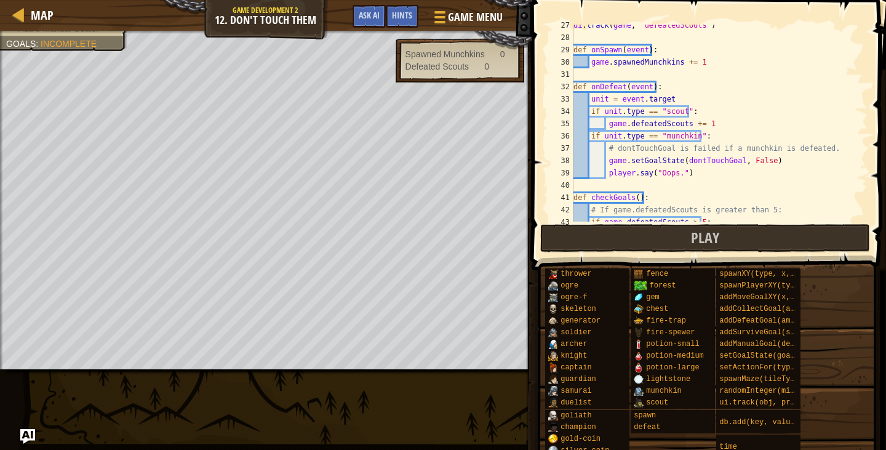
scroll to position [325, 0]
click at [699, 161] on div "ui . track ( game , "defeatedScouts" ) def onSpawn ( event ) : game . spawnedMu…" at bounding box center [714, 130] width 287 height 222
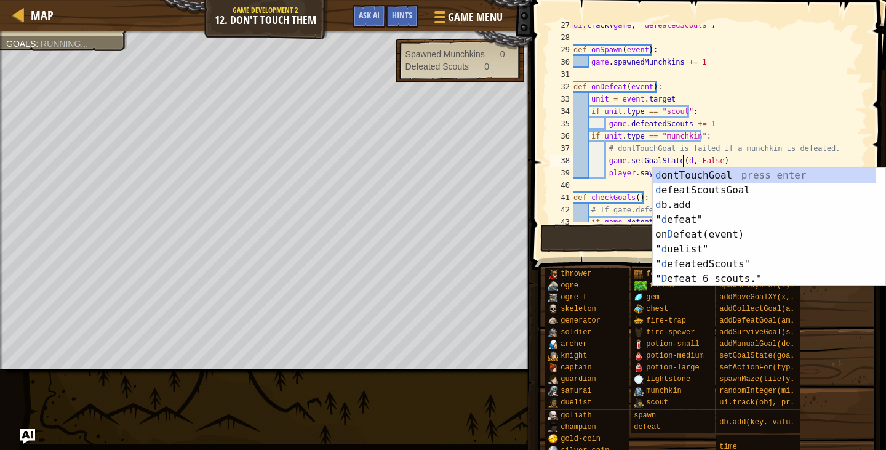
scroll to position [6, 9]
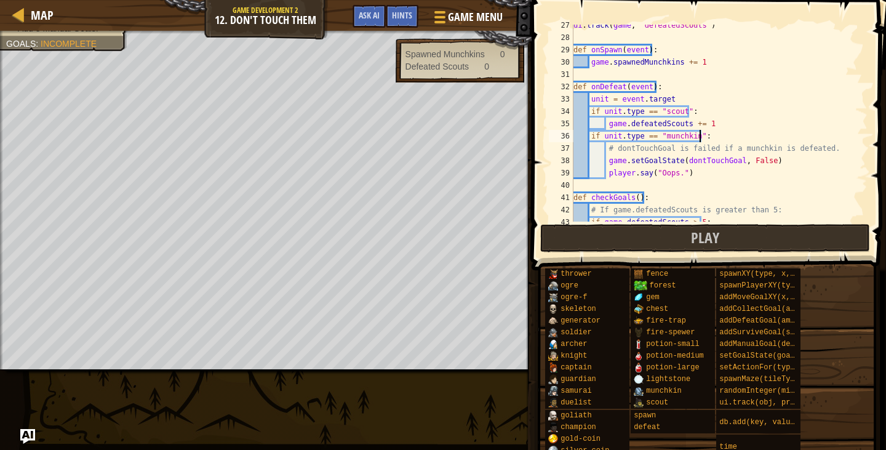
click at [749, 134] on div "ui . track ( game , "defeatedScouts" ) def onSpawn ( event ) : game . spawnedMu…" at bounding box center [714, 130] width 287 height 222
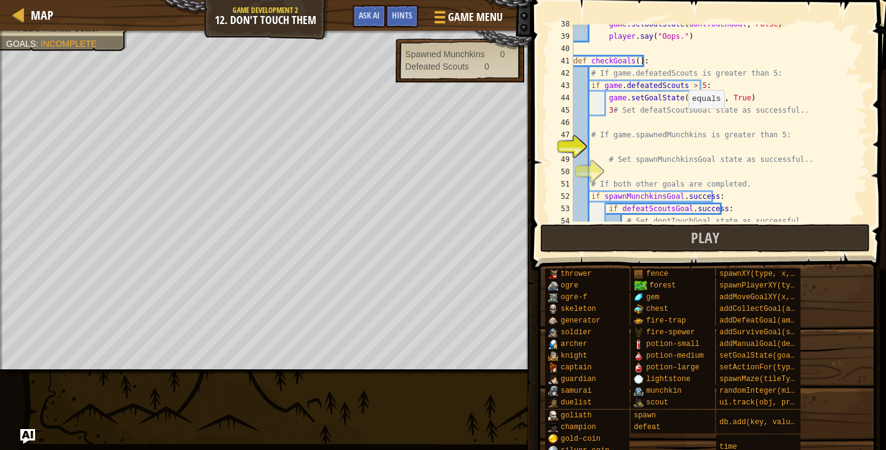
scroll to position [462, 0]
click at [686, 97] on div "game . setGoalState ( dontTouchGoal , False ) player . say ( "Oops." ) def chec…" at bounding box center [714, 129] width 287 height 222
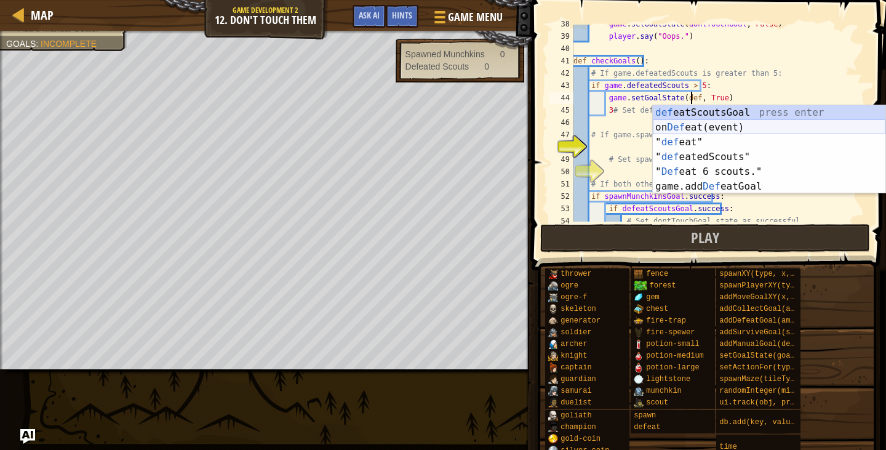
scroll to position [6, 10]
click at [728, 111] on div "defe atScoutsGoal press enter on Defe at(event) press enter " defe at" press en…" at bounding box center [769, 164] width 233 height 118
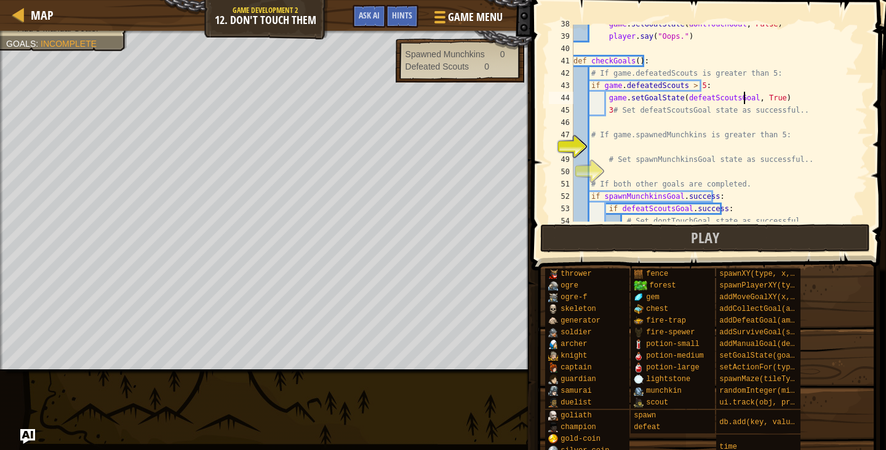
click at [610, 110] on div "game . setGoalState ( dontTouchGoal , False ) player . say ( "Oops." ) def chec…" at bounding box center [714, 129] width 287 height 222
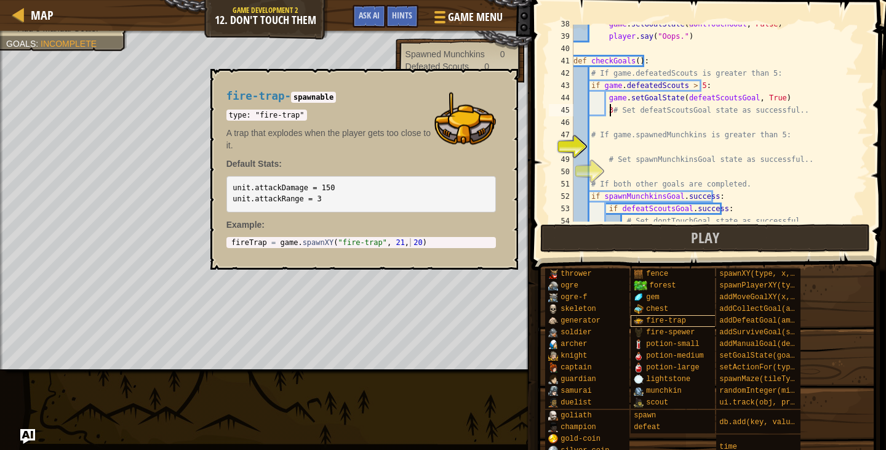
type textarea "# Set defeatScoutsGoal state as successful.."
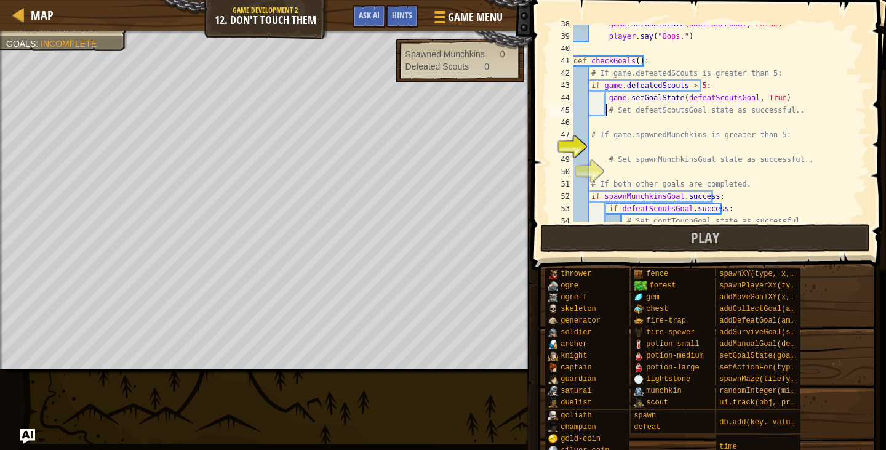
click at [596, 148] on div "game . setGoalState ( dontTouchGoal , False ) player . say ( "Oops." ) def chec…" at bounding box center [714, 129] width 287 height 222
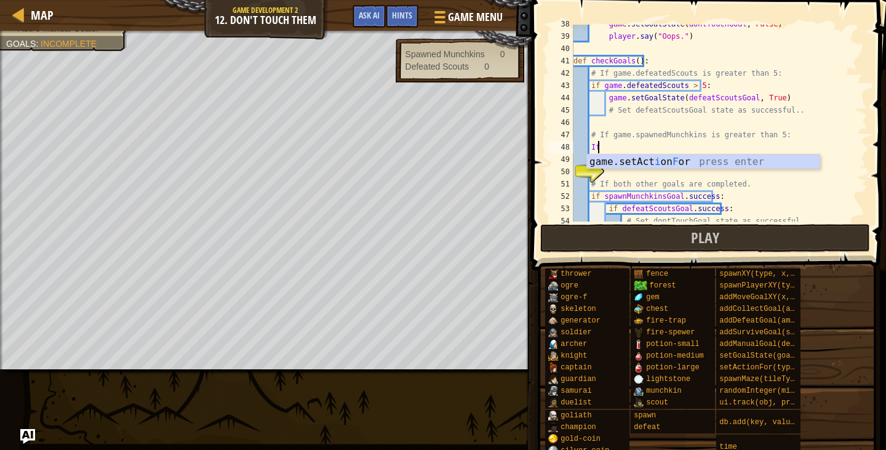
scroll to position [6, 1]
type textarea "I"
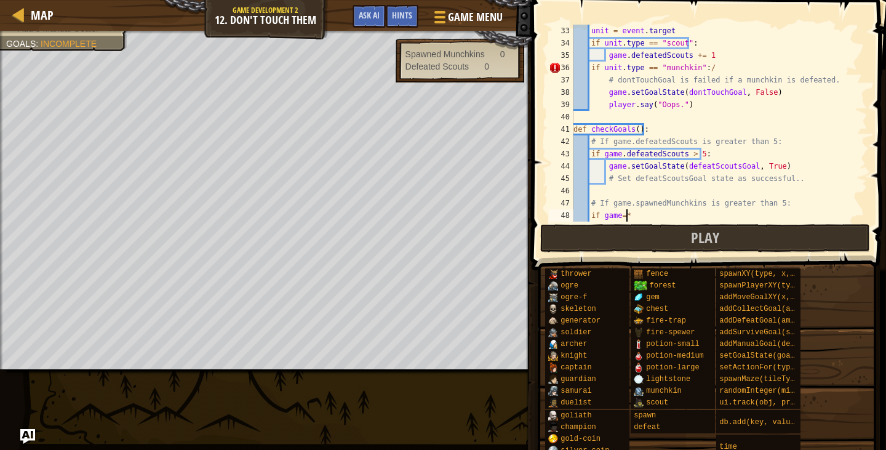
scroll to position [6, 4]
click at [746, 76] on div "unit = event . target if unit . type == "scout" : game . defeatedScouts += 1 if…" at bounding box center [714, 136] width 287 height 222
click at [724, 75] on div "unit = event . target if unit . type == "scout" : game . defeatedScouts += 1 if…" at bounding box center [714, 136] width 287 height 222
click at [719, 66] on div "unit = event . target if unit . type == "scout" : game . defeatedScouts += 1 if…" at bounding box center [714, 136] width 287 height 222
click at [660, 215] on div "unit = event . target if unit . type == "scout" : game . defeatedScouts += 1 if…" at bounding box center [714, 136] width 287 height 222
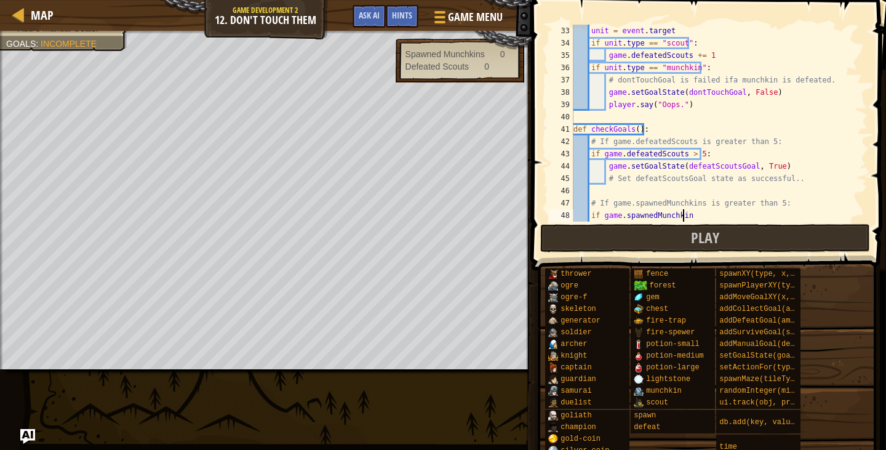
scroll to position [6, 9]
click at [705, 212] on div "unit = event . target if unit . type == "scout" : game . defeatedScouts += 1 if…" at bounding box center [714, 136] width 287 height 222
type textarea "if game.spawnedMunchkins > 5:"
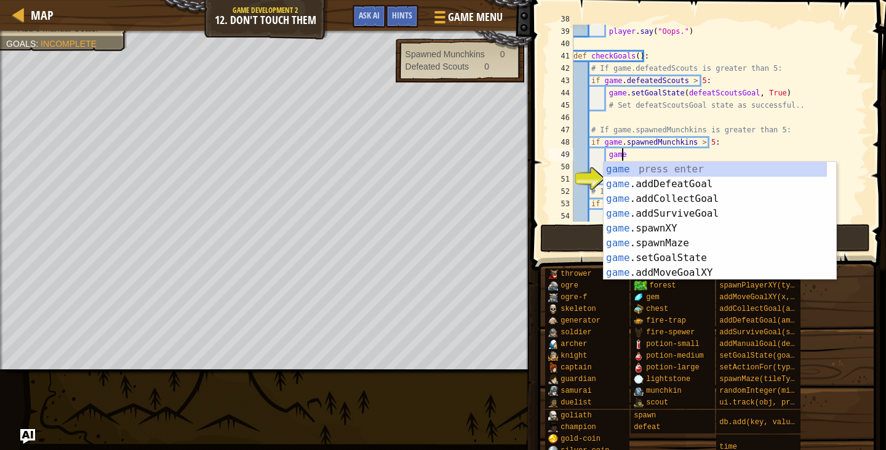
scroll to position [6, 3]
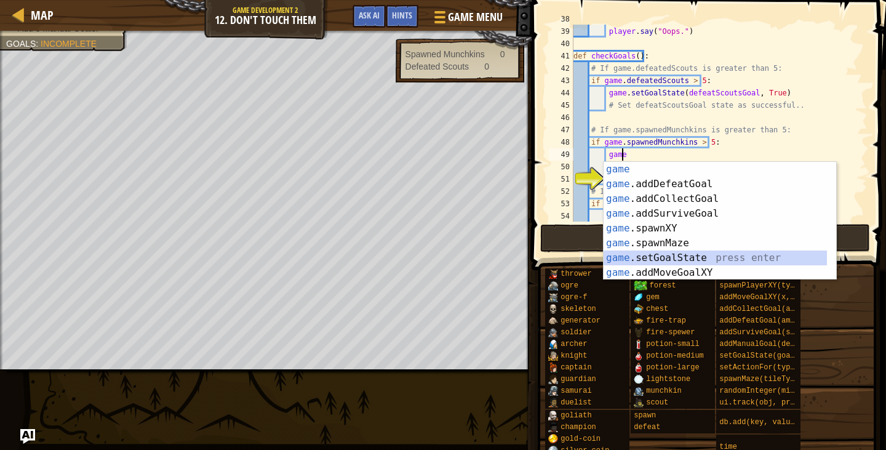
click at [706, 253] on div "game press enter game .addDefeatGoal press enter game .addCollectGoal press ent…" at bounding box center [715, 236] width 223 height 148
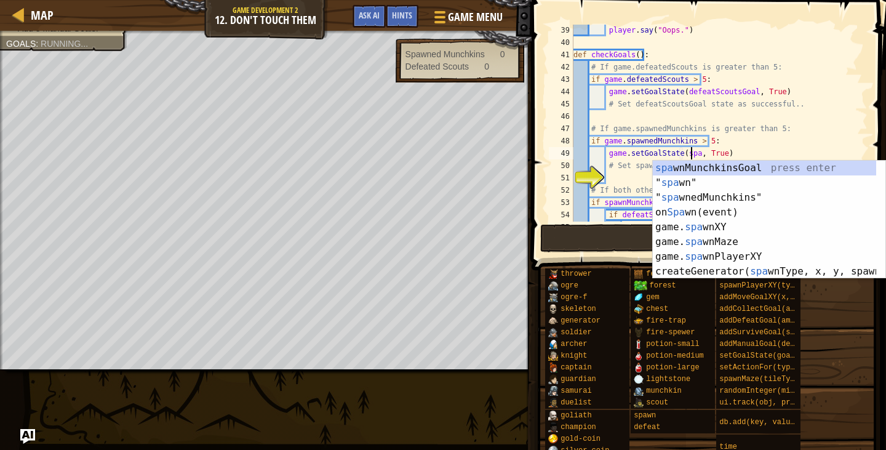
scroll to position [6, 10]
click at [714, 167] on div "[PERSON_NAME] nMunchkinsGoal press enter " [PERSON_NAME] n" press enter " [PERS…" at bounding box center [764, 235] width 223 height 148
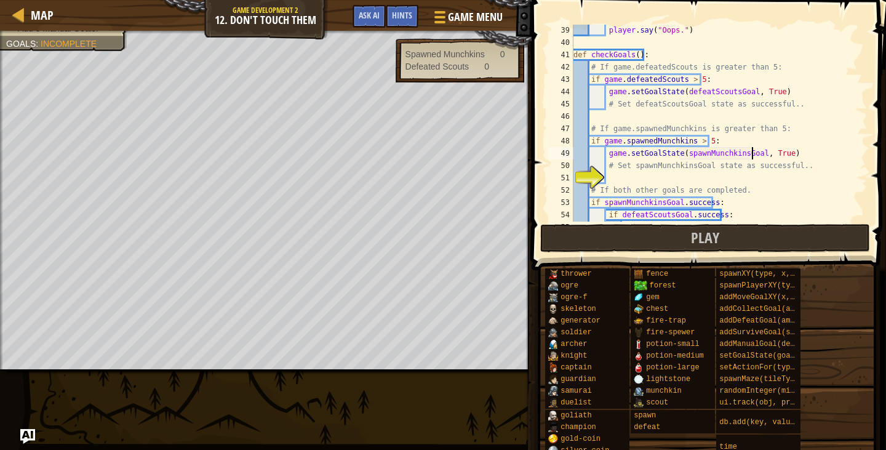
click at [718, 171] on div "player . say ( "Oops." ) def checkGoals ( ) : # If game.defeatedScouts is great…" at bounding box center [714, 135] width 287 height 222
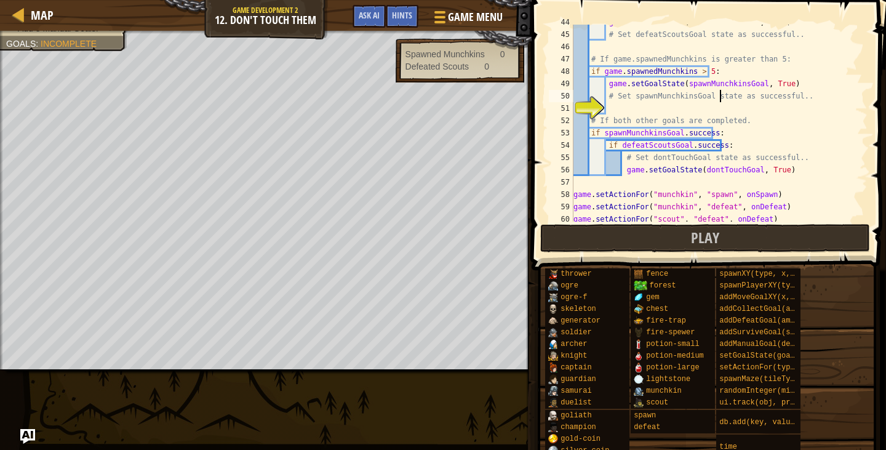
scroll to position [538, 0]
type textarea "# Set spawnMunchkinsGoal state as successful.."
click at [752, 236] on button "Play" at bounding box center [705, 238] width 330 height 28
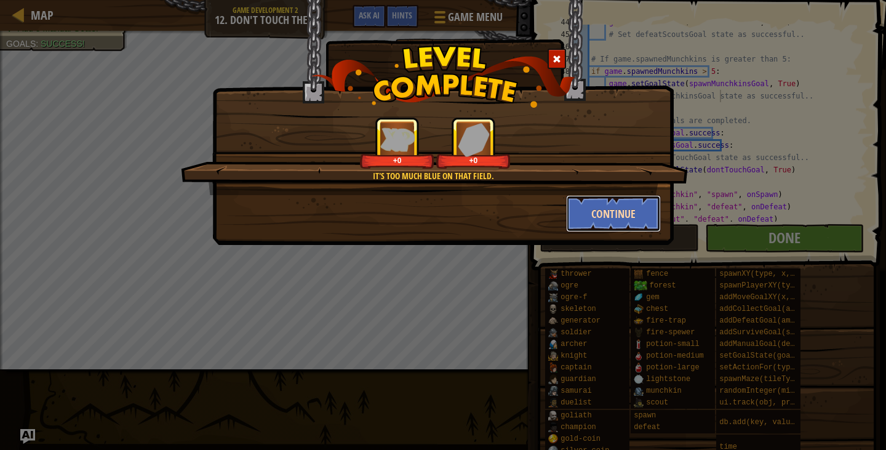
click at [625, 212] on button "Continue" at bounding box center [613, 213] width 95 height 37
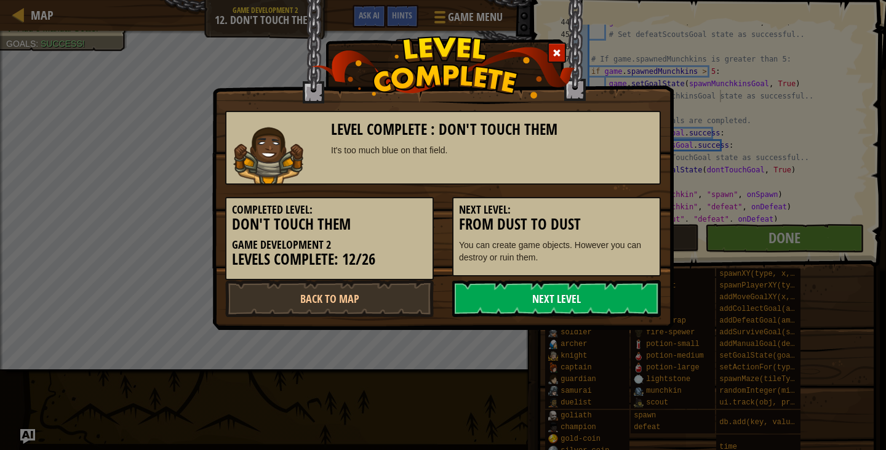
click at [578, 311] on link "Next Level" at bounding box center [556, 298] width 209 height 37
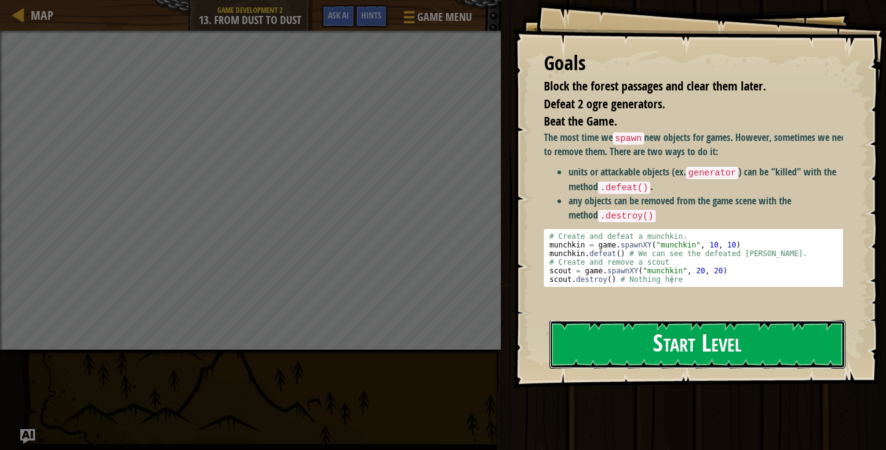
click at [629, 329] on button "Start Level" at bounding box center [697, 344] width 296 height 49
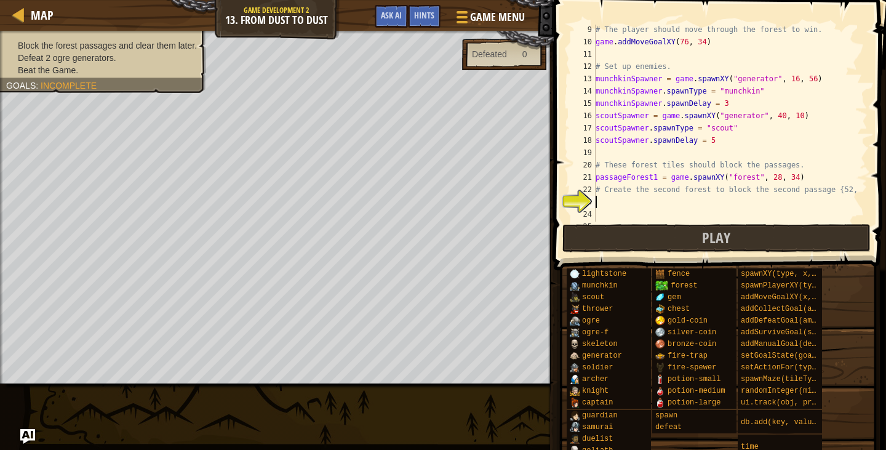
scroll to position [172, 0]
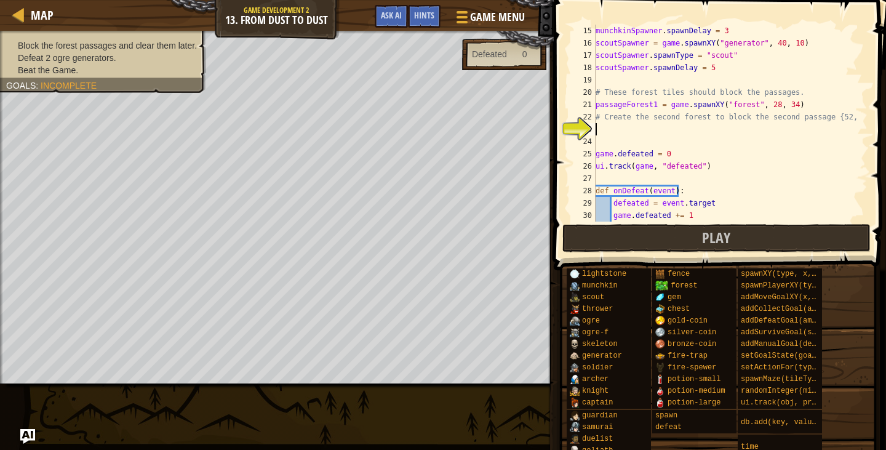
click at [664, 124] on div "munchkinSpawner . spawnDelay = 3 scoutSpawner = game . spawnXY ( "generator" , …" at bounding box center [725, 136] width 265 height 222
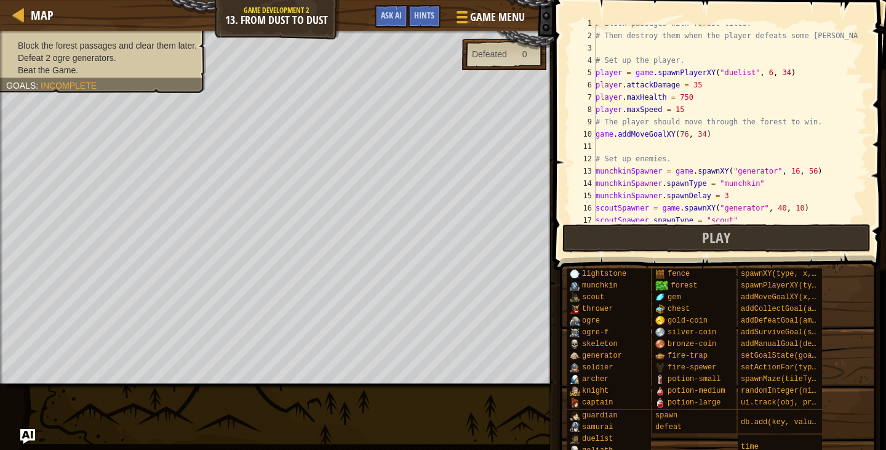
scroll to position [0, 0]
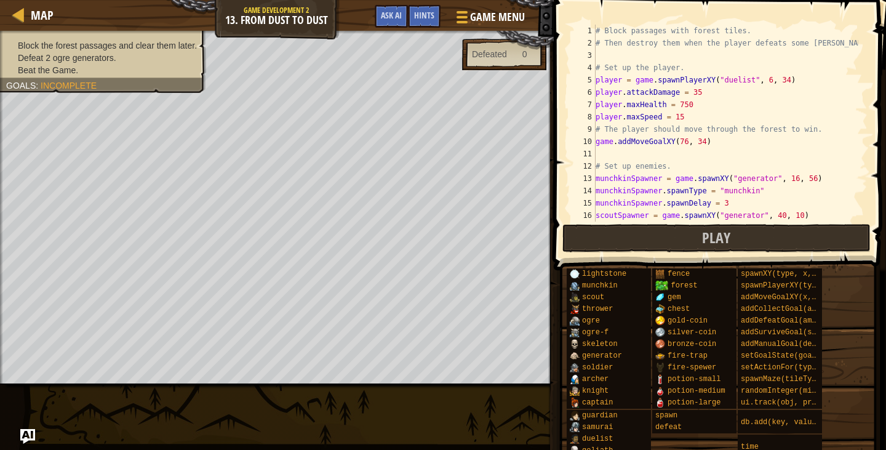
click at [673, 65] on div "# Block passages with forest tiles. # Then destroy them when the player defeats…" at bounding box center [725, 136] width 265 height 222
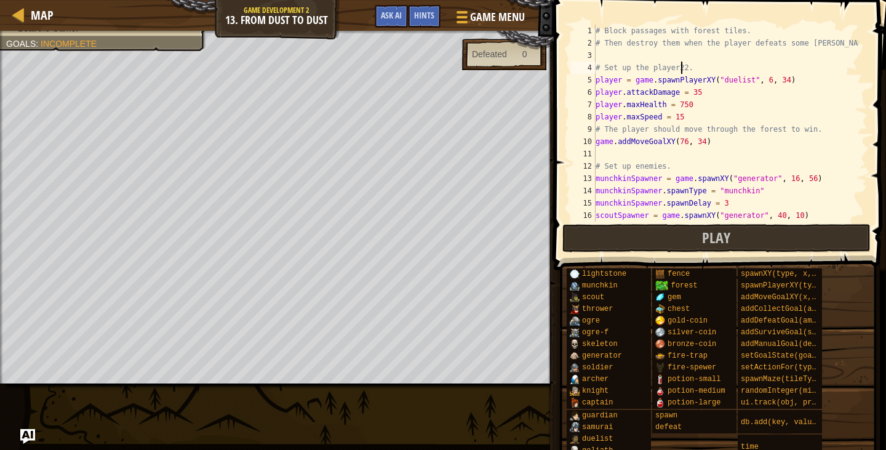
click at [715, 102] on div "# Block passages with forest tiles. # Then destroy them when the player defeats…" at bounding box center [725, 136] width 265 height 222
click at [708, 89] on div "# Block passages with forest tiles. # Then destroy them when the player defeats…" at bounding box center [725, 136] width 265 height 222
click at [694, 105] on div "# Block passages with forest tiles. # Then destroy them when the player defeats…" at bounding box center [725, 136] width 265 height 222
click at [682, 116] on div "# Block passages with forest tiles. # Then destroy them when the player defeats…" at bounding box center [725, 136] width 265 height 222
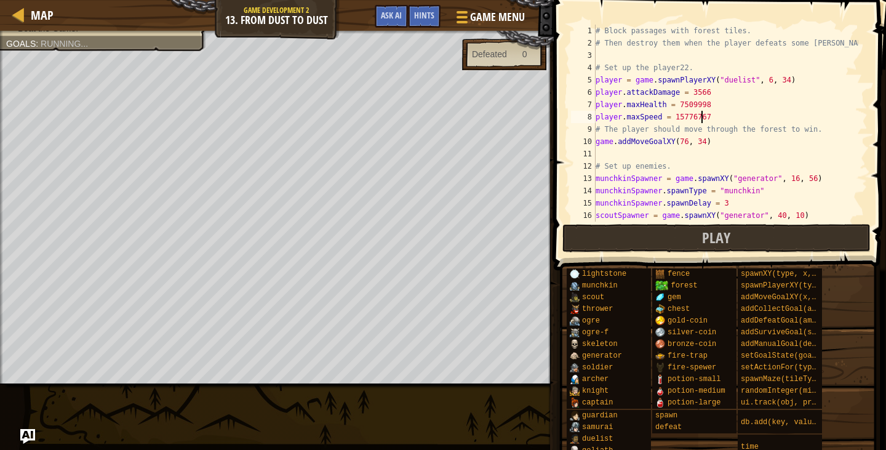
scroll to position [6, 9]
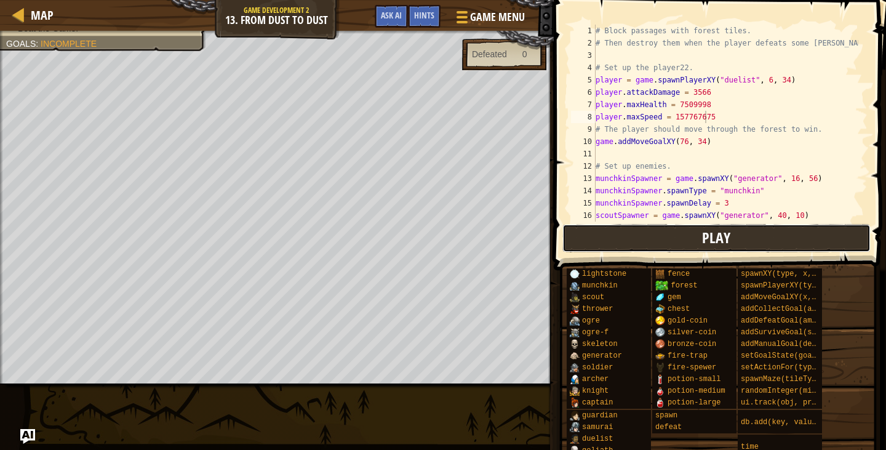
click at [698, 227] on button "Play" at bounding box center [716, 238] width 308 height 28
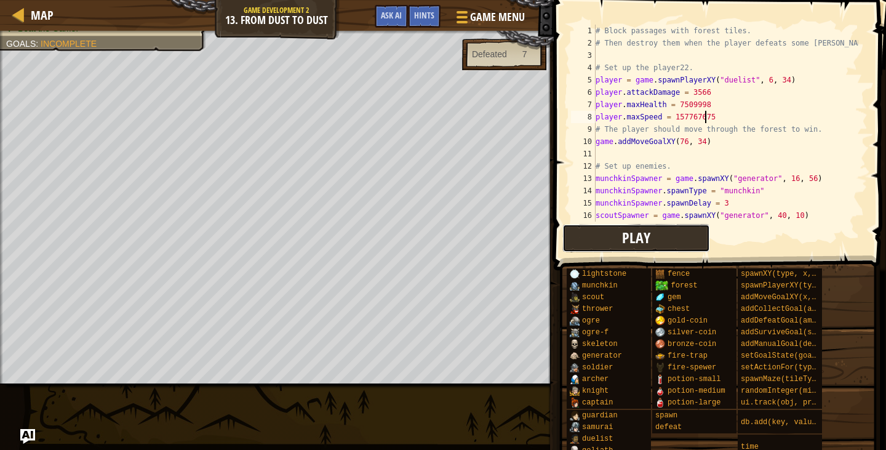
click at [625, 239] on span "Play" at bounding box center [636, 238] width 28 height 20
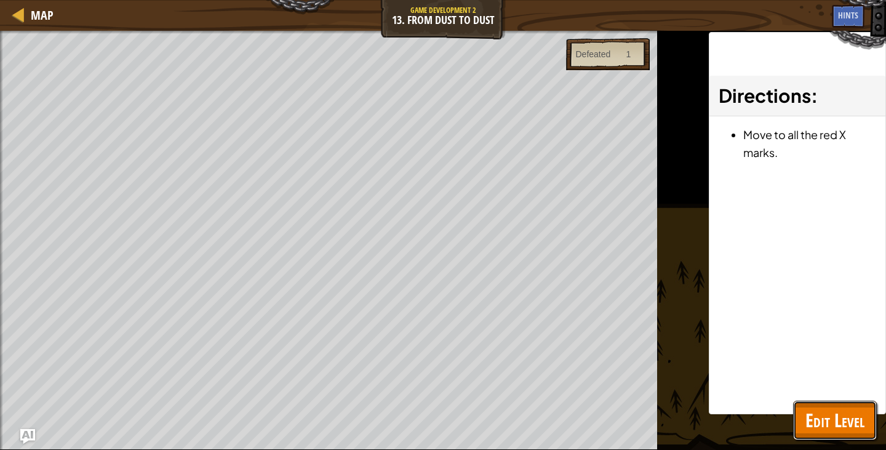
click at [860, 416] on span "Edit Level" at bounding box center [834, 419] width 59 height 25
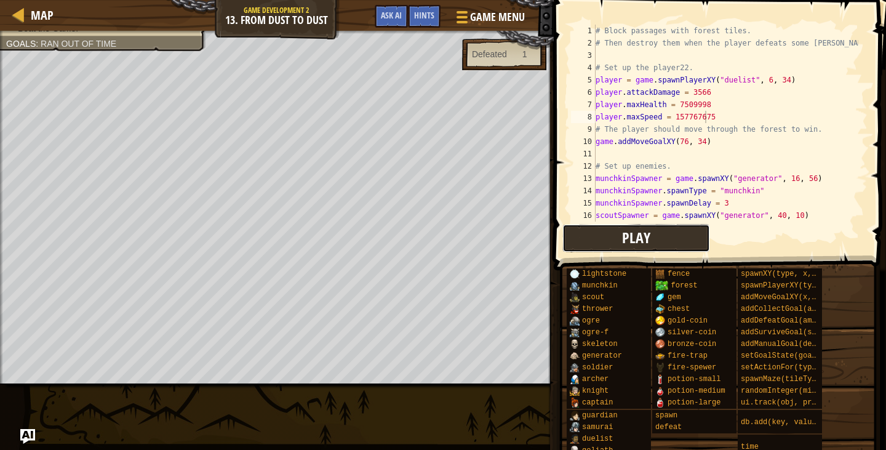
click at [639, 235] on span "Play" at bounding box center [636, 238] width 28 height 20
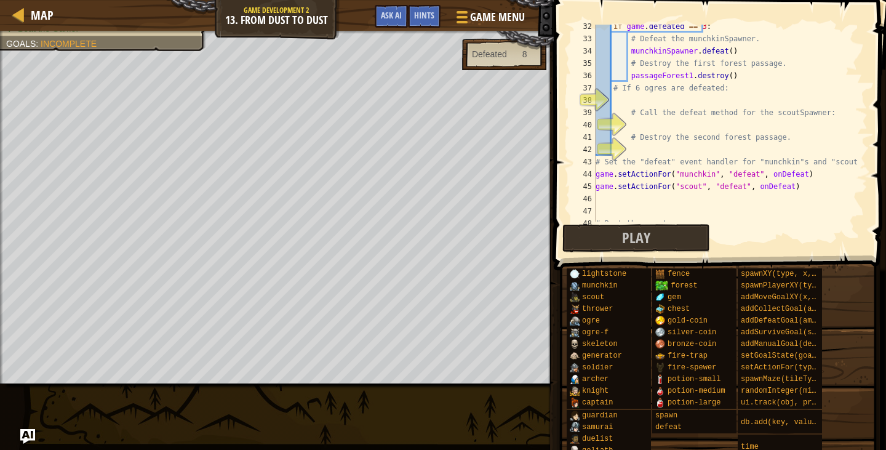
scroll to position [386, 0]
type textarea "# If 6 ogres are defeated:"
click at [655, 91] on div "if game . defeated == 3 : # Defeat the munchkinSpawner. munchkinSpawner . defea…" at bounding box center [725, 131] width 265 height 222
click at [652, 92] on div "if game . defeated == 3 : # Defeat the munchkinSpawner. munchkinSpawner . defea…" at bounding box center [725, 131] width 265 height 222
click at [649, 94] on div "if game . defeated == 3 : # Defeat the munchkinSpawner. munchkinSpawner . defea…" at bounding box center [725, 131] width 265 height 222
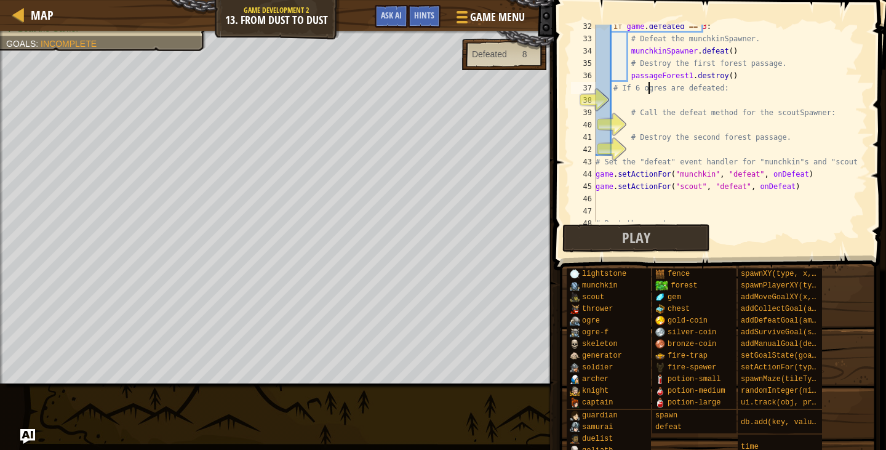
click at [644, 101] on div "if game . defeated == 3 : # Defeat the munchkinSpawner. munchkinSpawner . defea…" at bounding box center [725, 131] width 265 height 222
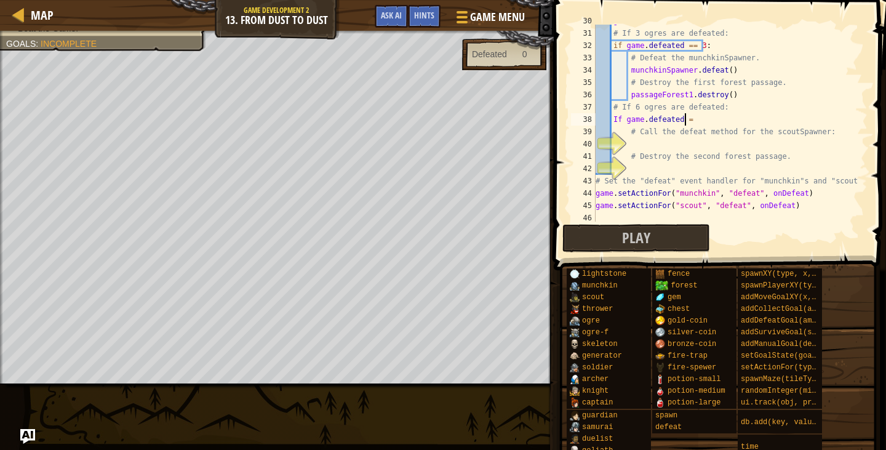
scroll to position [6, 7]
type textarea "If game.defeated == 6"
click at [712, 122] on div "game . defeated += 1 # If 3 ogres are defeated: if game . defeated == 3 : # Def…" at bounding box center [725, 126] width 265 height 222
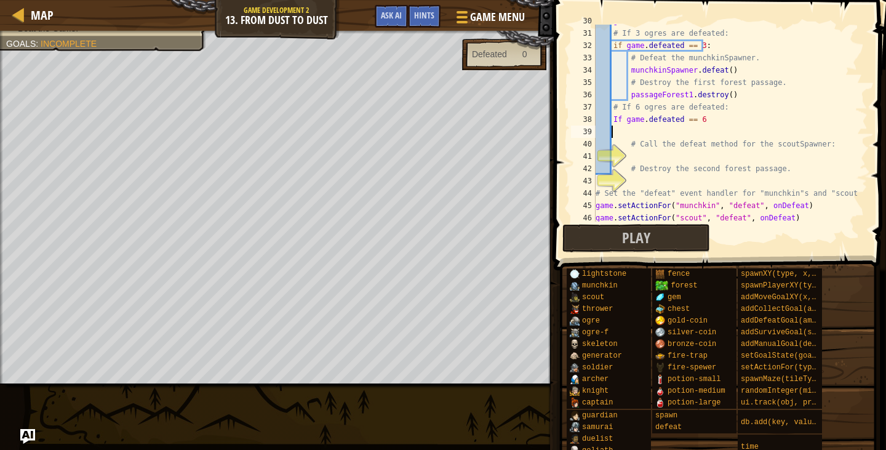
scroll to position [6, 1]
click at [711, 121] on div "game . defeated += 1 # If 3 ogres are defeated: if game . defeated == 3 : # Def…" at bounding box center [725, 126] width 265 height 222
type textarea "If game.defeated == 6:"
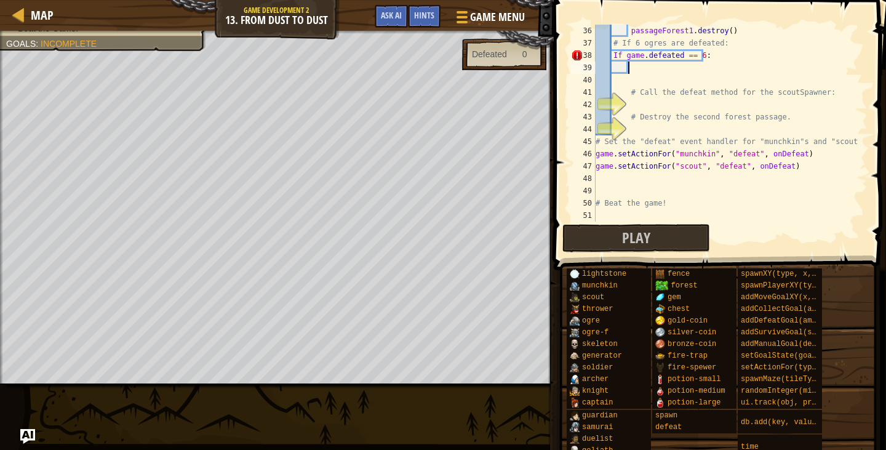
scroll to position [431, 0]
click at [425, 18] on span "Hints" at bounding box center [424, 15] width 20 height 12
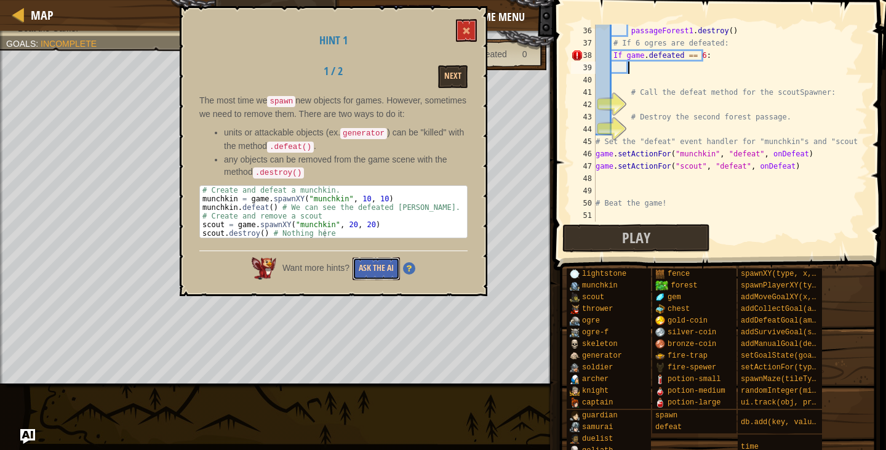
click at [367, 263] on button "Ask the AI" at bounding box center [376, 268] width 47 height 23
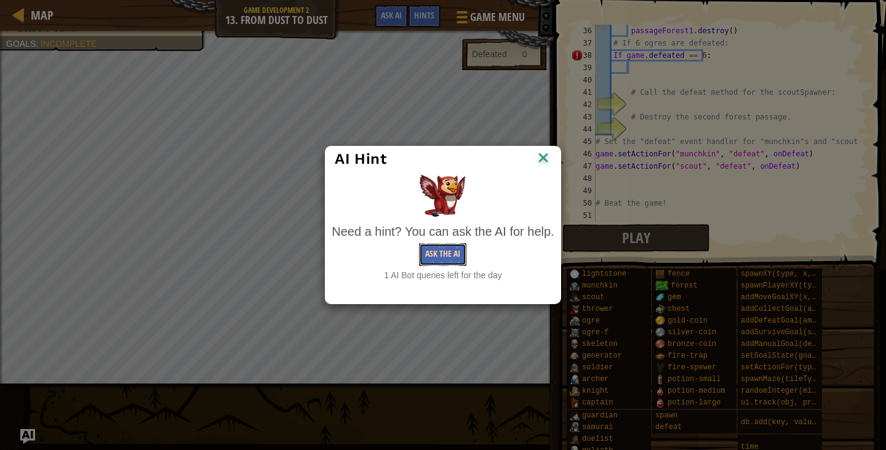
click at [426, 250] on button "Ask the AI" at bounding box center [442, 254] width 47 height 23
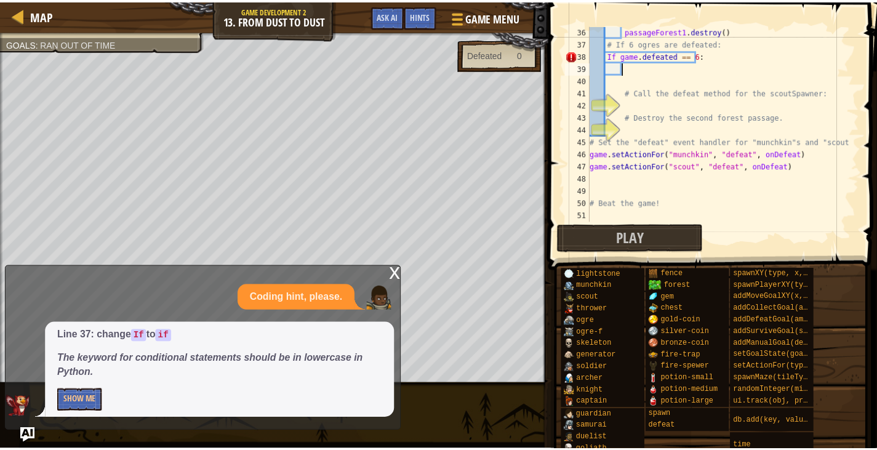
scroll to position [6, 2]
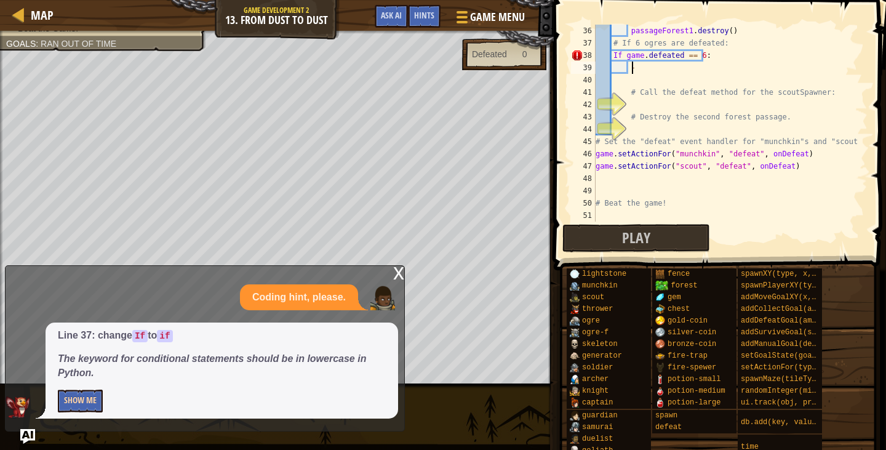
type textarea "-"
click at [71, 403] on button "Show Me" at bounding box center [80, 400] width 45 height 23
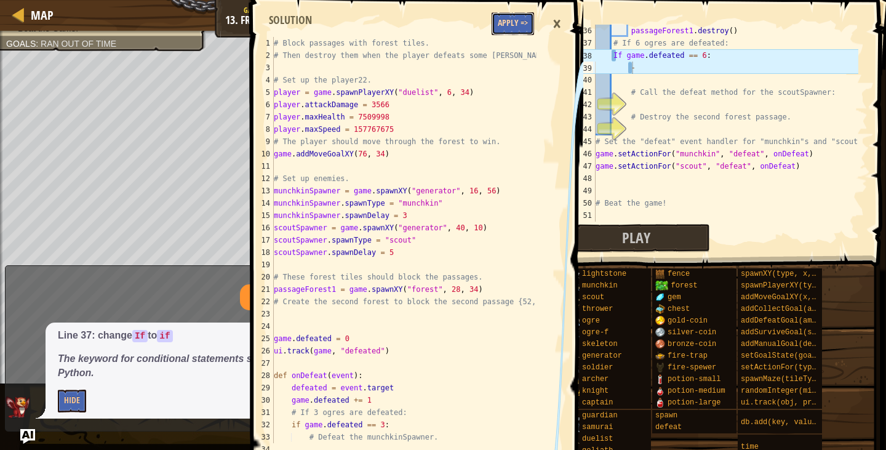
click at [508, 12] on button "Apply =>" at bounding box center [513, 23] width 42 height 23
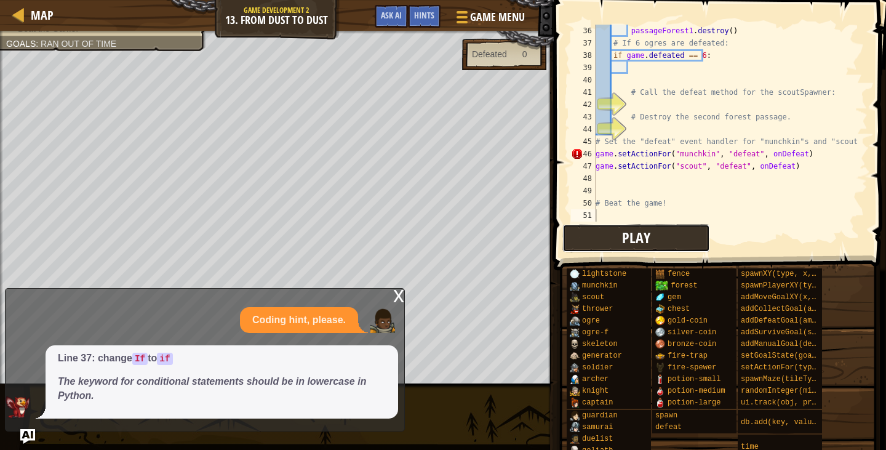
click at [663, 231] on button "Play" at bounding box center [636, 238] width 148 height 28
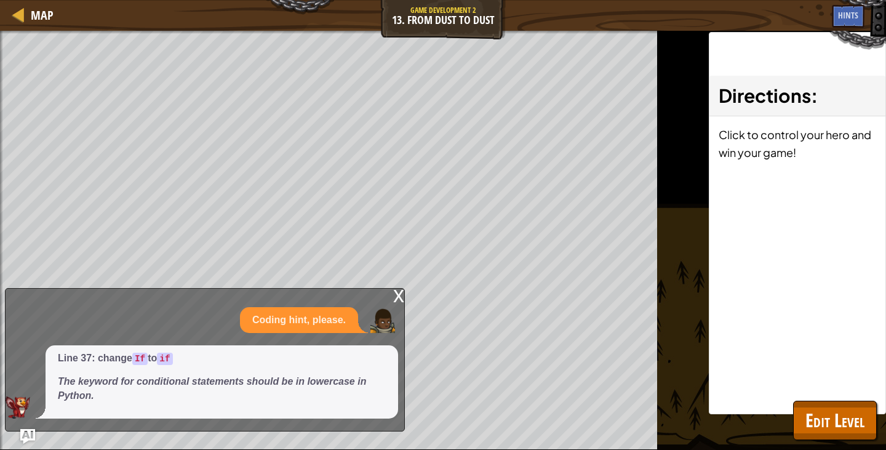
click at [397, 290] on div "x" at bounding box center [398, 295] width 11 height 12
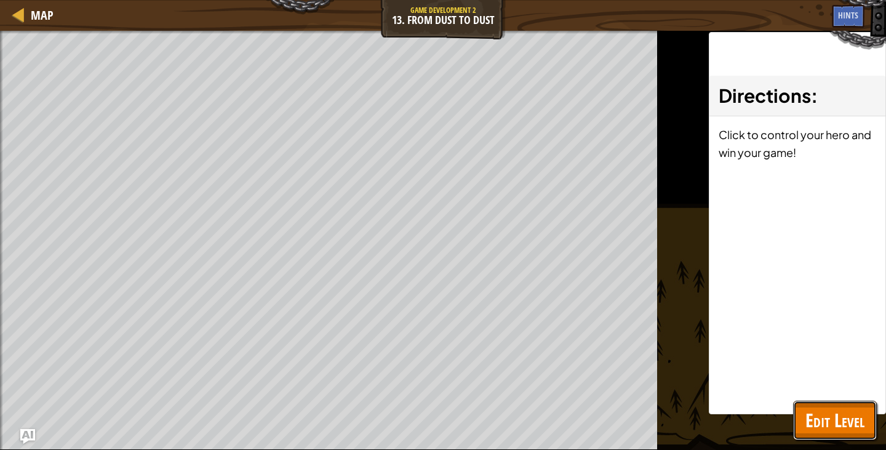
click at [808, 426] on span "Edit Level" at bounding box center [834, 419] width 59 height 25
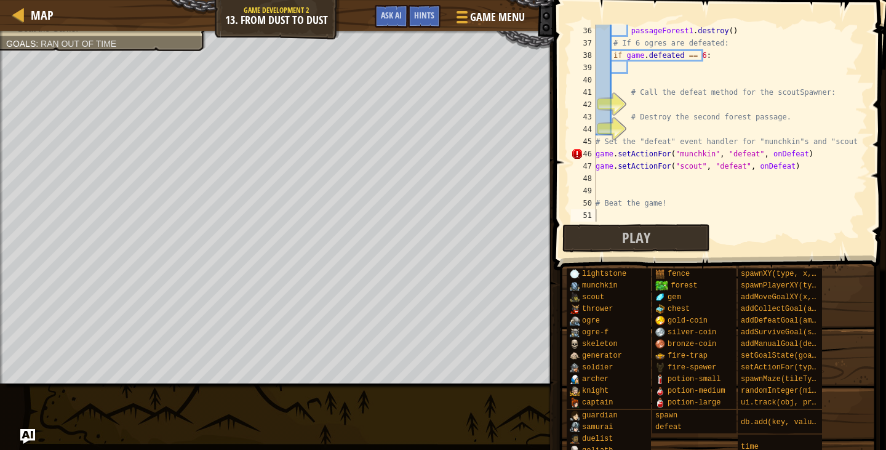
click at [564, 155] on span at bounding box center [721, 117] width 342 height 306
type textarea "++"
click at [21, 14] on div at bounding box center [18, 14] width 15 height 15
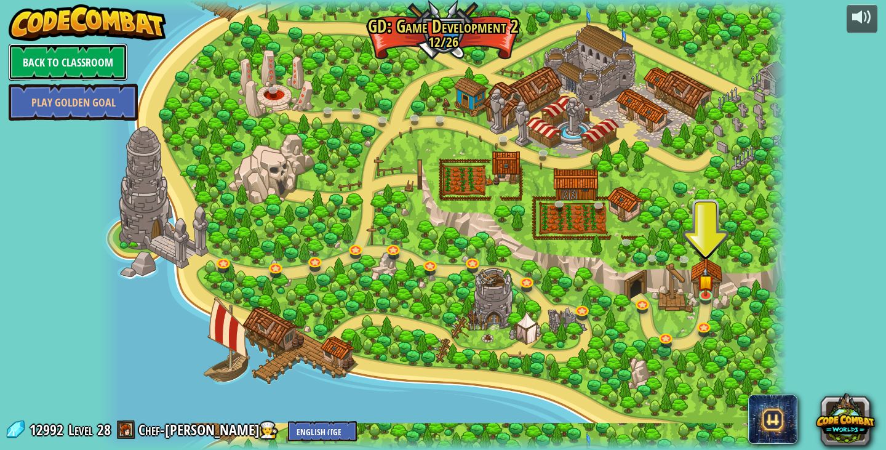
click at [81, 57] on link "Back to Classroom" at bounding box center [68, 62] width 119 height 37
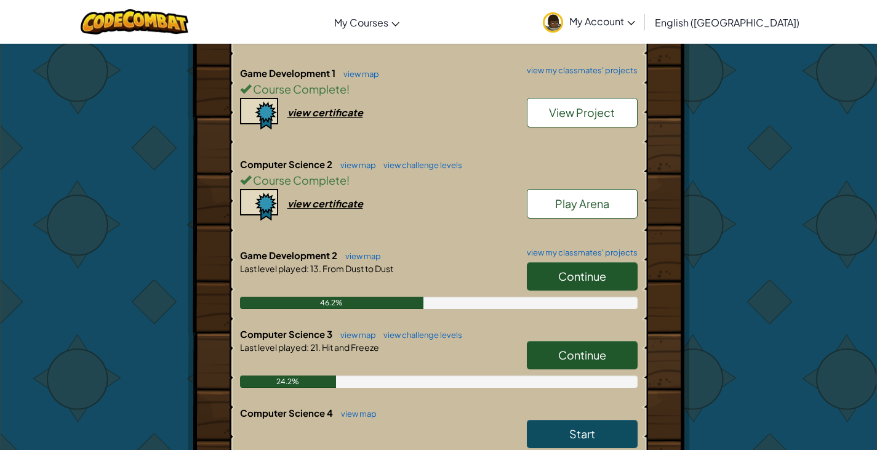
scroll to position [372, 0]
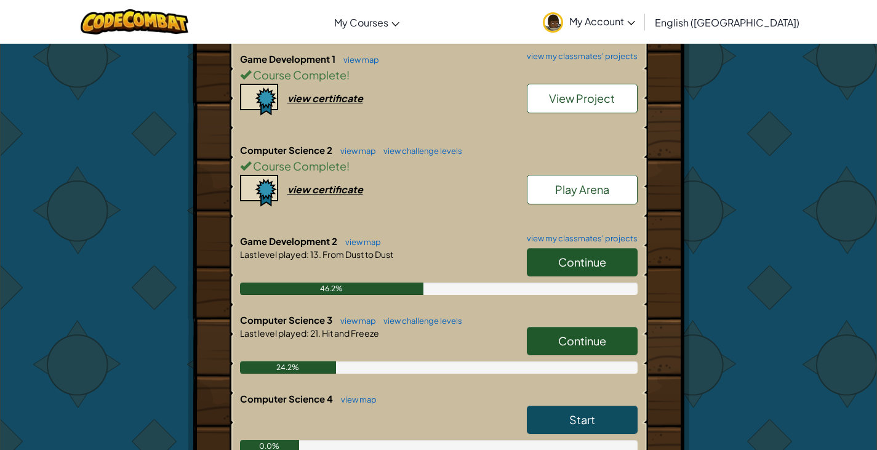
click at [569, 115] on div "View Project" at bounding box center [575, 102] width 123 height 36
click at [564, 108] on link "View Project" at bounding box center [582, 99] width 111 height 30
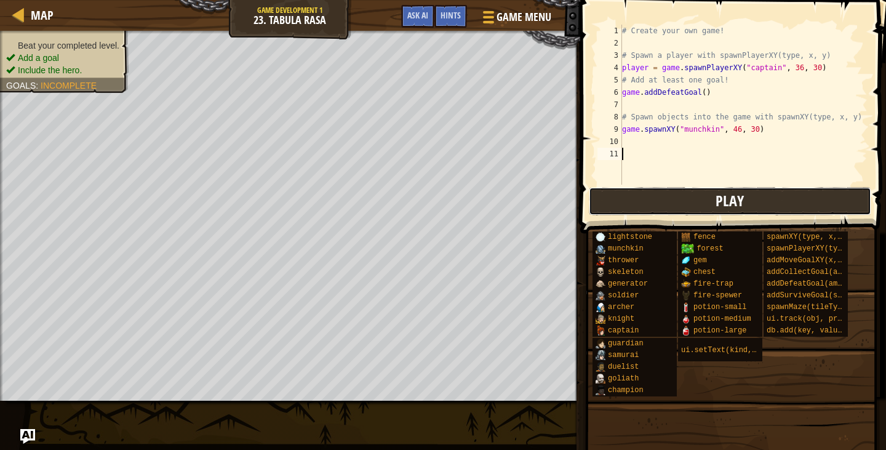
click at [643, 202] on button "Play" at bounding box center [730, 201] width 282 height 28
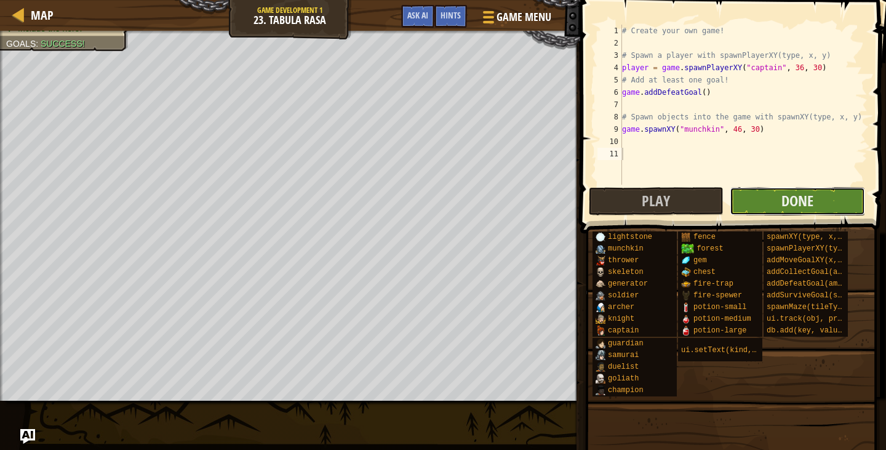
click at [756, 209] on button "Done" at bounding box center [797, 201] width 135 height 28
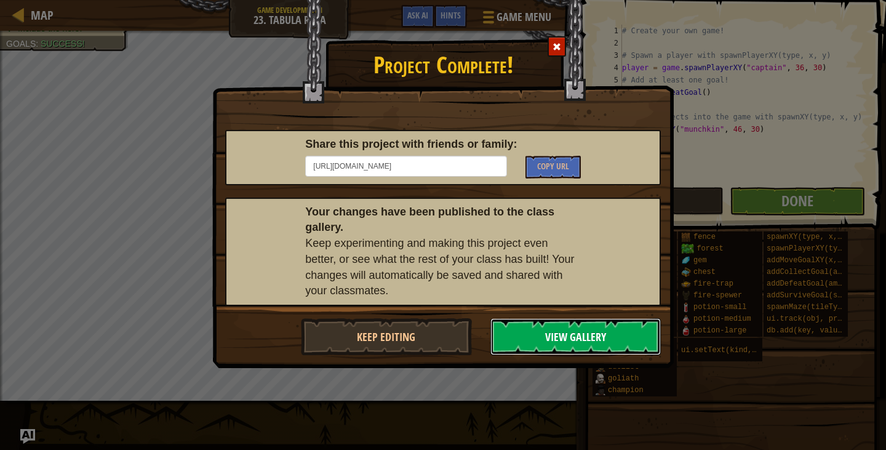
click at [559, 338] on button "View Gallery" at bounding box center [575, 336] width 171 height 37
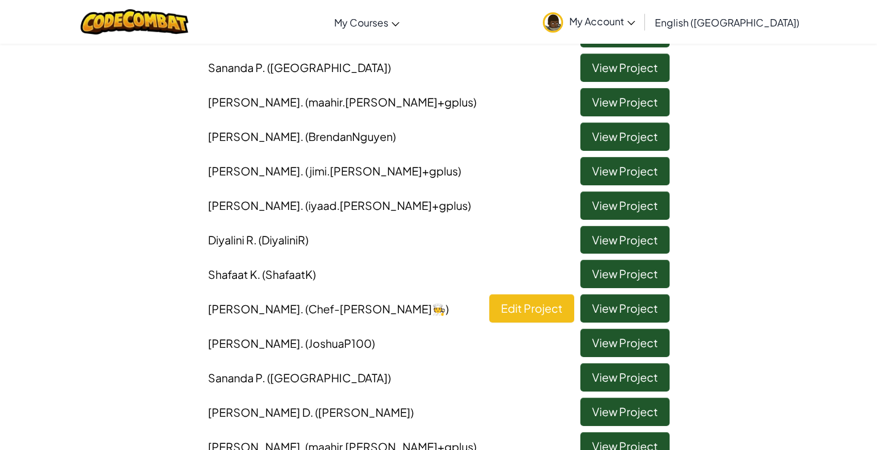
scroll to position [219, 0]
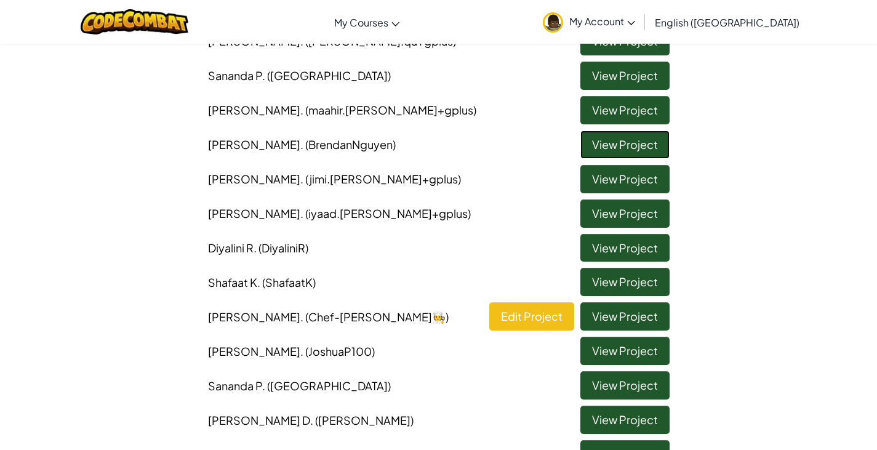
click at [622, 137] on link "View Project" at bounding box center [624, 144] width 89 height 28
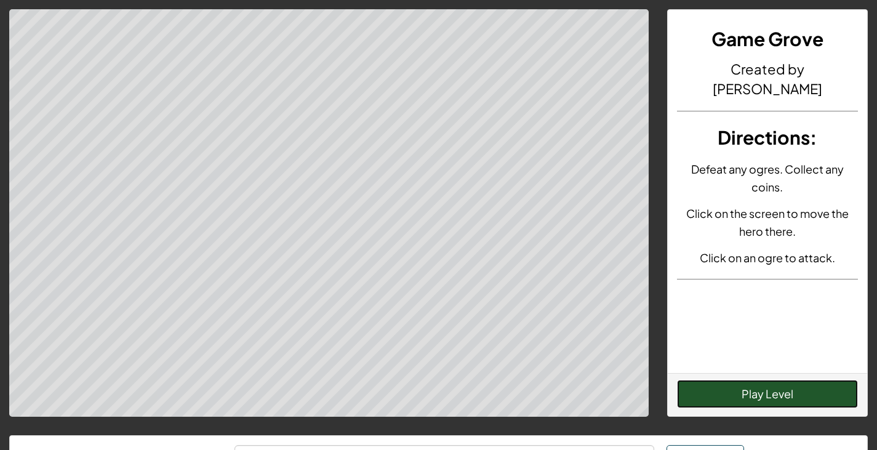
click at [695, 391] on button "Play Level" at bounding box center [767, 394] width 181 height 28
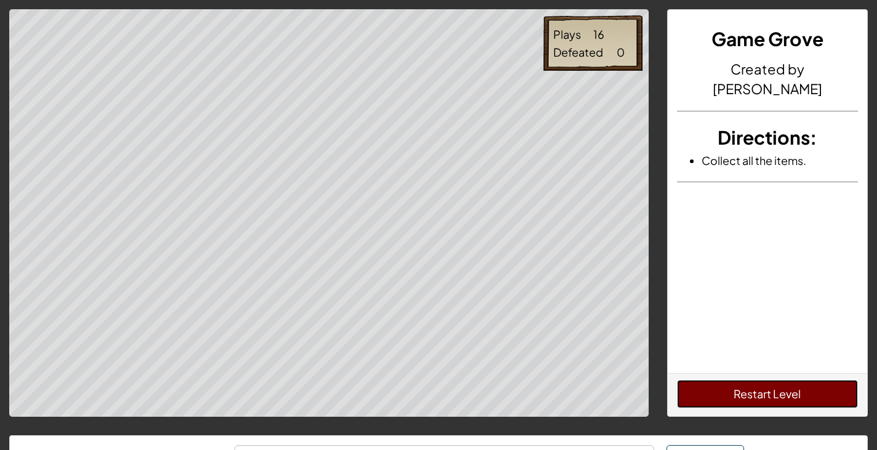
click at [774, 382] on button "Restart Level" at bounding box center [767, 394] width 181 height 28
click at [741, 393] on button "Restart Level" at bounding box center [767, 394] width 181 height 28
click at [777, 384] on button "Restart Level" at bounding box center [767, 394] width 181 height 28
click at [796, 394] on button "Restart Level" at bounding box center [767, 394] width 181 height 28
click at [719, 392] on button "Restart Level" at bounding box center [767, 394] width 181 height 28
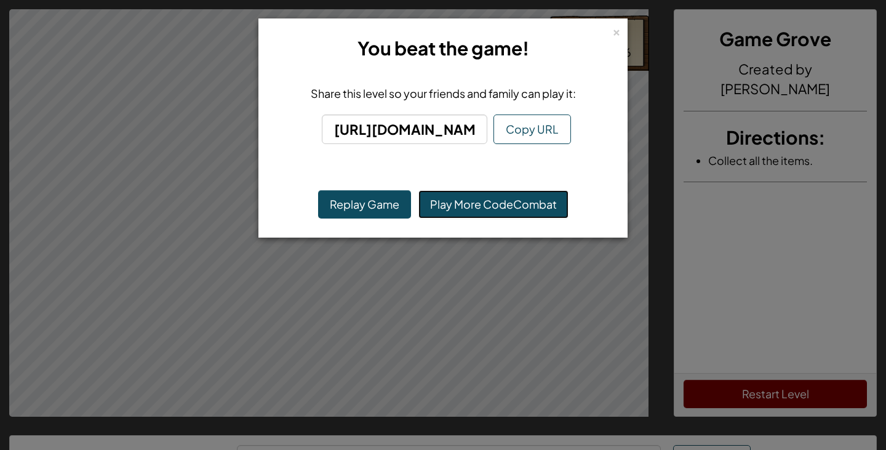
click at [474, 205] on link "Play More CodeCombat" at bounding box center [493, 204] width 150 height 28
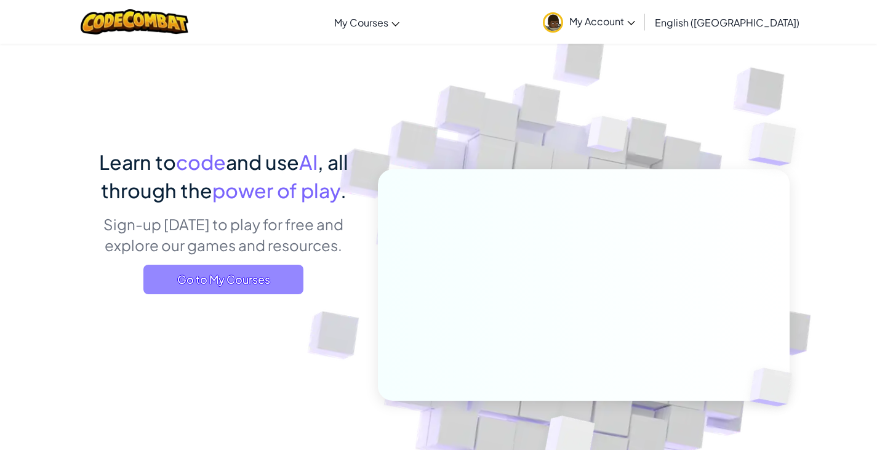
click at [277, 282] on span "Go to My Courses" at bounding box center [223, 280] width 160 height 30
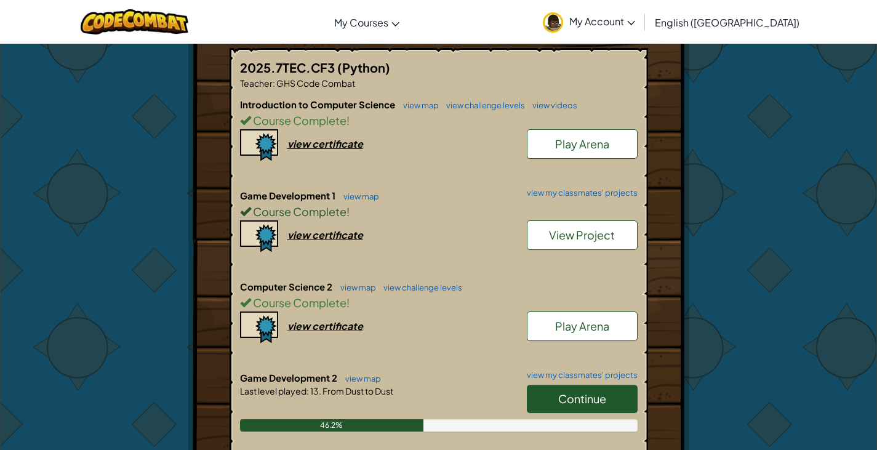
scroll to position [239, 0]
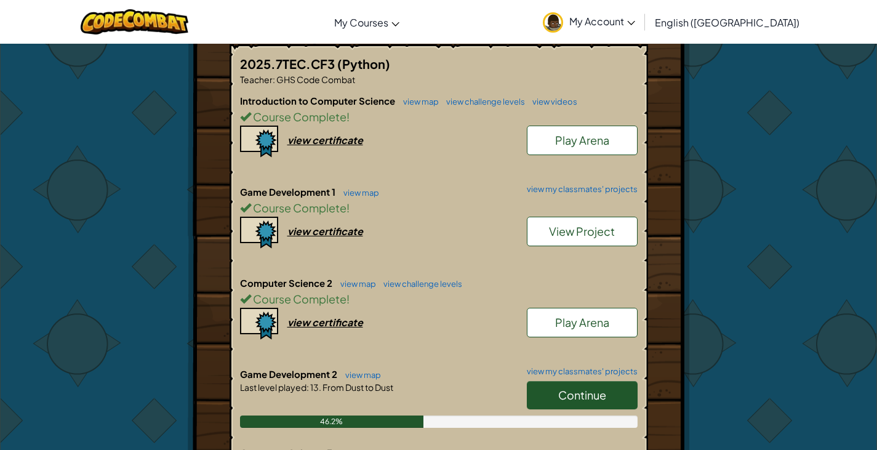
click at [586, 221] on link "View Project" at bounding box center [582, 232] width 111 height 30
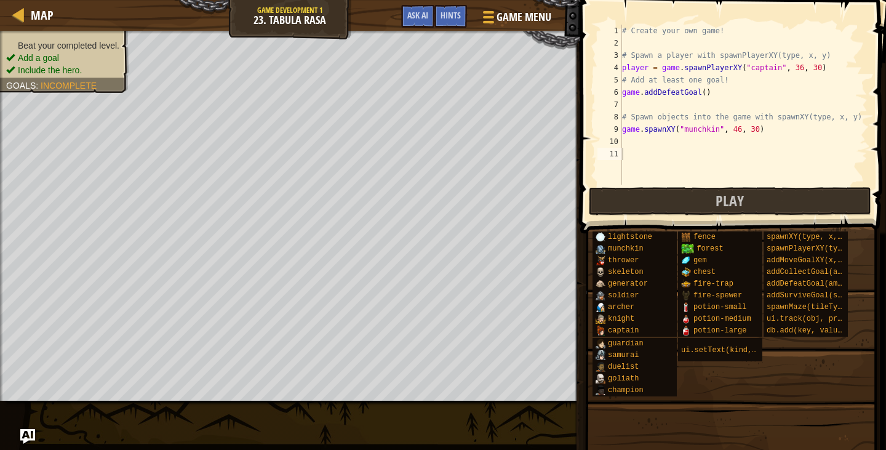
click at [586, 221] on span at bounding box center [731, 400] width 297 height 364
click at [740, 206] on span "Play" at bounding box center [730, 201] width 28 height 20
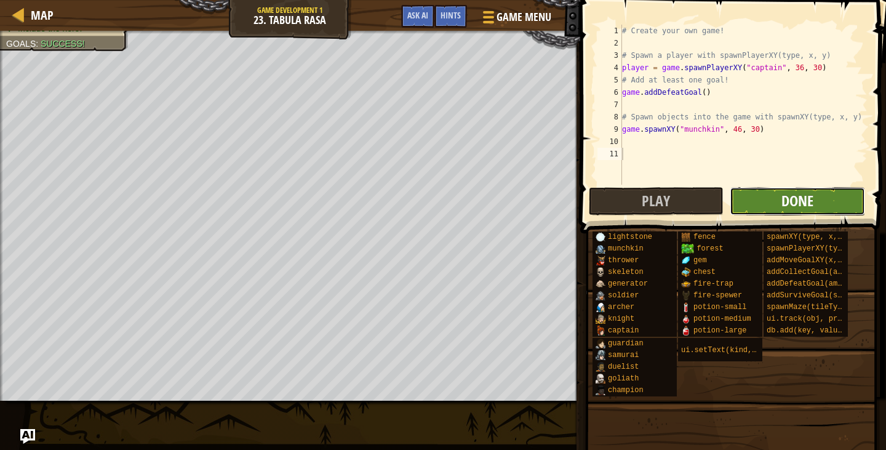
click at [783, 198] on span "Done" at bounding box center [797, 201] width 32 height 20
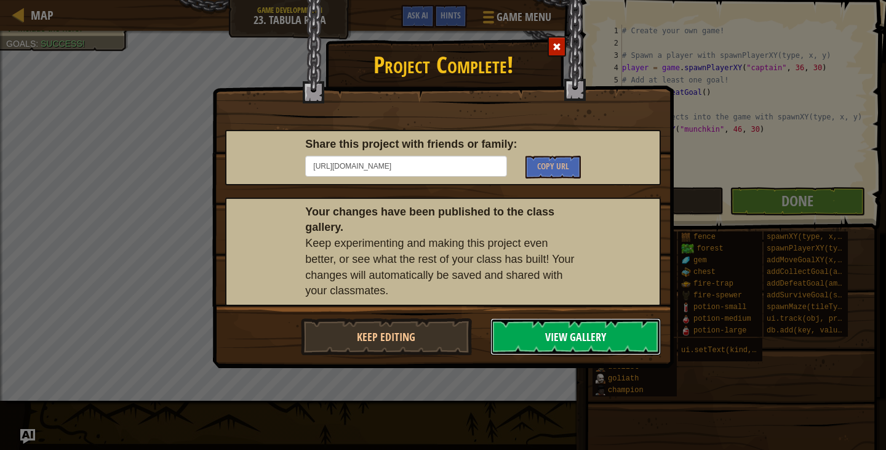
click at [588, 340] on button "View Gallery" at bounding box center [575, 336] width 171 height 37
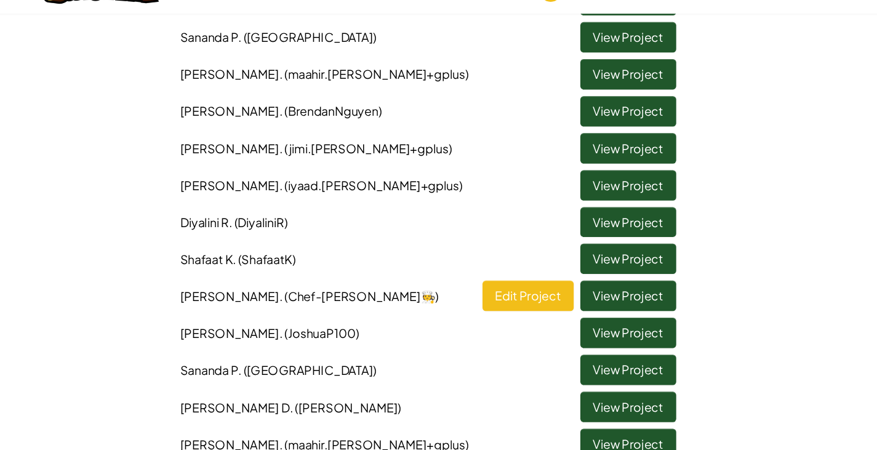
scroll to position [230, 0]
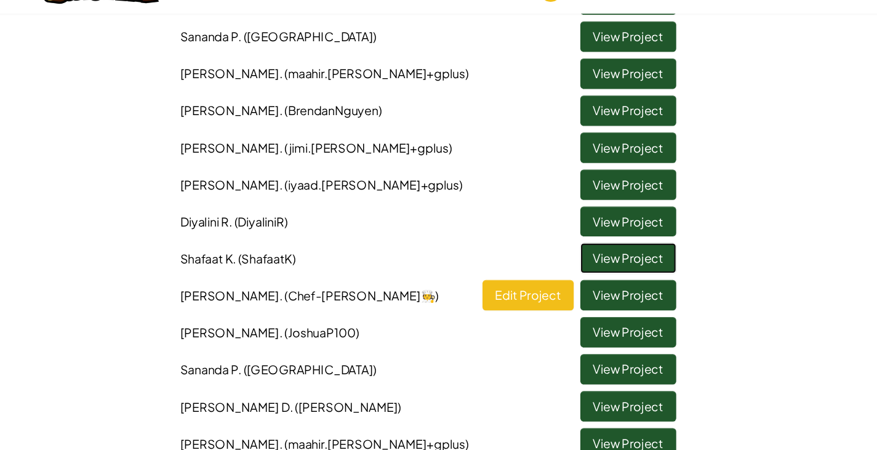
click at [624, 265] on link "View Project" at bounding box center [624, 271] width 89 height 28
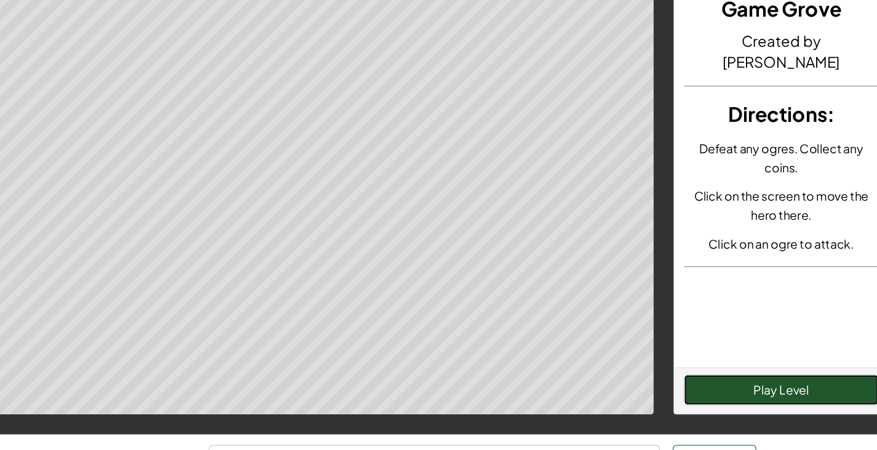
click at [773, 404] on button "Play Level" at bounding box center [767, 394] width 181 height 28
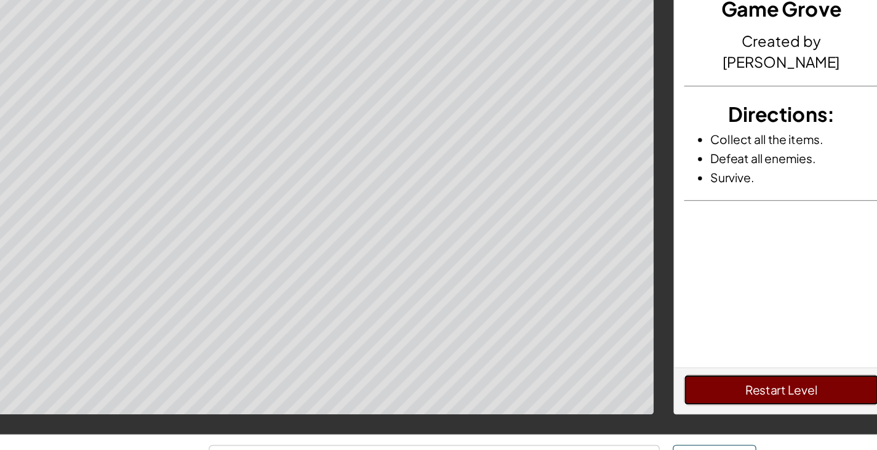
click at [722, 404] on button "Restart Level" at bounding box center [767, 394] width 181 height 28
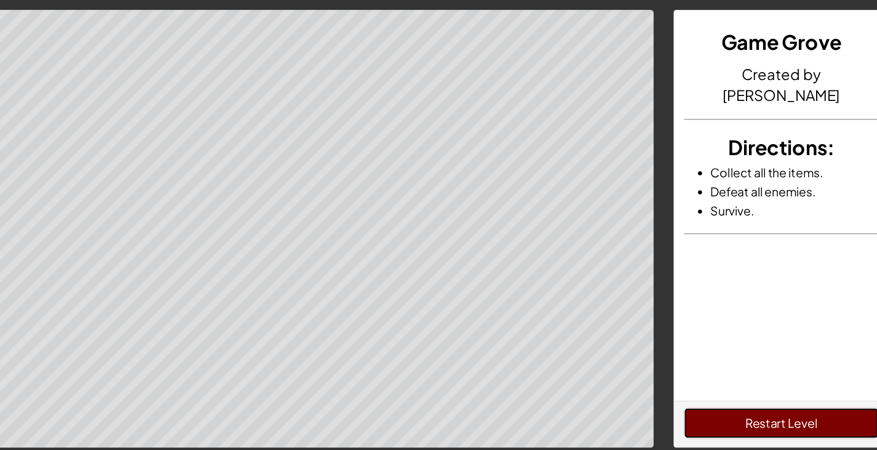
click at [804, 394] on button "Restart Level" at bounding box center [767, 394] width 181 height 28
click at [742, 397] on button "Restart Level" at bounding box center [767, 394] width 181 height 28
click at [742, 399] on button "Restart Level" at bounding box center [767, 394] width 181 height 28
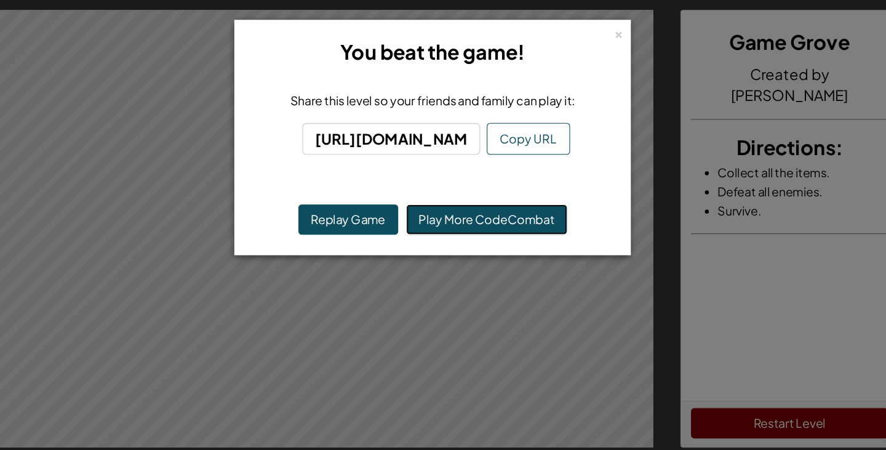
click at [485, 201] on link "Play More CodeCombat" at bounding box center [493, 204] width 150 height 28
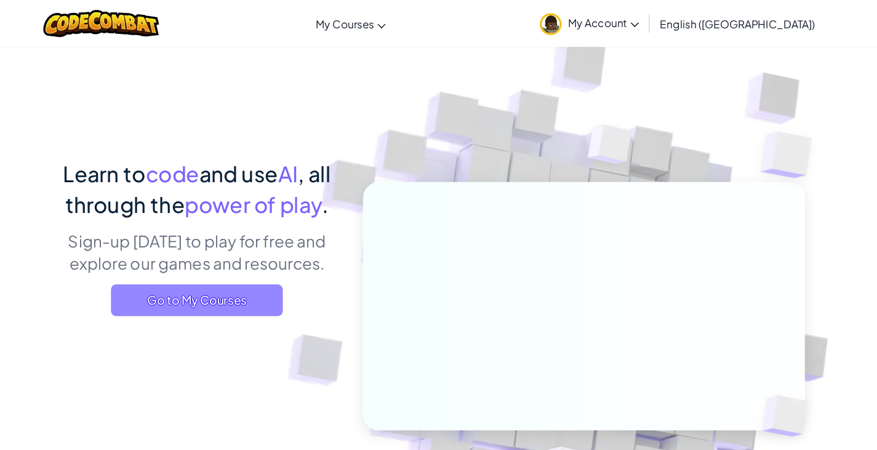
click at [219, 284] on span "Go to My Courses" at bounding box center [223, 280] width 160 height 30
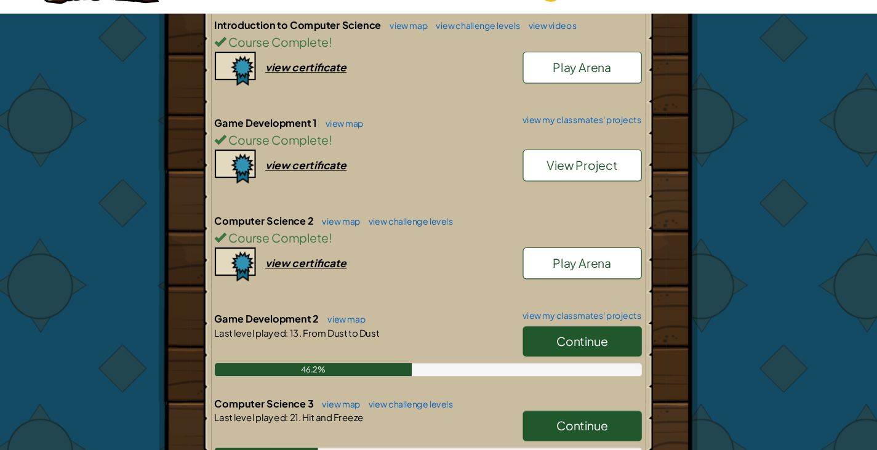
scroll to position [286, 0]
